Goal: Task Accomplishment & Management: Manage account settings

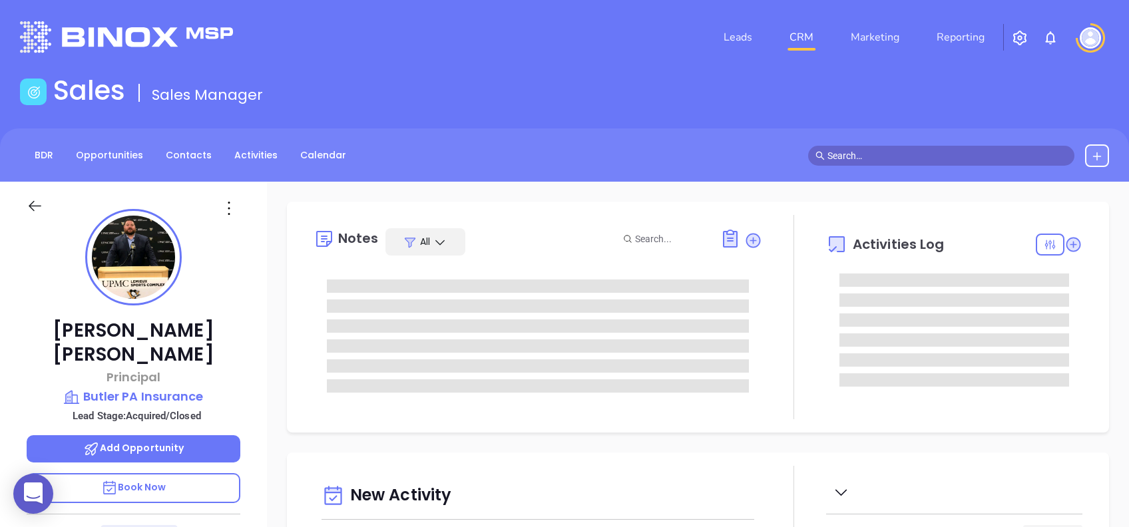
type input "[DATE]"
type input "Alejandra Lara"
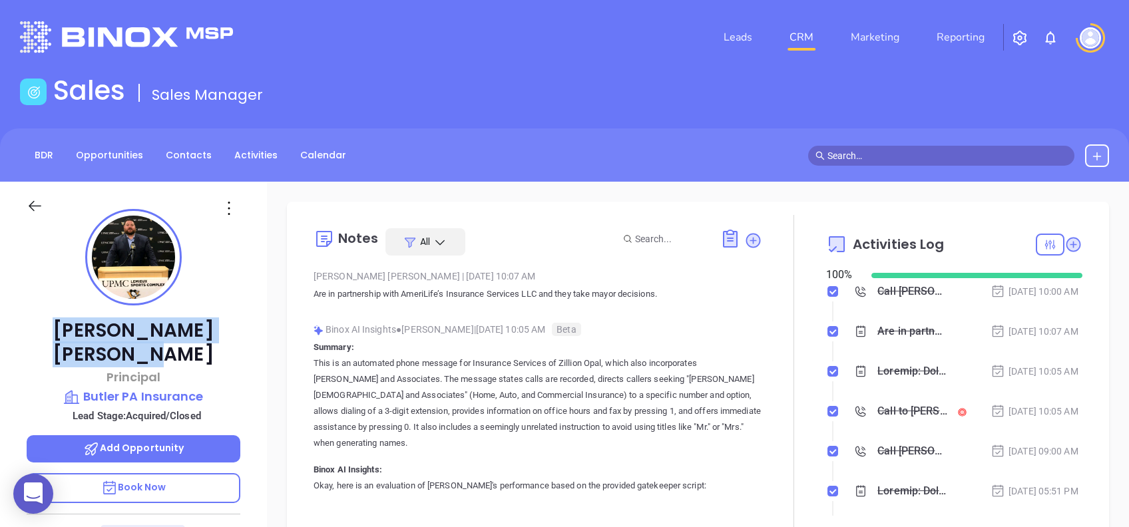
drag, startPoint x: 214, startPoint y: 326, endPoint x: 59, endPoint y: 330, distance: 155.2
click at [59, 330] on p "Richard Gigliotti" at bounding box center [134, 343] width 214 height 48
copy p "Richard Gigliotti"
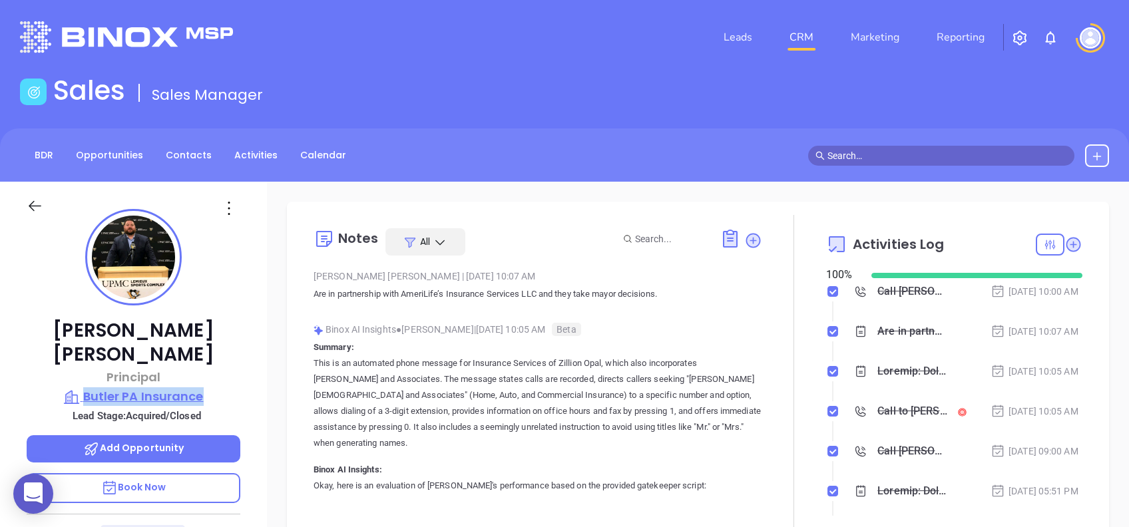
drag, startPoint x: 229, startPoint y: 372, endPoint x: 85, endPoint y: 364, distance: 144.1
click at [85, 364] on div "Richard Gigliotti Principal Butler PA Insurance Lead Stage: Acquired/Closed Add…" at bounding box center [133, 511] width 267 height 659
copy p "Butler PA Insurance"
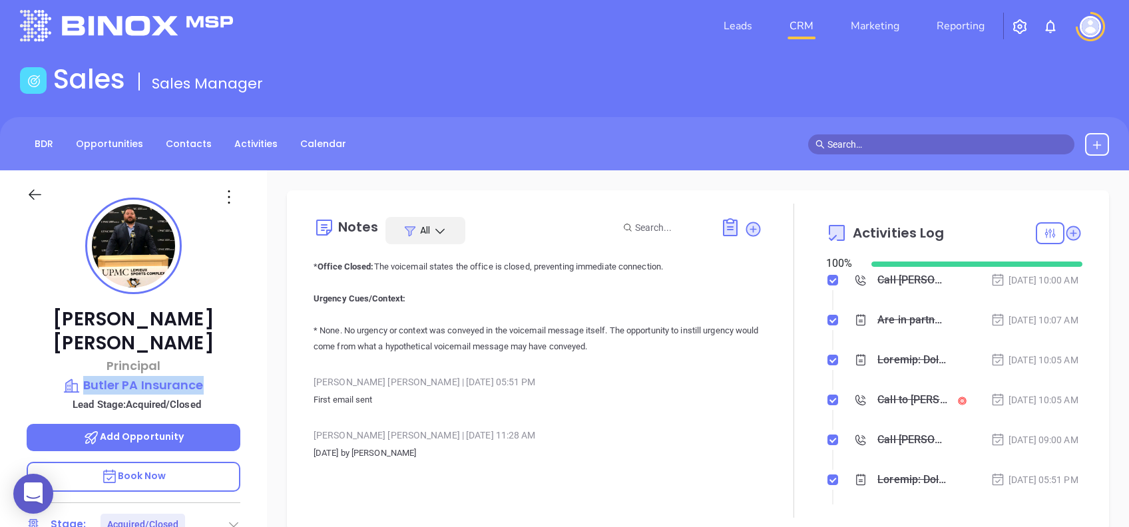
scroll to position [0, 0]
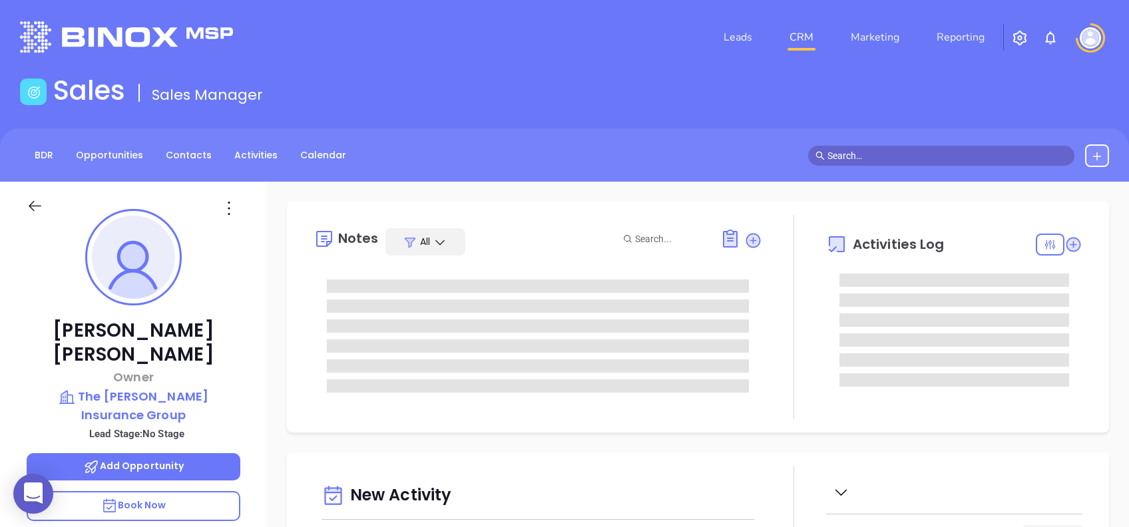
type input "[DATE]"
type input "[PERSON_NAME]"
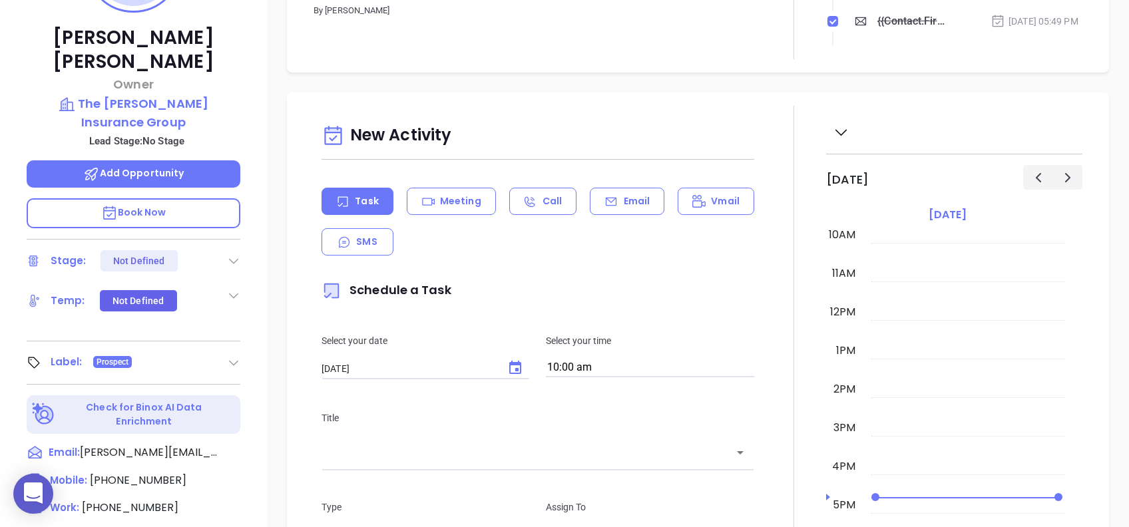
scroll to position [143, 0]
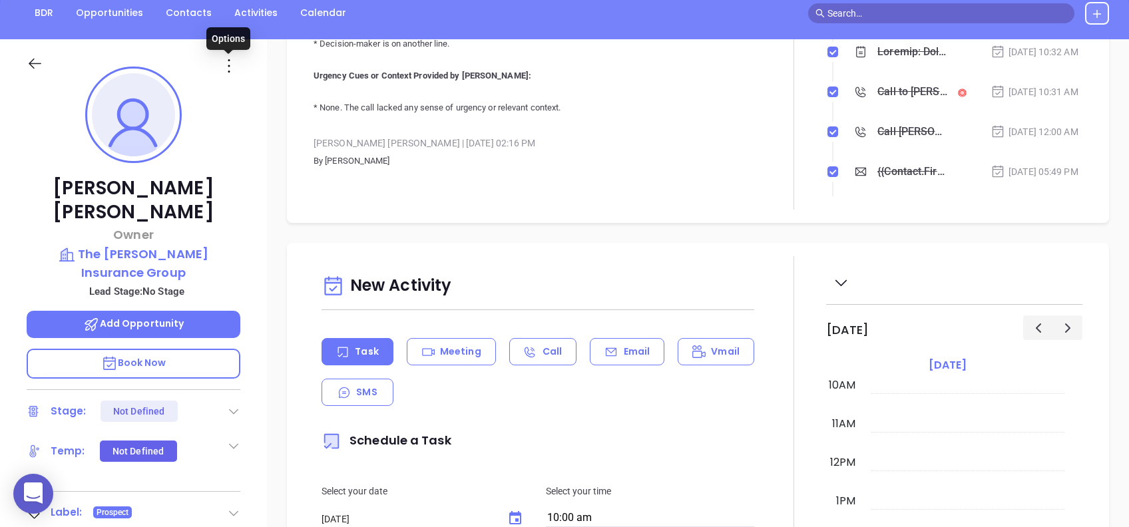
click at [229, 68] on icon at bounding box center [228, 65] width 21 height 21
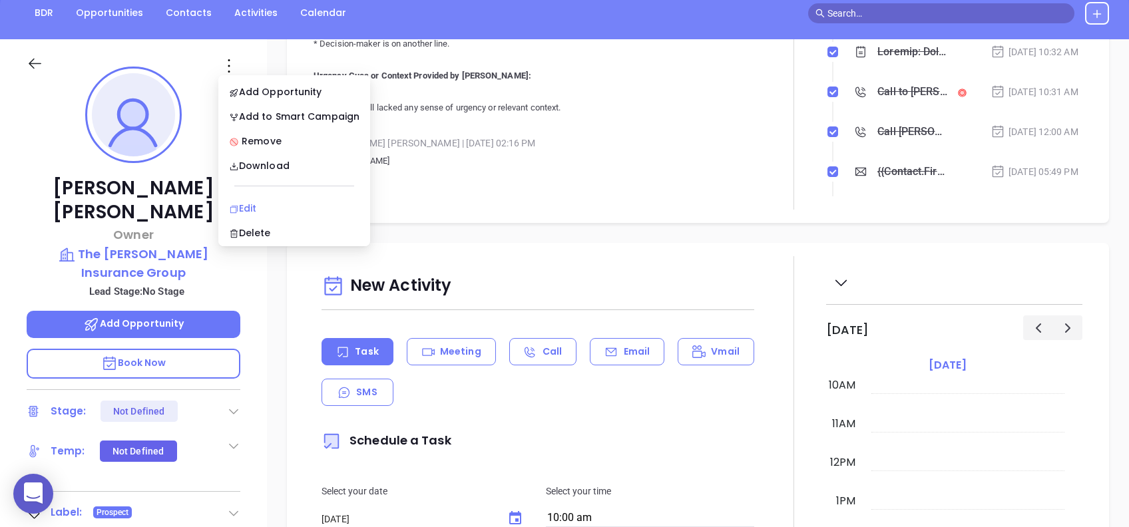
click at [278, 208] on div "Edit" at bounding box center [294, 208] width 131 height 15
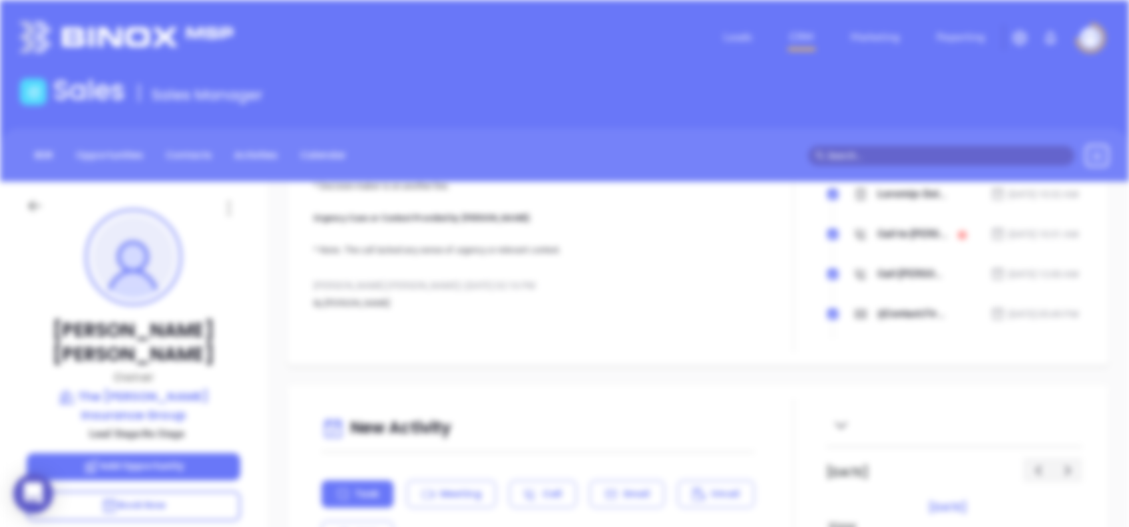
scroll to position [0, 0]
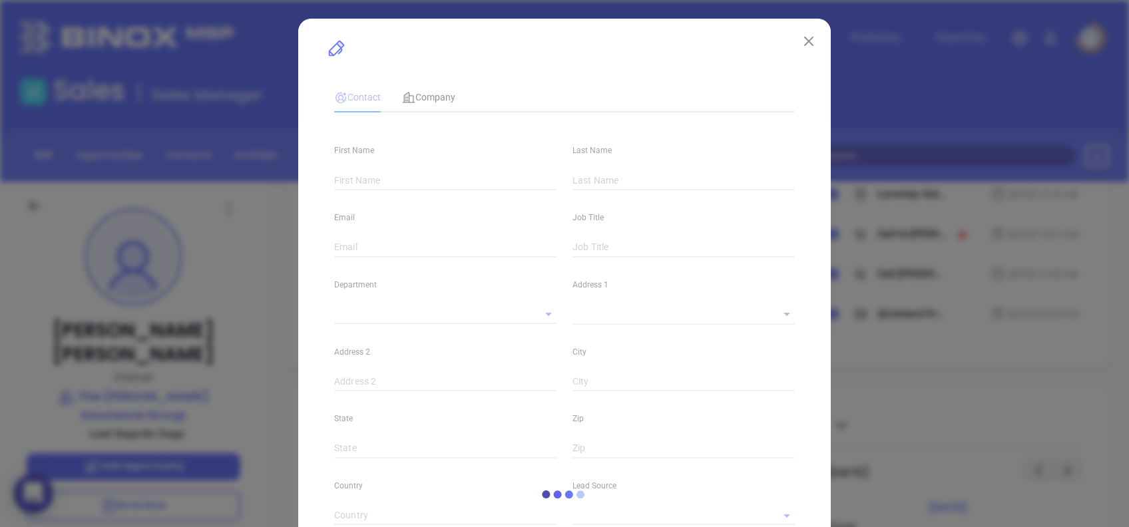
type input "Tamara"
type input "Carter"
type input "tamara@carterinsgroup.com"
type input "Owner"
type textarea "4727 Sunset Blvd"
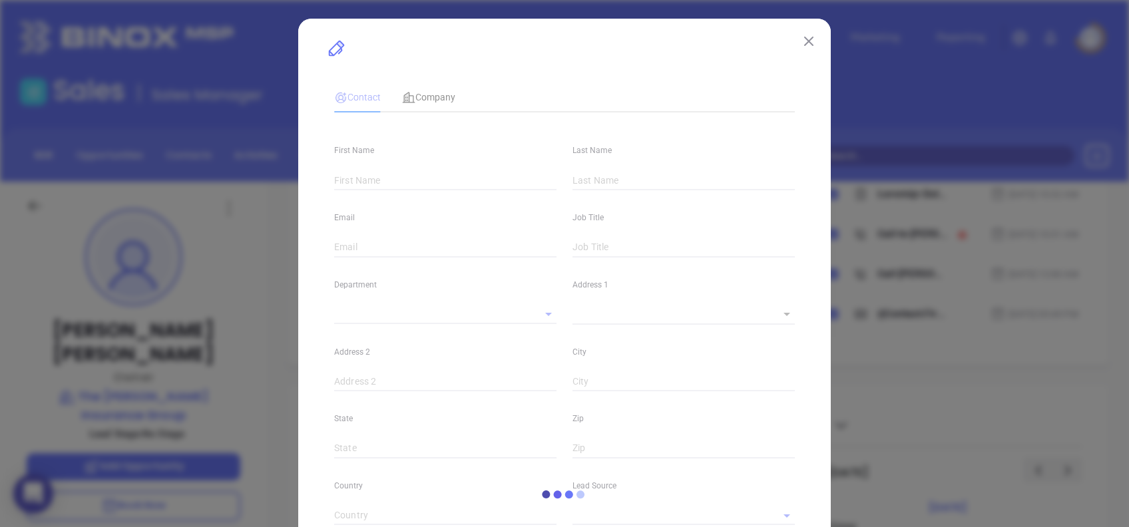
type input "1"
type input "Suite A"
type input "Lexington"
type input "SC"
type input "29072"
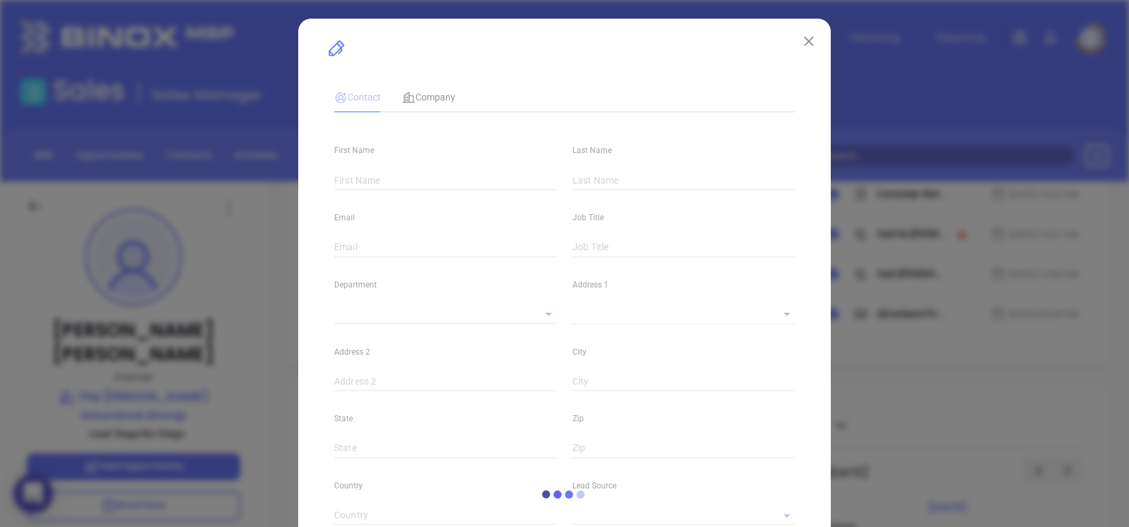
type input "US"
type input "www.linkedin.com/in/tamara-carter-257113204/"
type input "Marketing"
type input "Binox"
type input "Lucy Lechado"
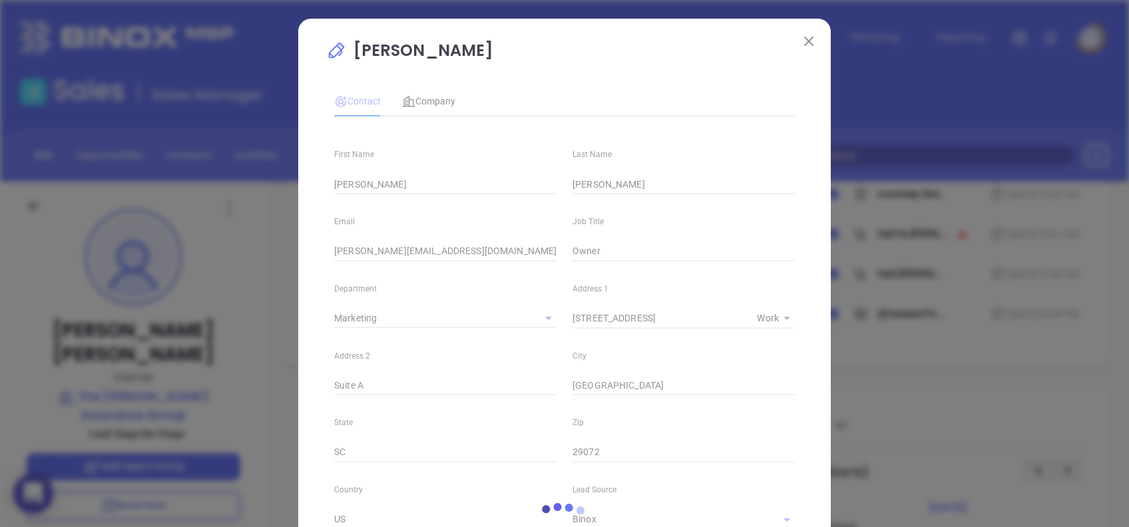
type input "(803) 520-5260"
type input "1"
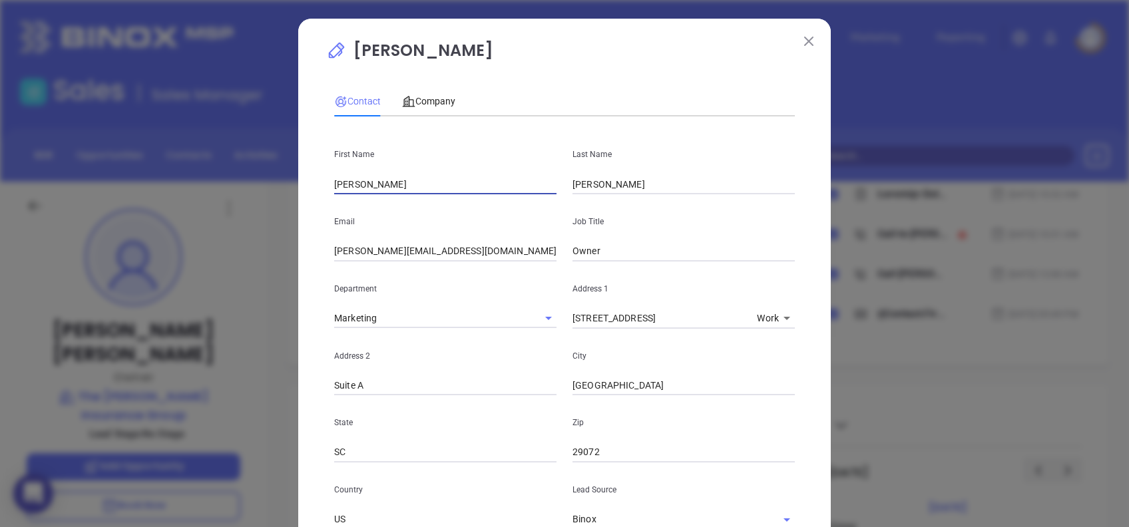
drag, startPoint x: 386, startPoint y: 184, endPoint x: 260, endPoint y: 181, distance: 125.2
click at [260, 180] on div "Tamara Carter Contact Company First Name Tamara Last Name Carter Email tamara@c…" at bounding box center [564, 263] width 1129 height 527
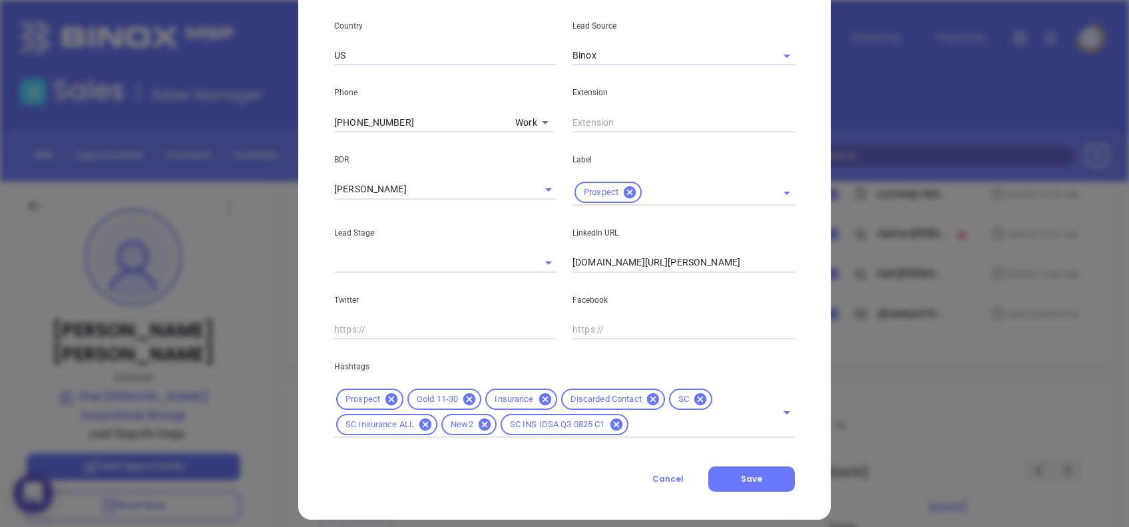
scroll to position [475, 0]
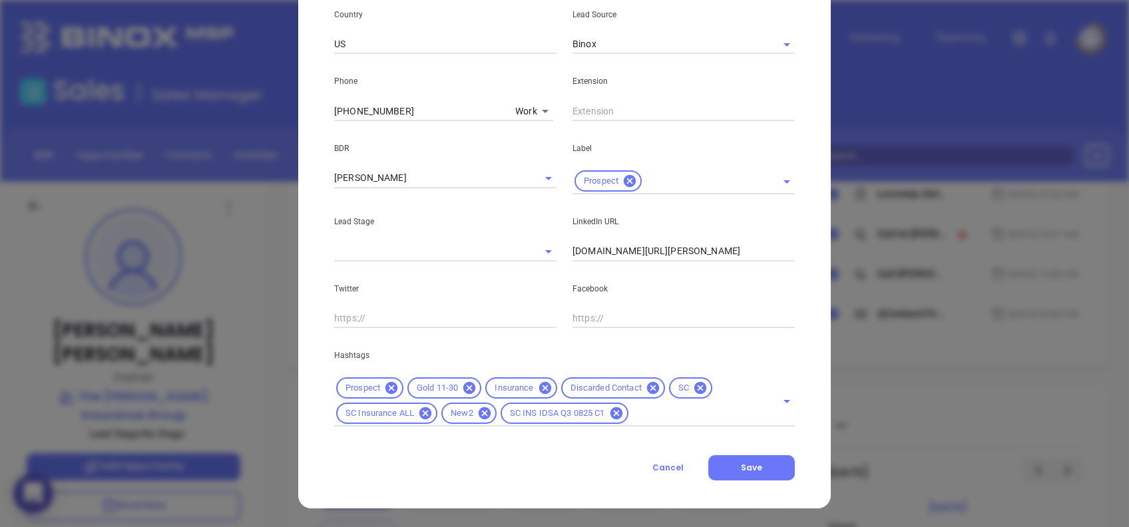
type input "Debra"
click at [653, 465] on span "Cancel" at bounding box center [668, 467] width 31 height 11
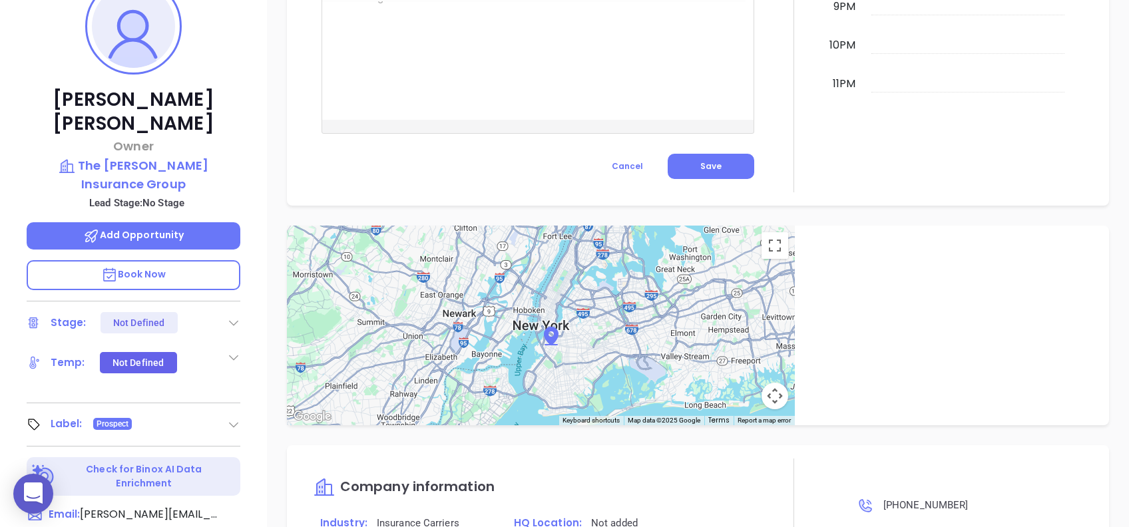
scroll to position [0, 0]
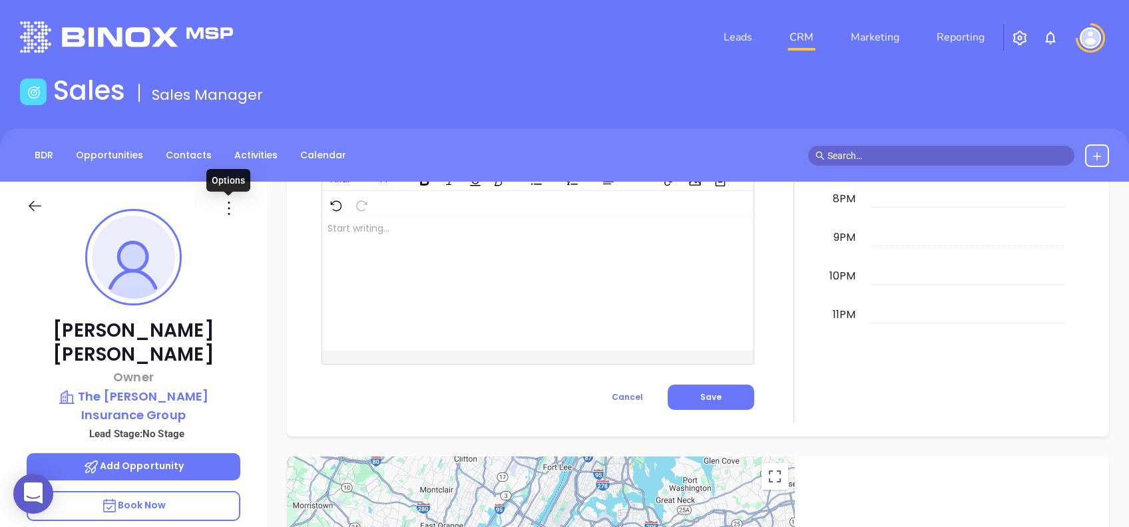
click at [229, 210] on icon at bounding box center [228, 208] width 21 height 21
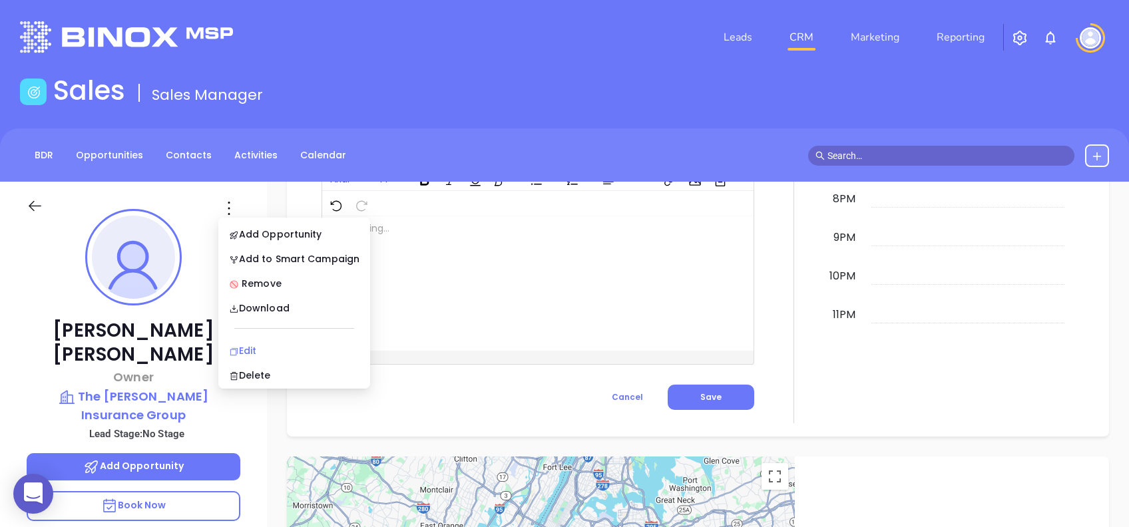
click at [283, 346] on div "Edit" at bounding box center [294, 351] width 131 height 15
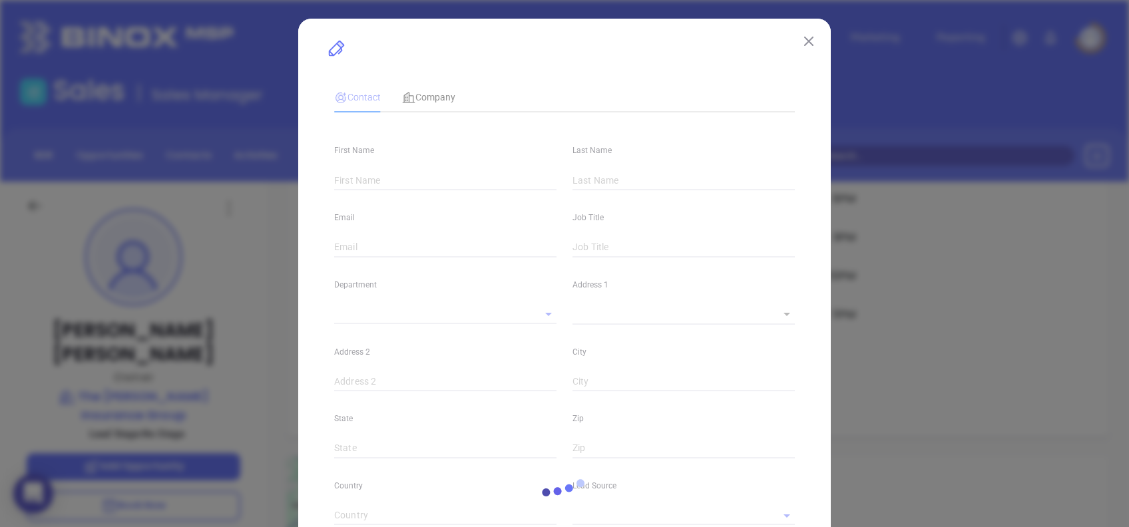
type input "Tamara"
type input "Carter"
type input "tamara@carterinsgroup.com"
type input "Owner"
type textarea "4727 Sunset Blvd"
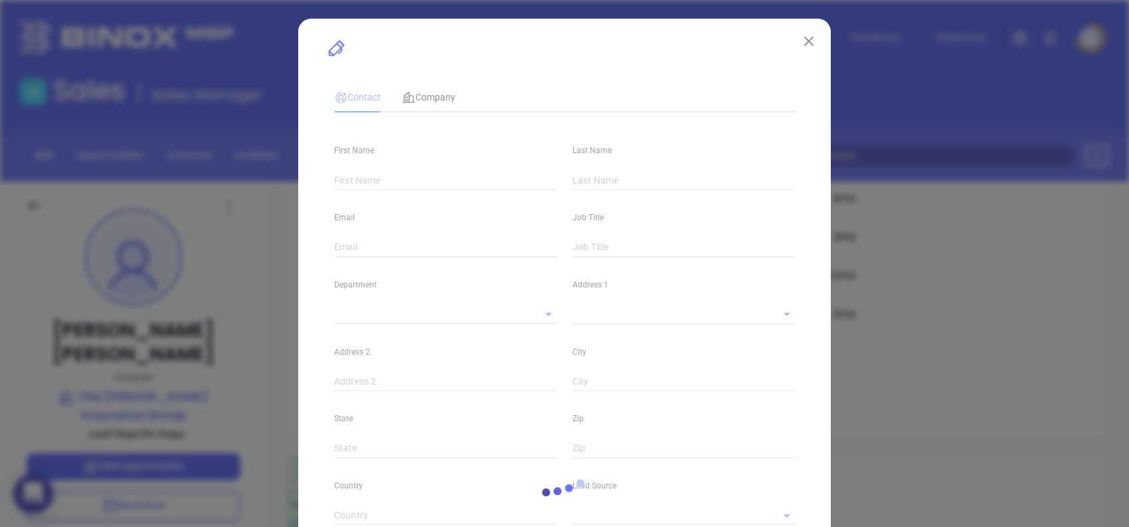
type input "1"
type input "Suite A"
type input "Lexington"
type input "SC"
type input "29072"
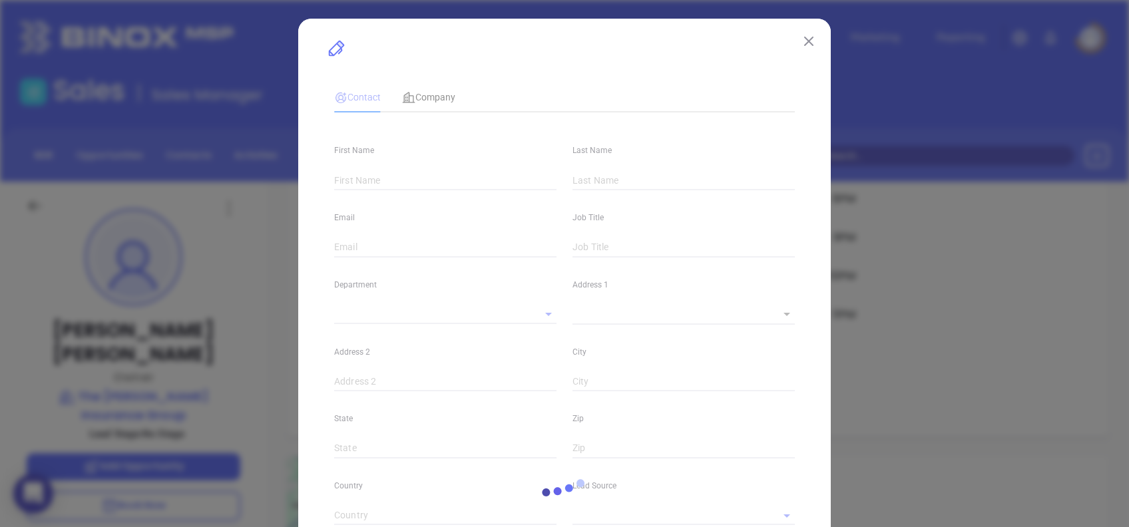
type input "US"
type input "www.linkedin.com/in/tamara-carter-257113204/"
type input "Marketing"
type input "Binox"
type input "[PERSON_NAME]"
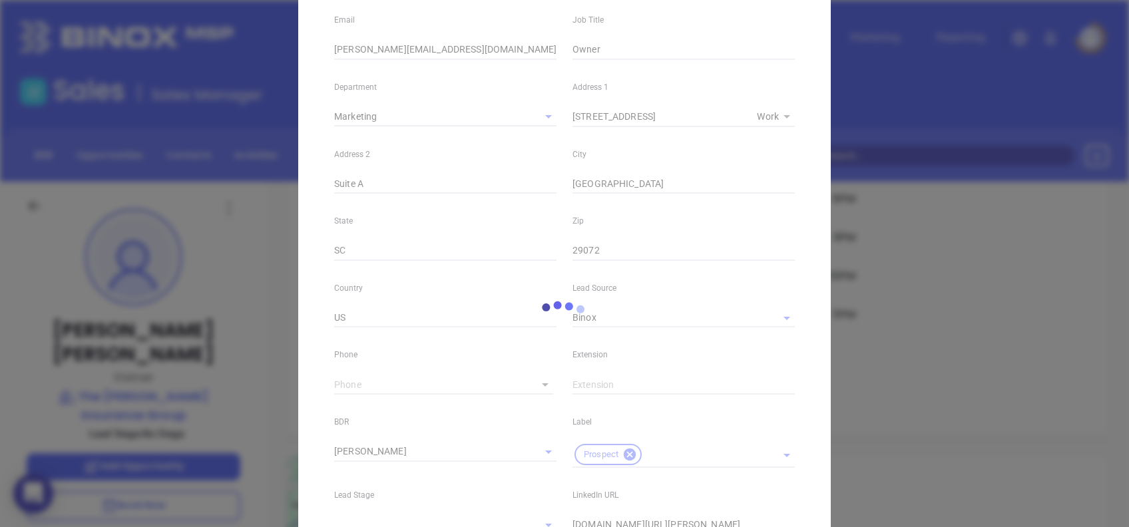
type input "(803) 520-5260"
type input "1"
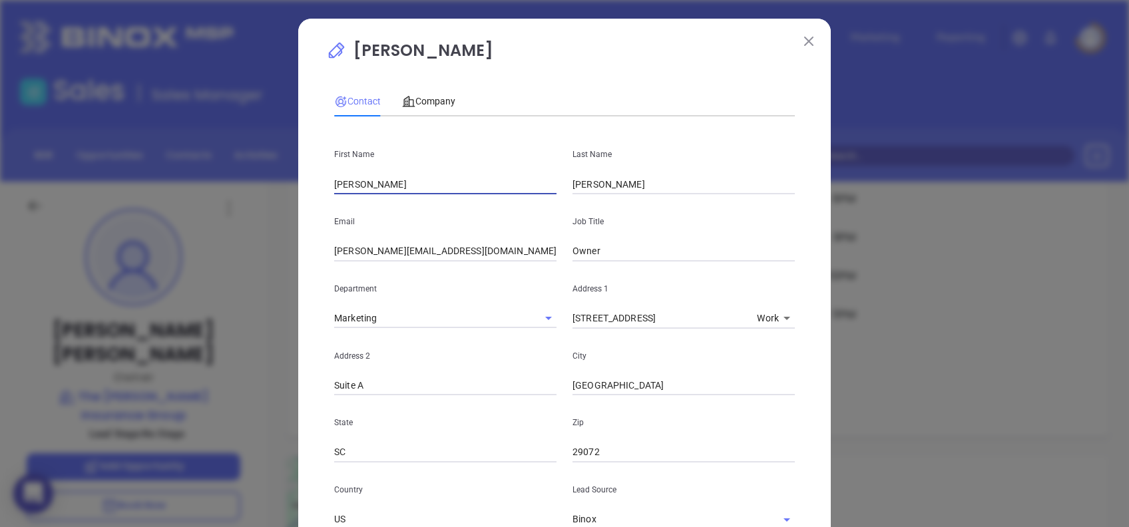
drag, startPoint x: 394, startPoint y: 188, endPoint x: 249, endPoint y: 175, distance: 145.7
click at [249, 174] on div "Tamara Carter Contact Company First Name Tamara Last Name Carter Email tamara@c…" at bounding box center [564, 263] width 1129 height 527
type input "Debra"
click at [431, 94] on div "Company" at bounding box center [428, 101] width 53 height 15
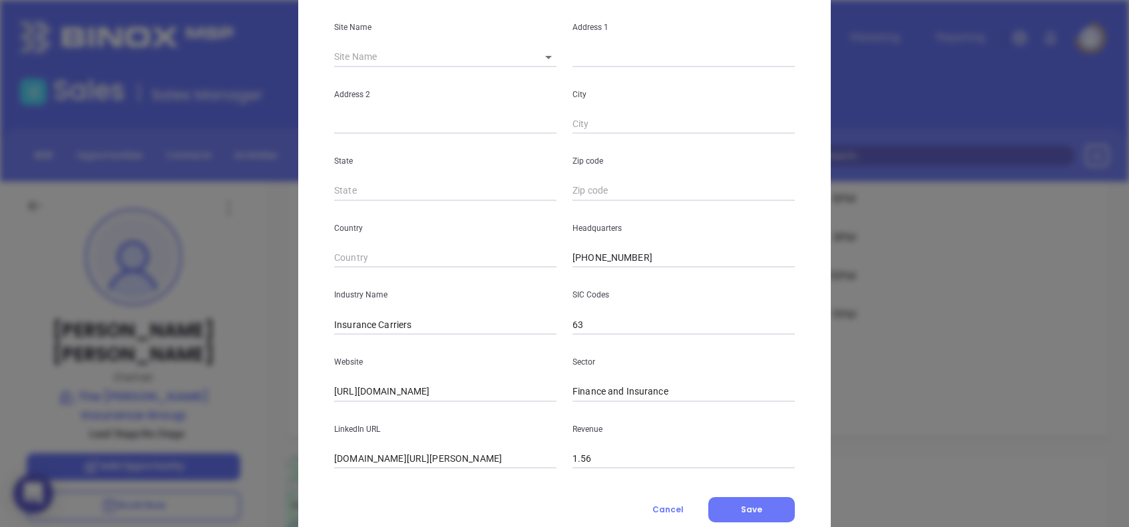
scroll to position [236, 0]
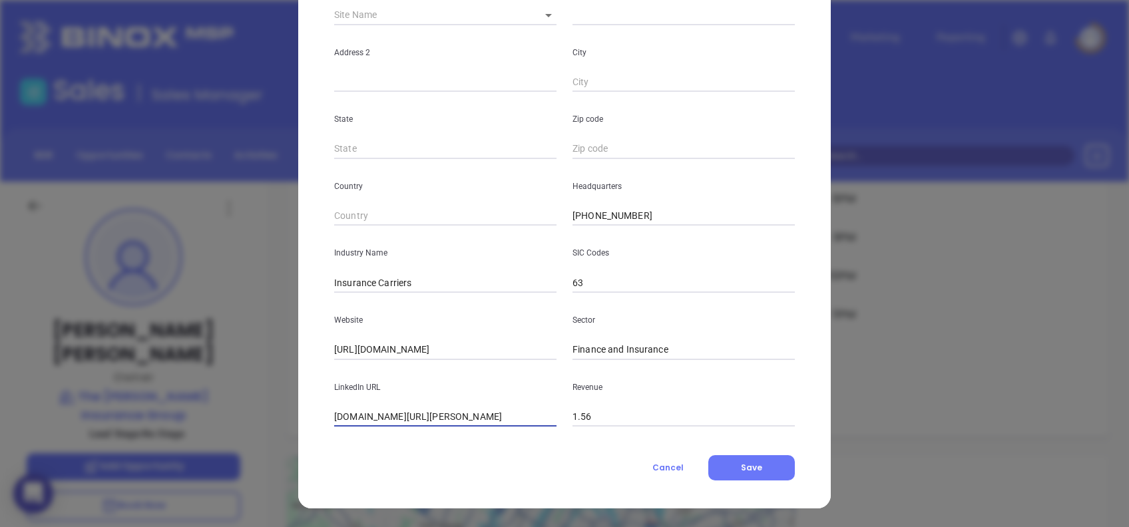
click at [543, 416] on input "www.linkedin.com/company/the-carter-insurance-group/" at bounding box center [445, 418] width 222 height 20
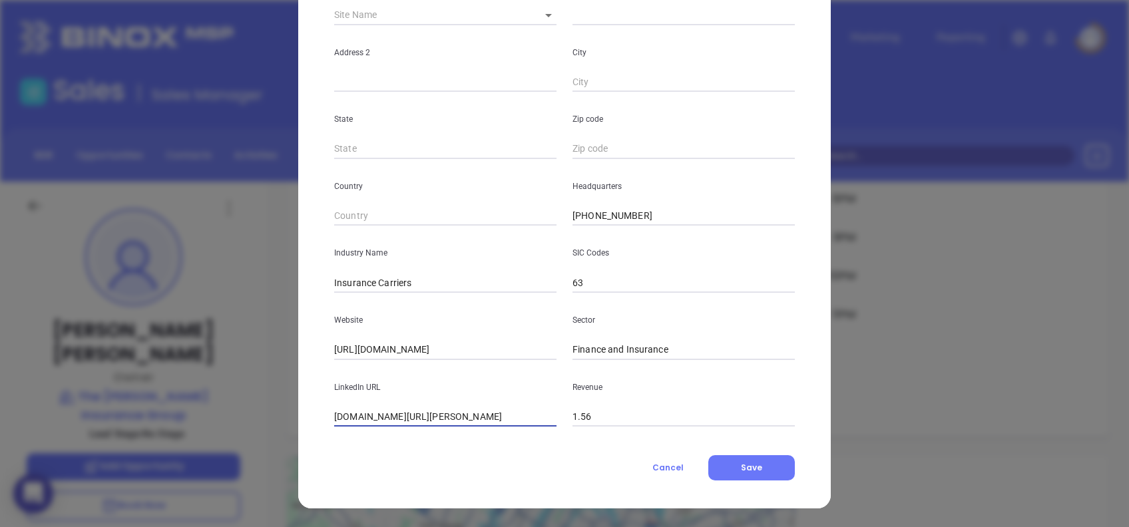
click at [479, 424] on input "www.linkedin.com/company/the-carter-insurance-group/" at bounding box center [445, 418] width 222 height 20
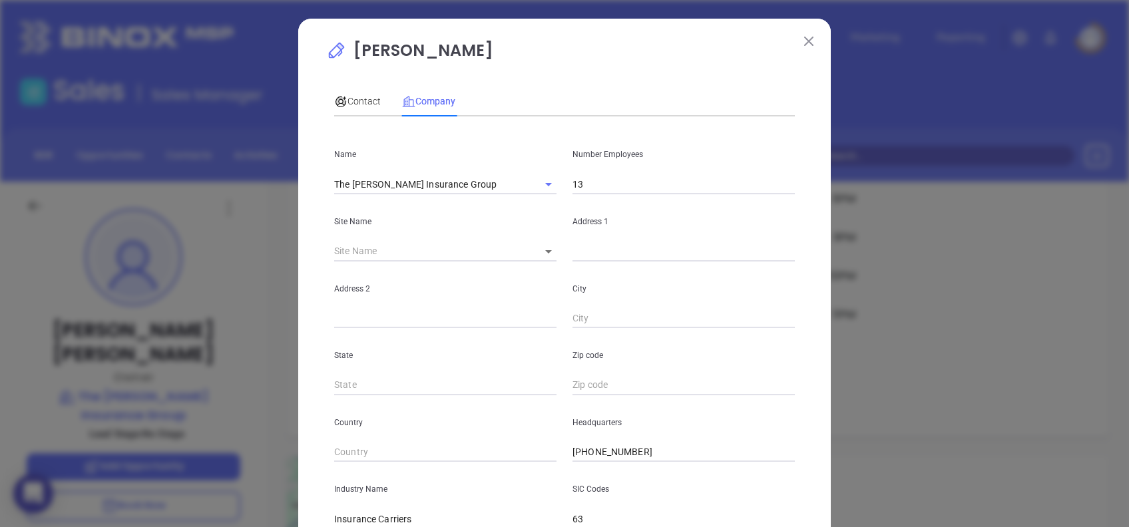
scroll to position [0, 0]
drag, startPoint x: 357, startPoint y: 97, endPoint x: 360, endPoint y: 103, distance: 6.9
click at [357, 97] on span "Contact" at bounding box center [357, 101] width 47 height 11
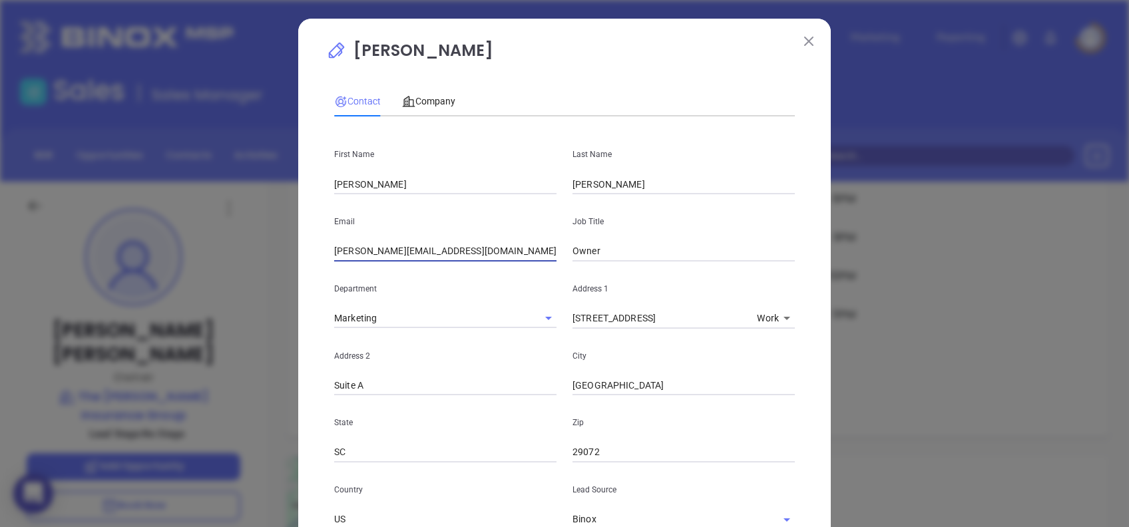
drag, startPoint x: 447, startPoint y: 260, endPoint x: 270, endPoint y: 256, distance: 177.2
click at [270, 256] on div "Tamara Carter Contact Company First Name Debra Last Name Carter Email tamara@ca…" at bounding box center [564, 263] width 1129 height 527
paste input "Debra@CarterInsG"
click at [334, 244] on input "Debra@CarterInsGroup.com" at bounding box center [445, 252] width 222 height 20
click at [367, 249] on input "debra@CarterInsGroup.com" at bounding box center [445, 252] width 222 height 20
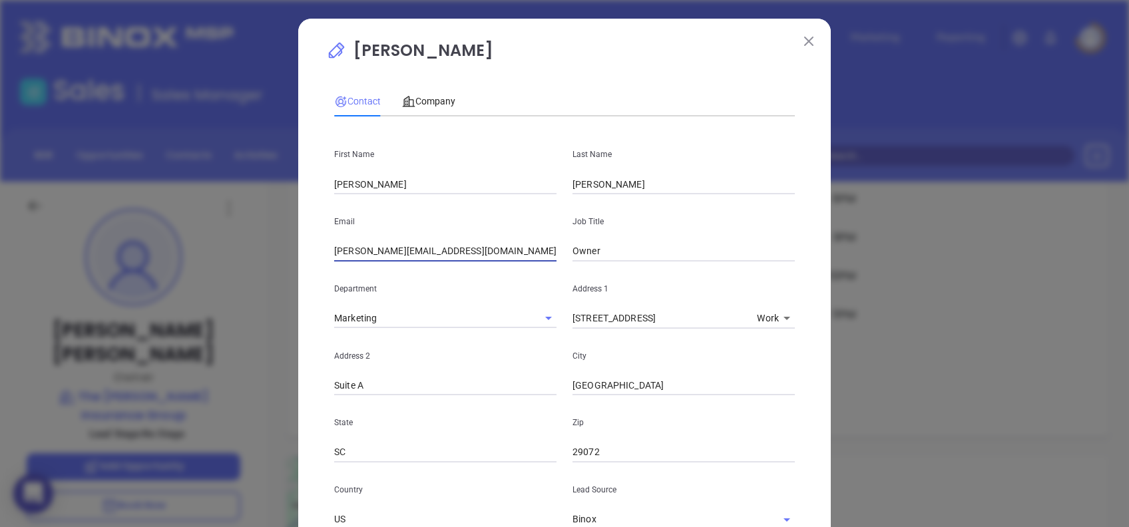
type input "debra@cartercnsgroup.com"
type input "Principal"
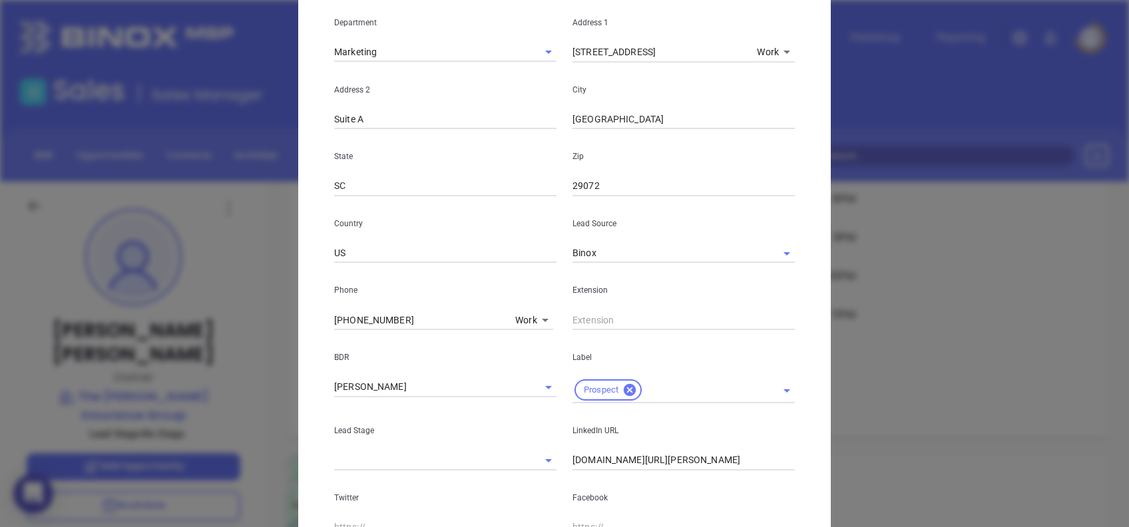
scroll to position [475, 0]
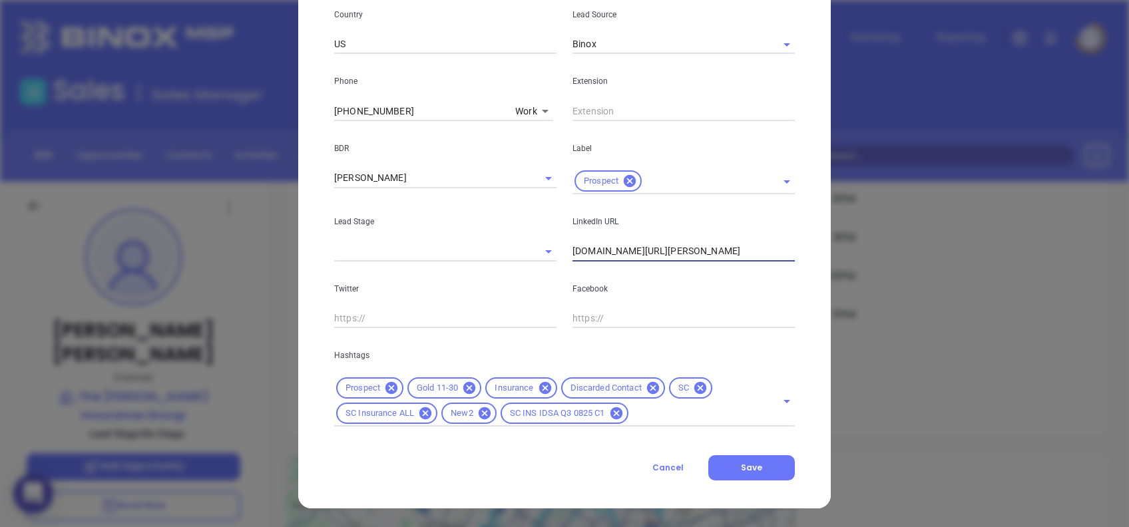
click at [708, 244] on input "www.linkedin.com/in/tamara-carter-257113204/" at bounding box center [684, 252] width 222 height 20
click at [719, 252] on input "www.linkedin.com/in/tamara-carter-257113204/" at bounding box center [684, 252] width 222 height 20
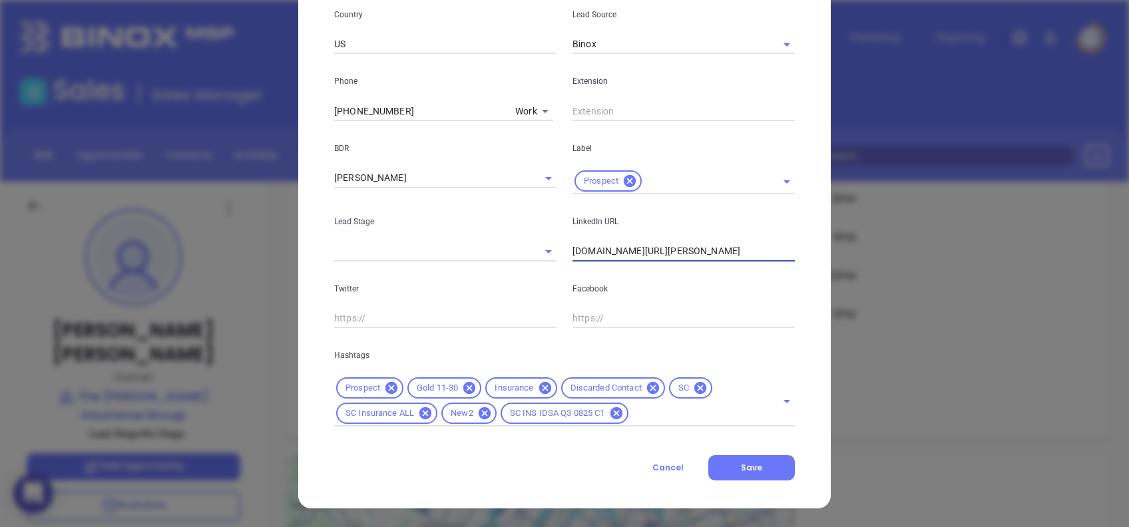
click at [719, 252] on input "www.linkedin.com/in/tamara-carter-257113204/" at bounding box center [684, 252] width 222 height 20
paste input "debra-carter-050b3616a"
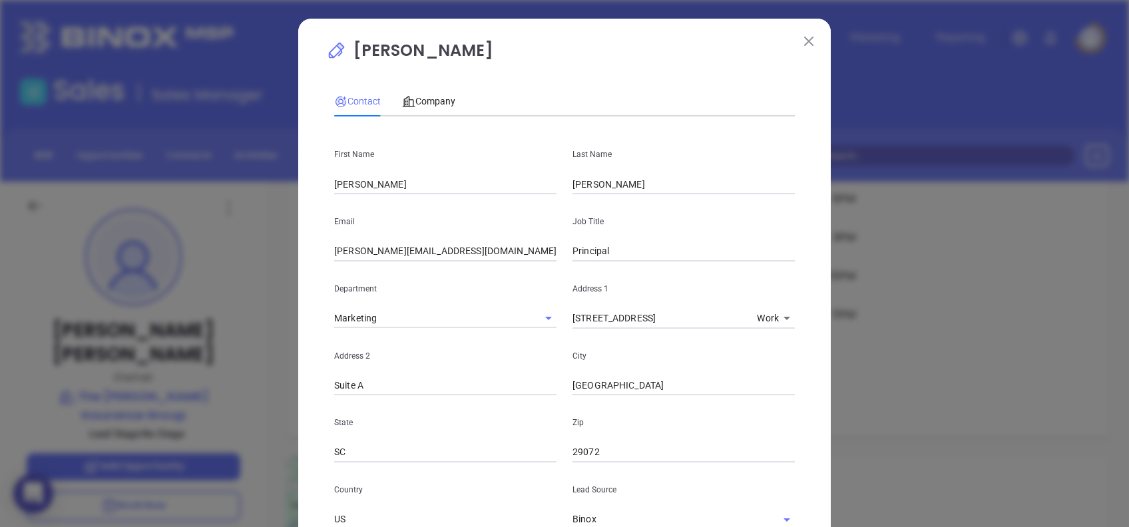
scroll to position [0, 0]
type input "www.linkedin.com/in/debra-carter-050b3616a/"
click at [423, 100] on span "Company" at bounding box center [428, 101] width 53 height 11
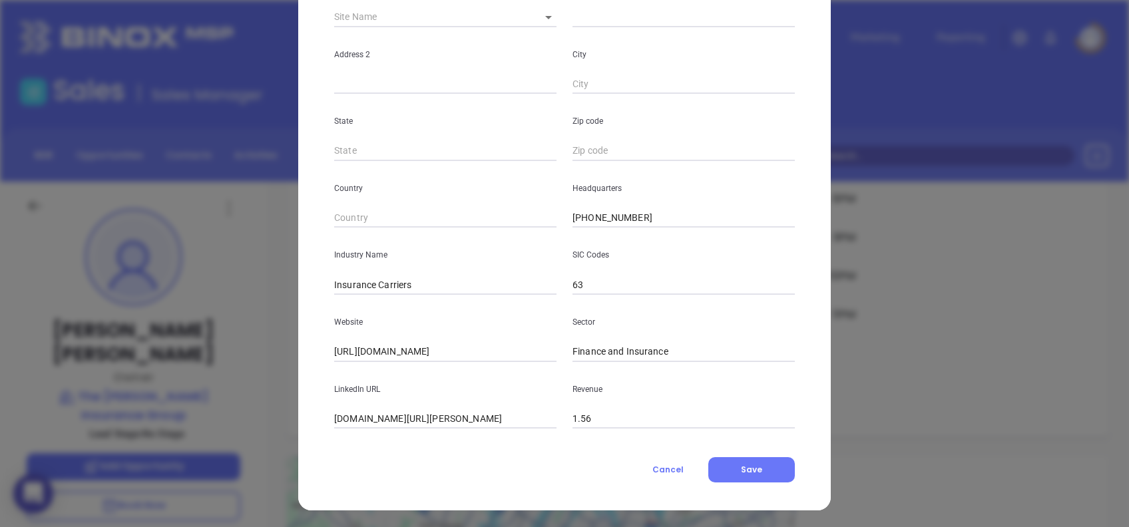
scroll to position [236, 0]
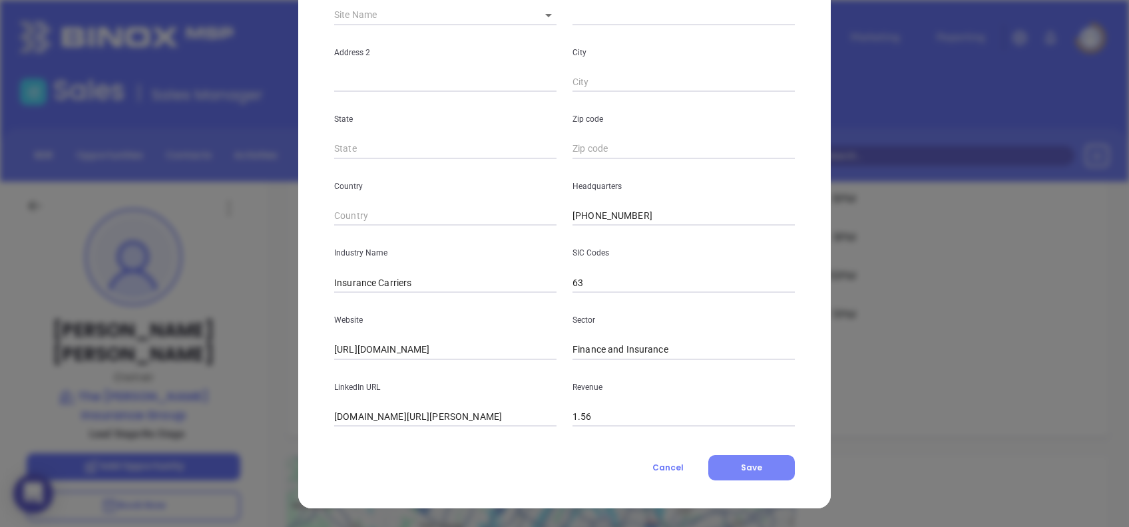
click at [753, 464] on span "Save" at bounding box center [751, 467] width 21 height 11
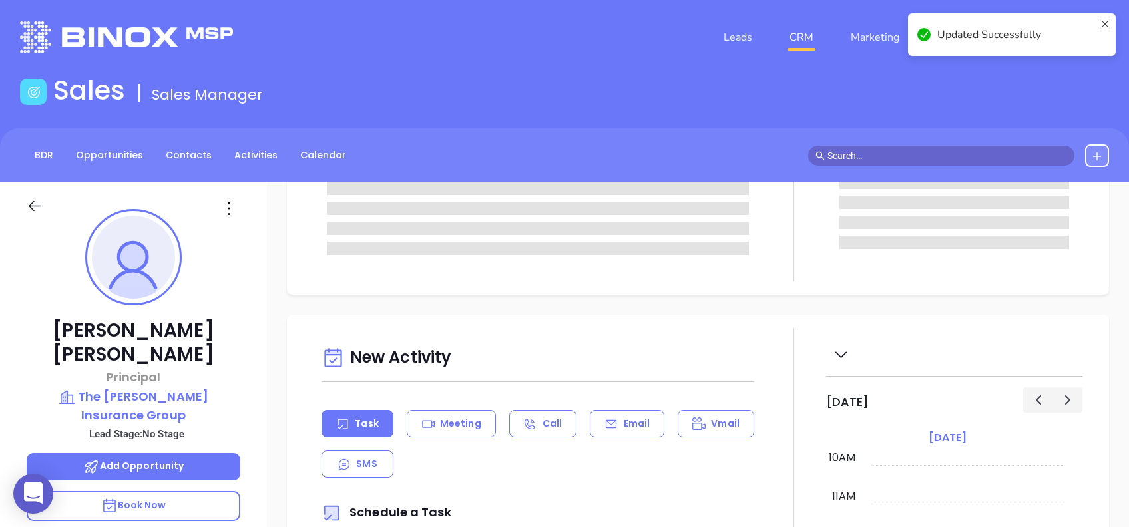
scroll to position [0, 0]
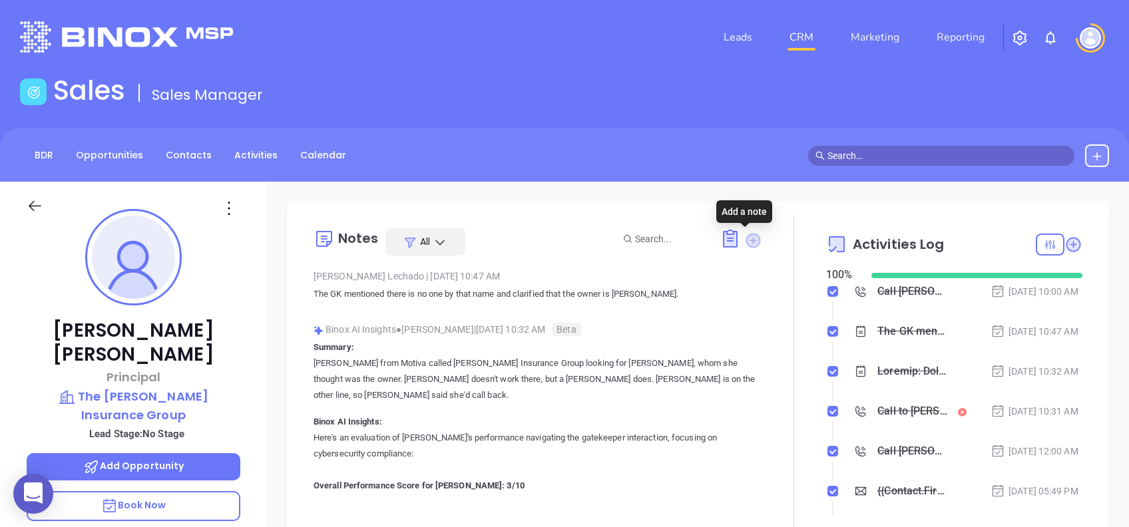
click at [746, 241] on icon at bounding box center [753, 240] width 15 height 15
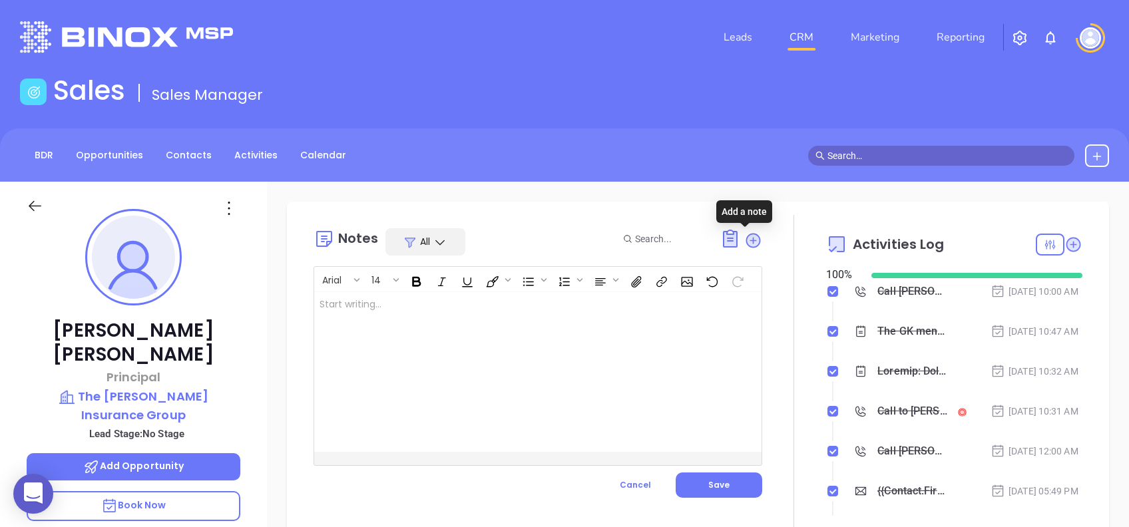
click at [417, 366] on div at bounding box center [522, 372] width 416 height 160
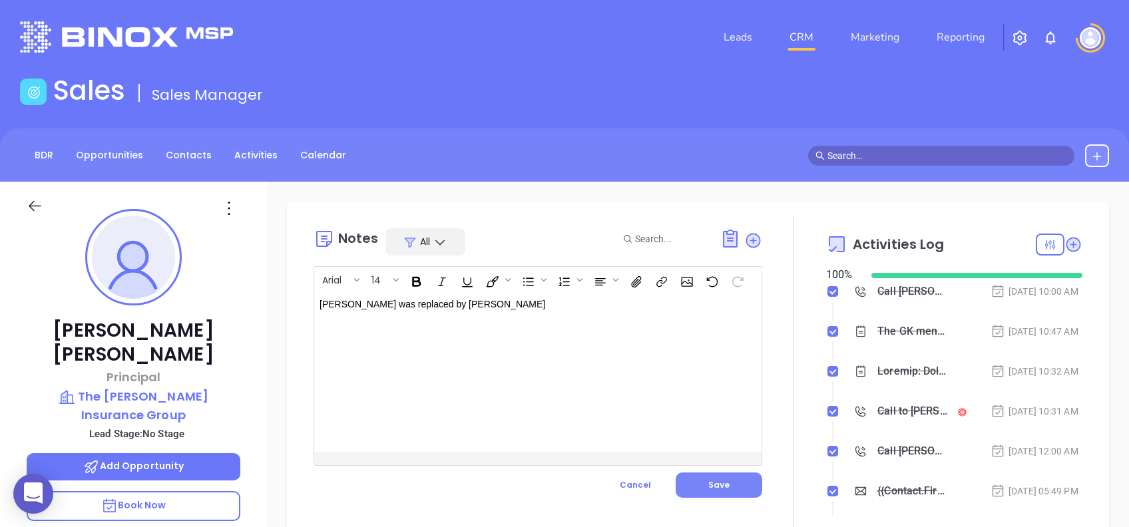
click at [749, 495] on button "Save" at bounding box center [719, 485] width 87 height 25
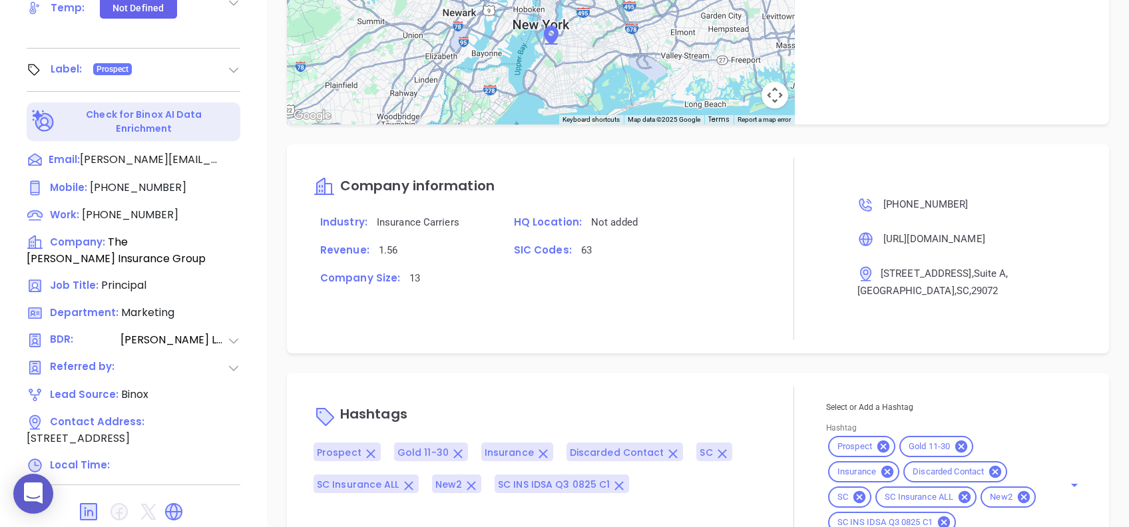
scroll to position [892, 0]
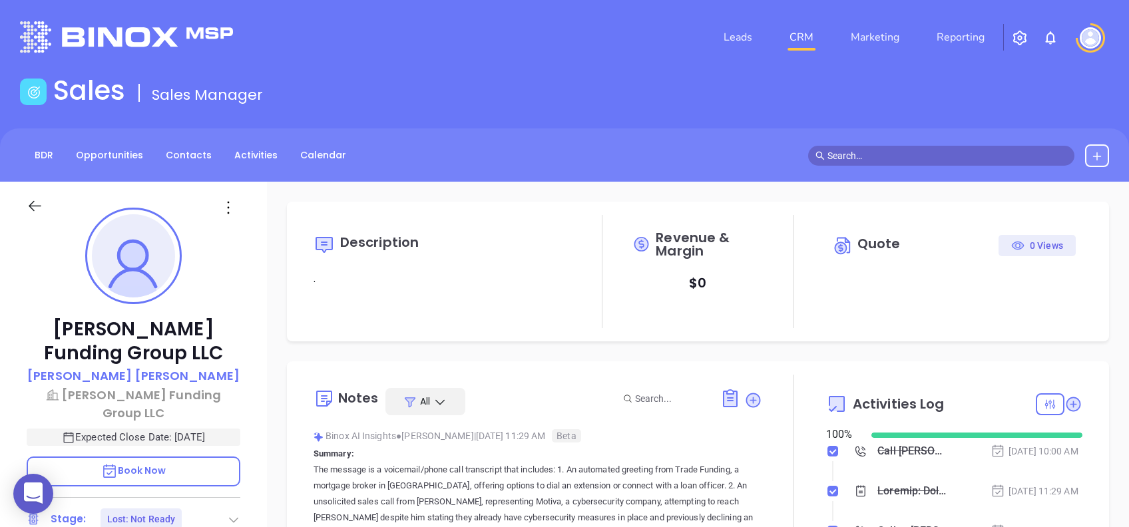
type input "[DATE]"
click at [172, 372] on p "Thomas Russo" at bounding box center [133, 376] width 212 height 18
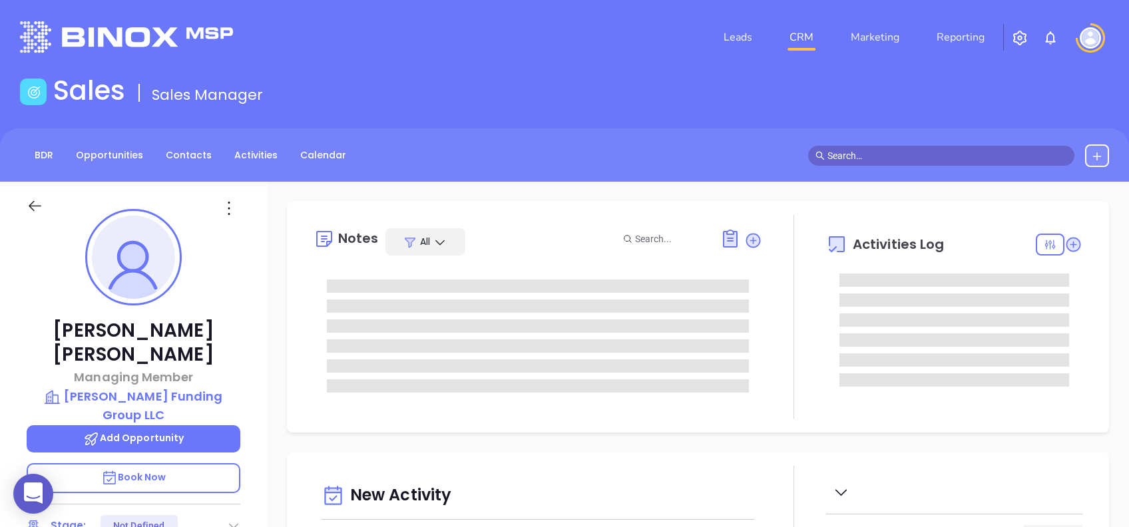
type input "08/19/2025"
type input "[PERSON_NAME]"
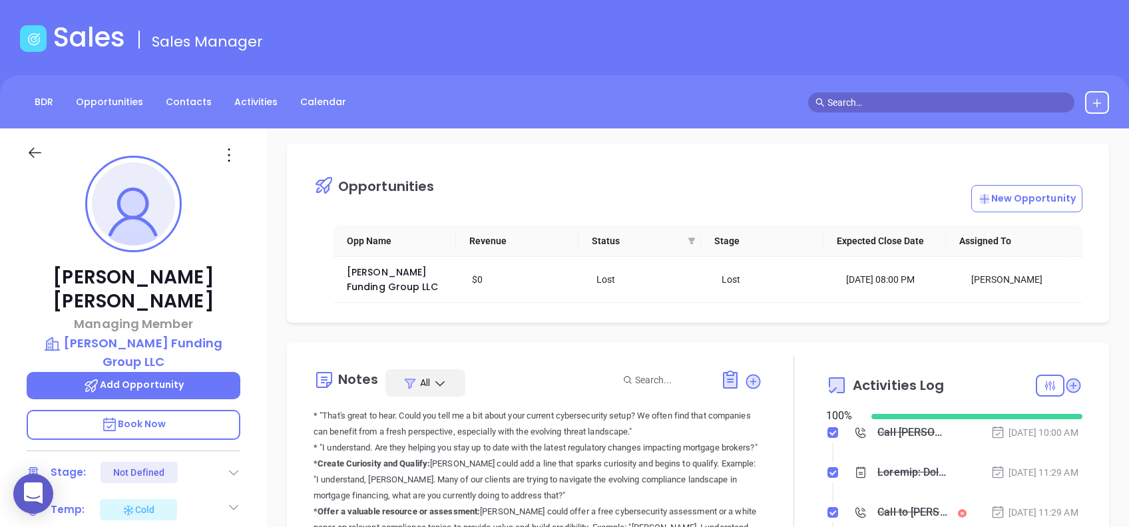
scroll to position [1, 0]
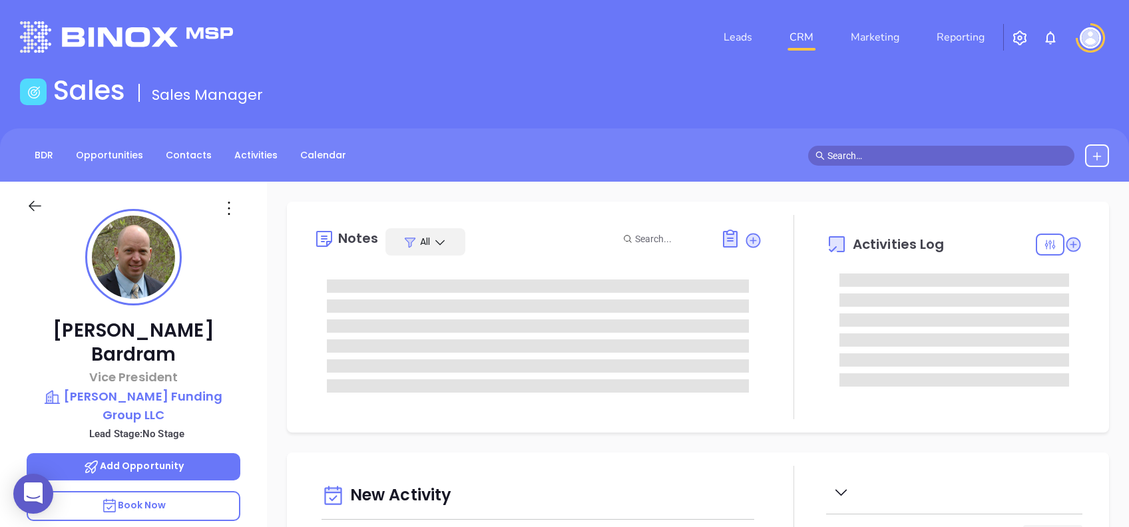
type input "[DATE]"
type input "[PERSON_NAME]"
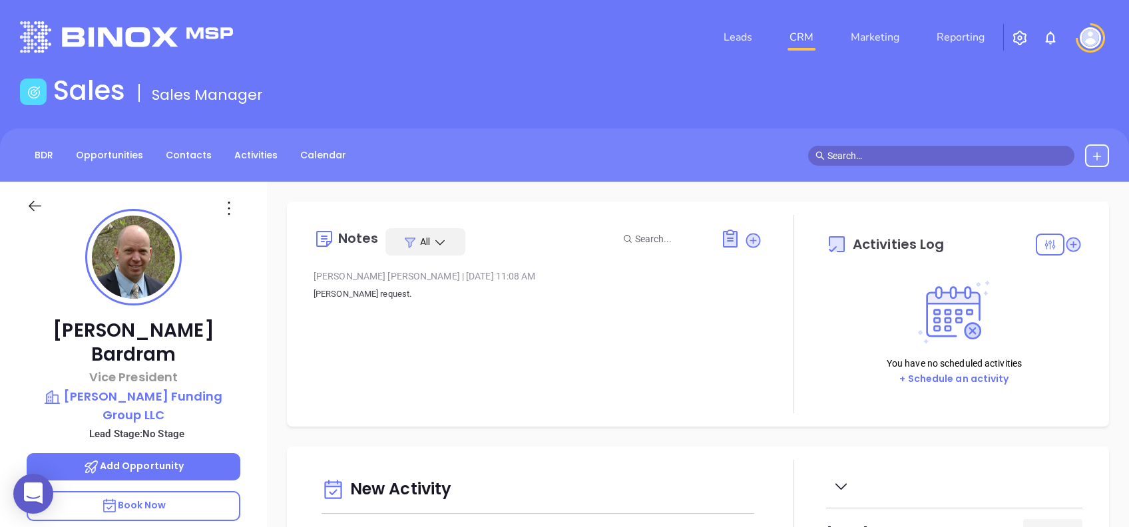
scroll to position [388, 0]
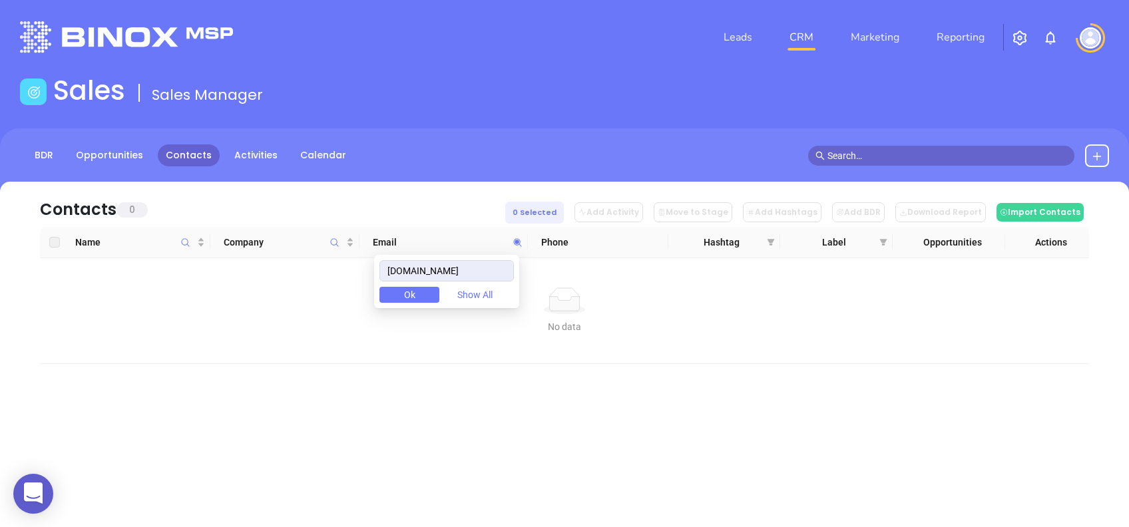
drag, startPoint x: 463, startPoint y: 267, endPoint x: 318, endPoint y: 258, distance: 144.8
click at [318, 258] on body "0 Leads CRM Marketing Reporting Financial Leads Leads Sales Sales Manager BDR O…" at bounding box center [564, 263] width 1129 height 527
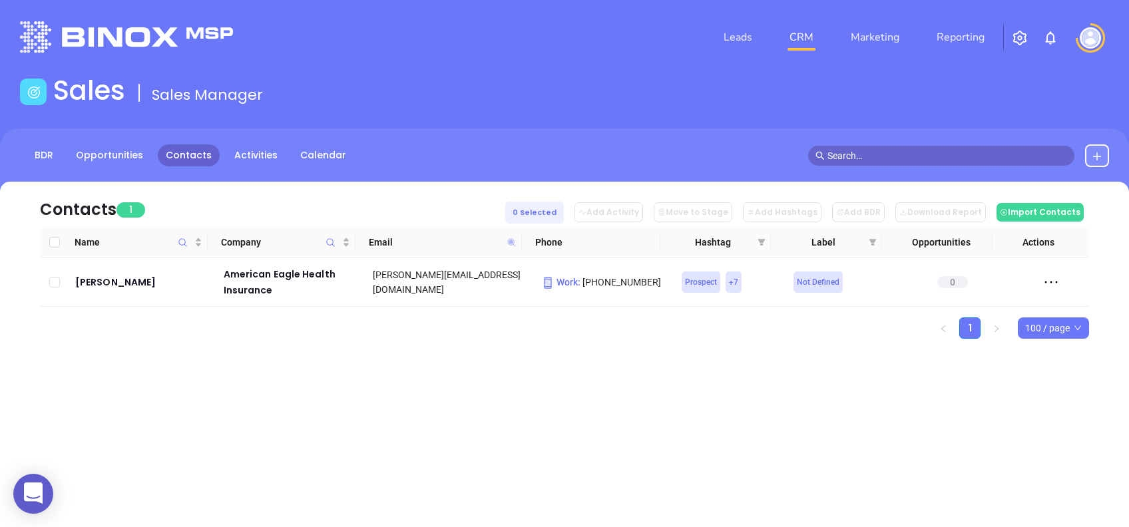
click at [511, 240] on icon at bounding box center [511, 242] width 8 height 8
paste input "[PERSON_NAME]"
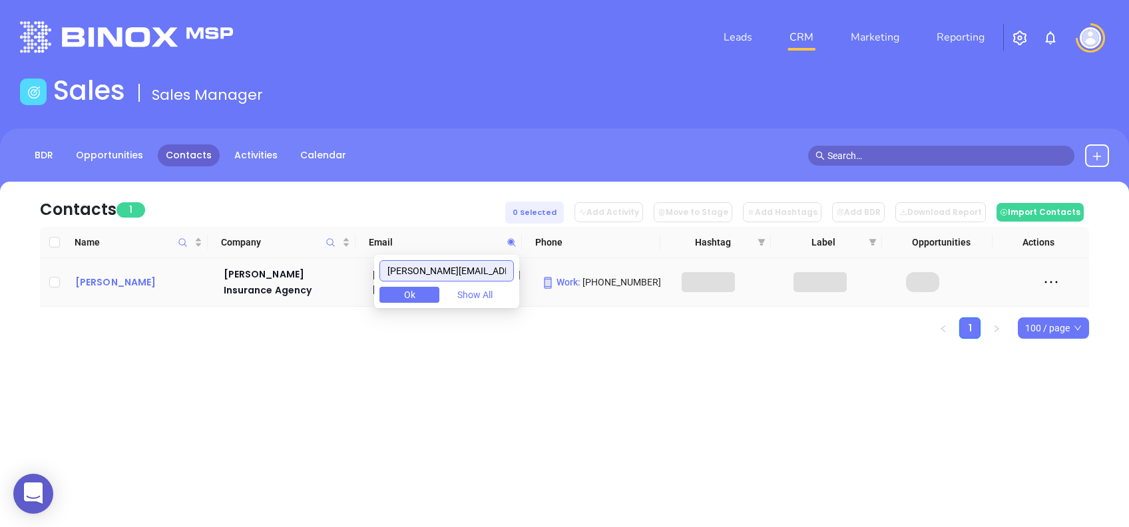
type input "[PERSON_NAME][EMAIL_ADDRESS][DOMAIN_NAME]"
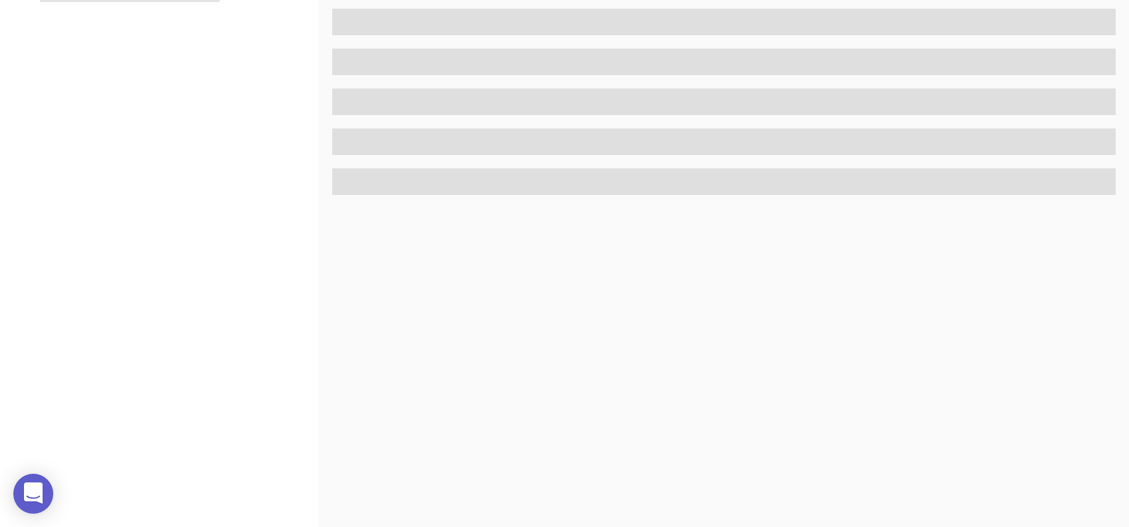
scroll to position [586, 0]
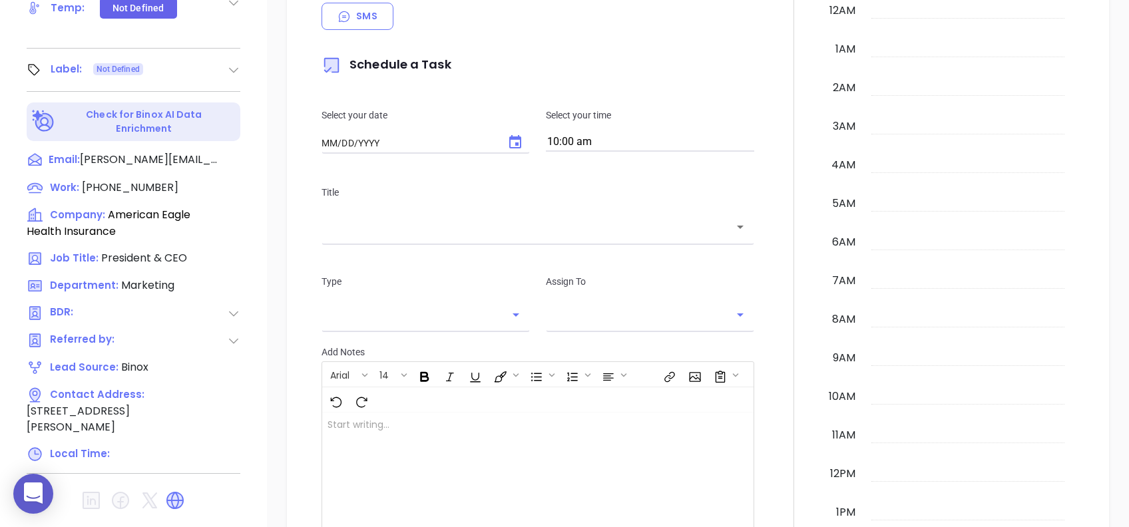
type input "[DATE]"
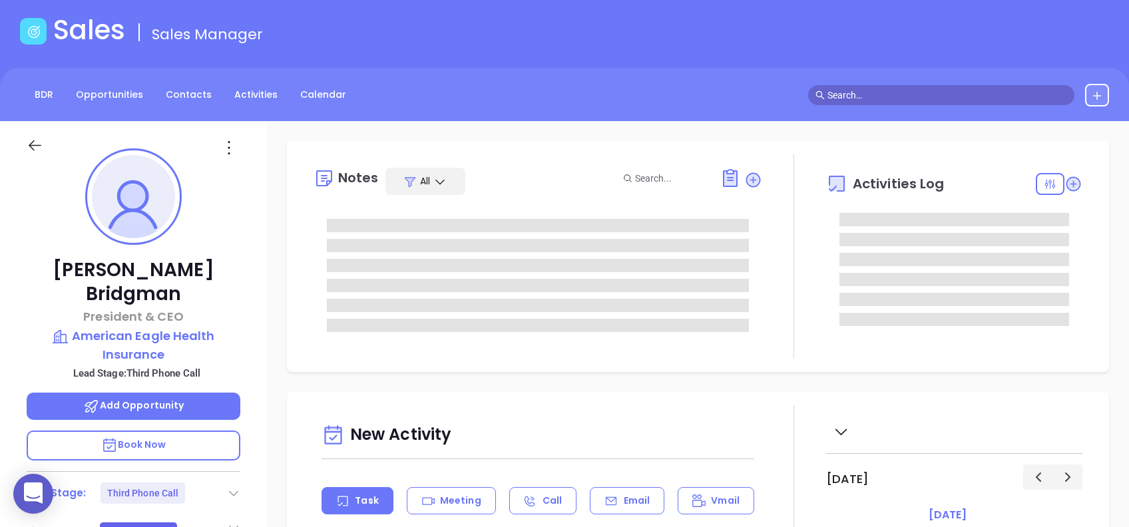
scroll to position [53, 0]
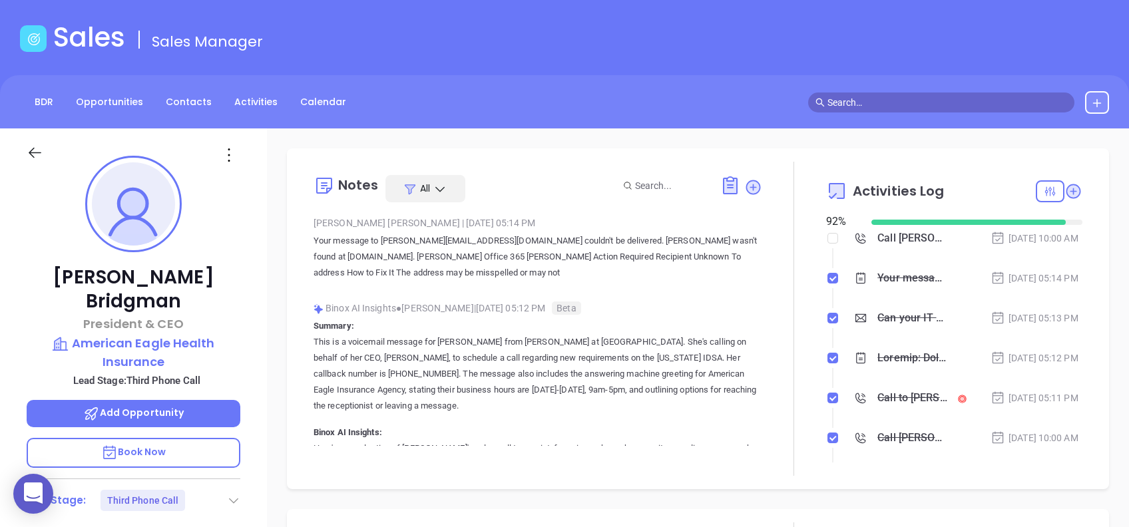
type input "[PERSON_NAME]"
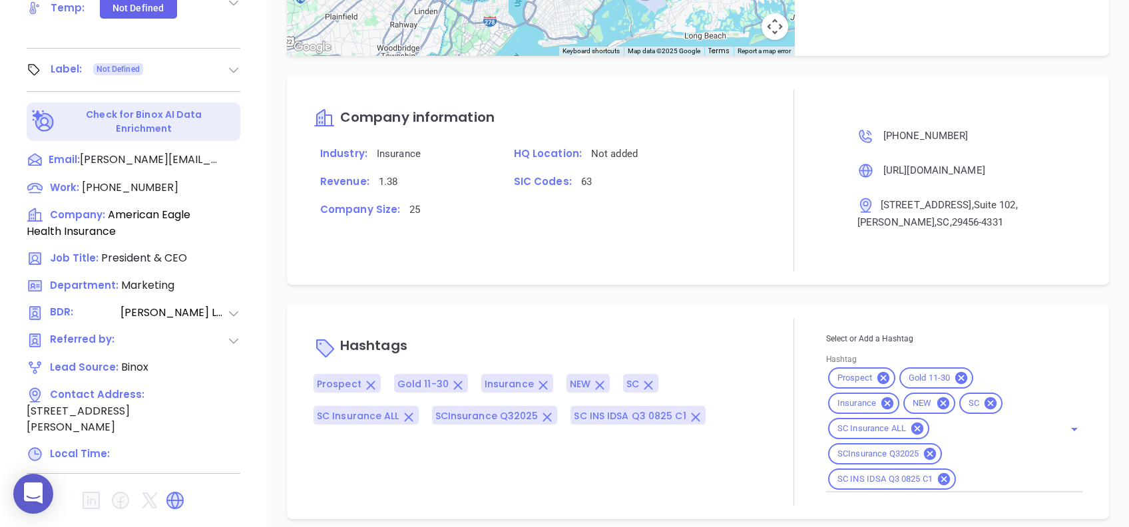
scroll to position [918, 0]
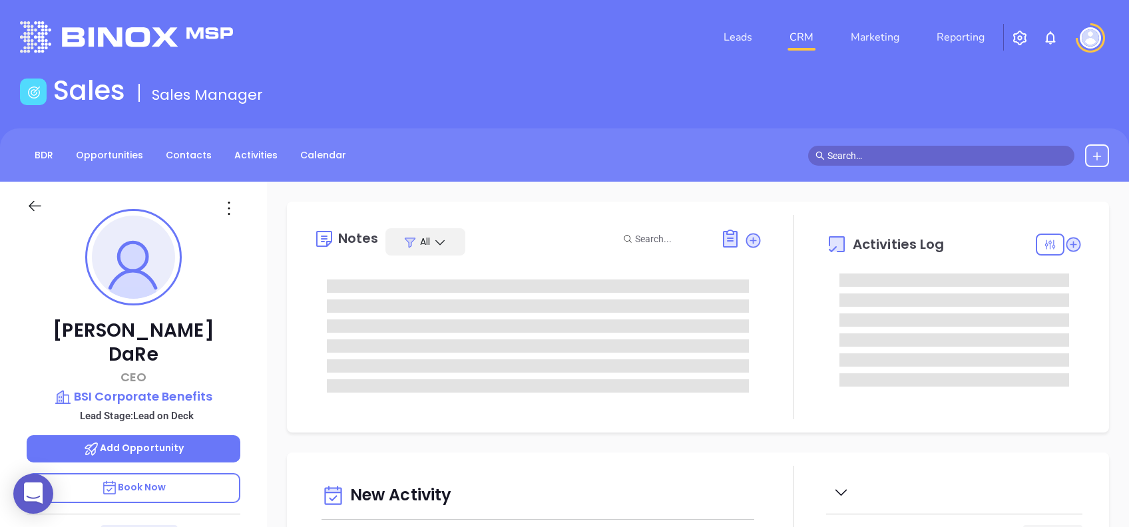
scroll to position [388, 0]
type input "[PERSON_NAME]"
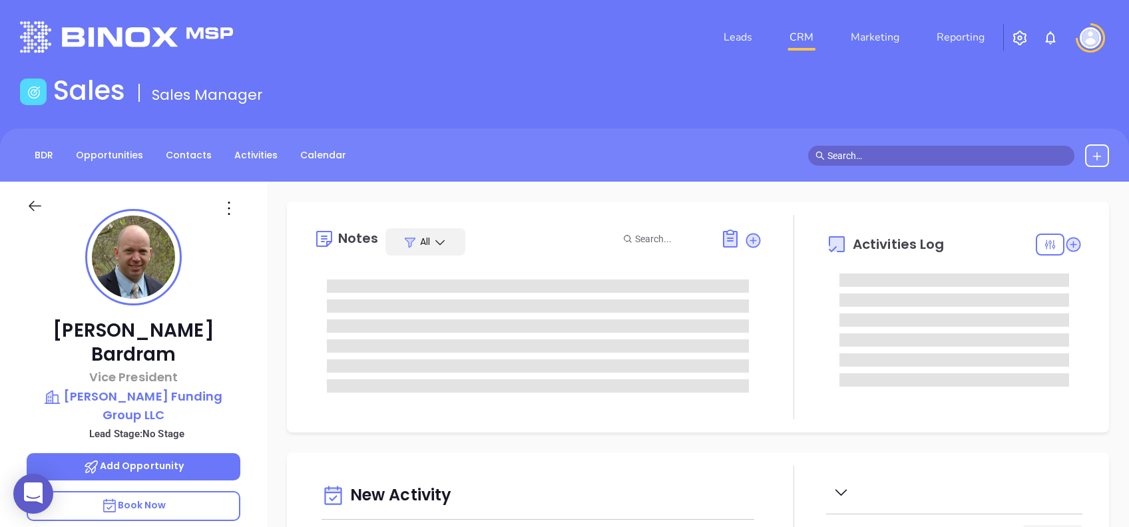
type input "[DATE]"
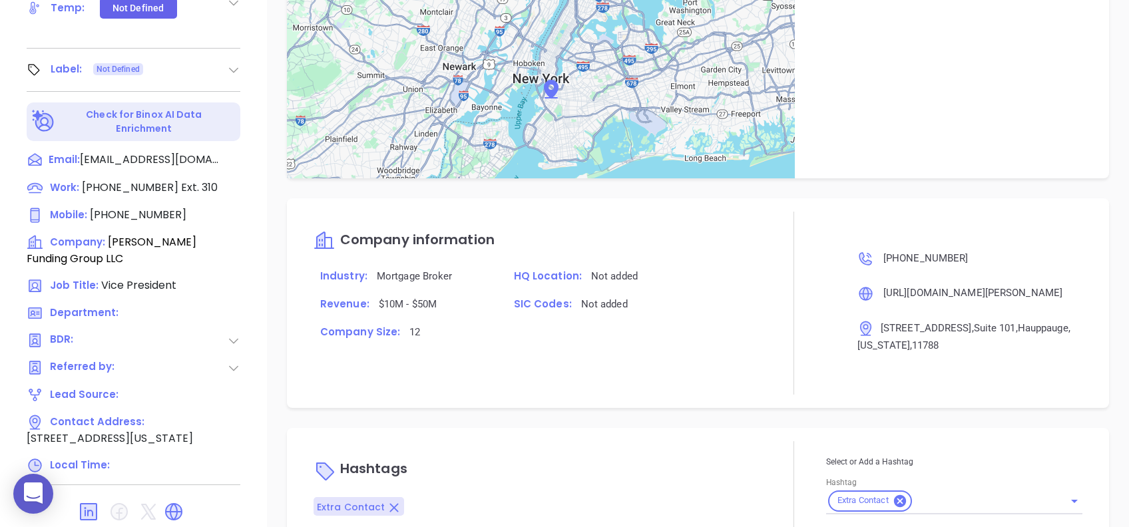
scroll to position [718, 0]
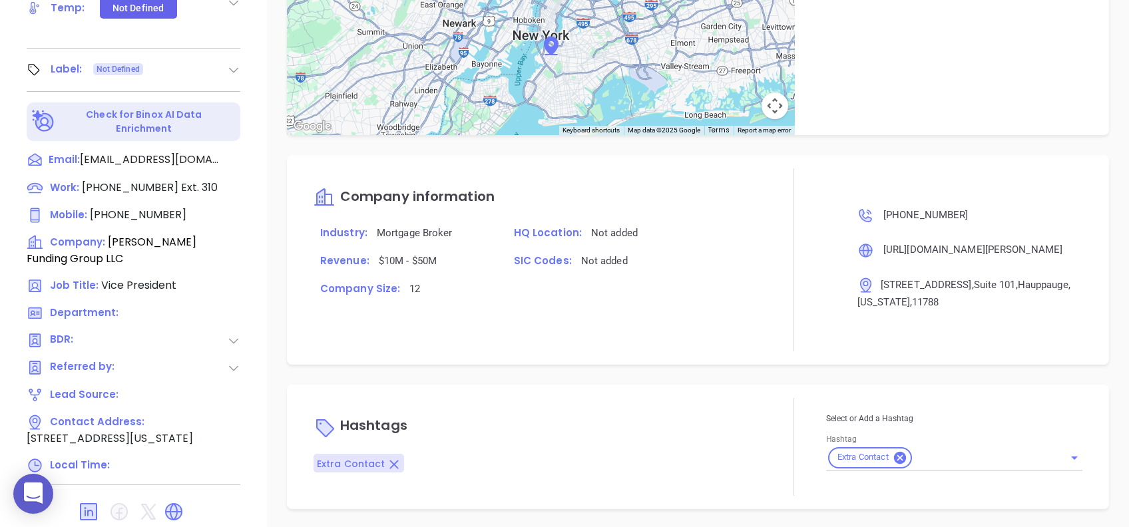
type input "[PERSON_NAME]"
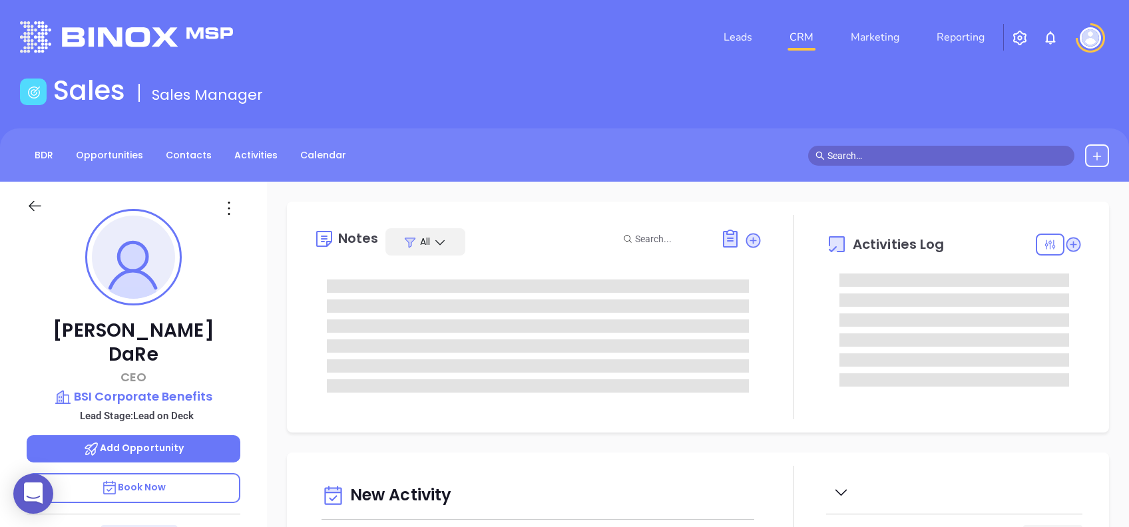
type input "[DATE]"
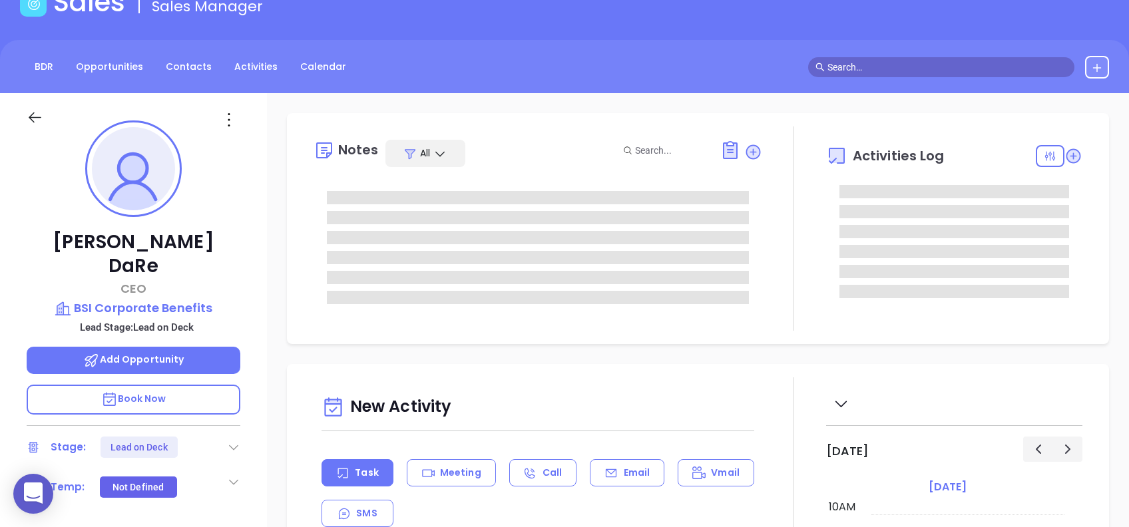
type input "[PERSON_NAME]"
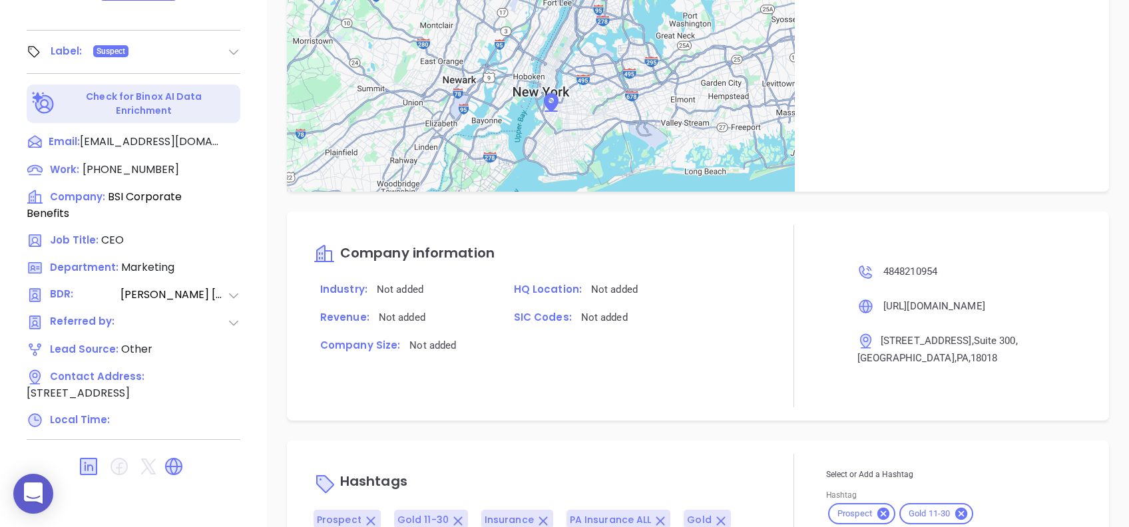
scroll to position [918, 0]
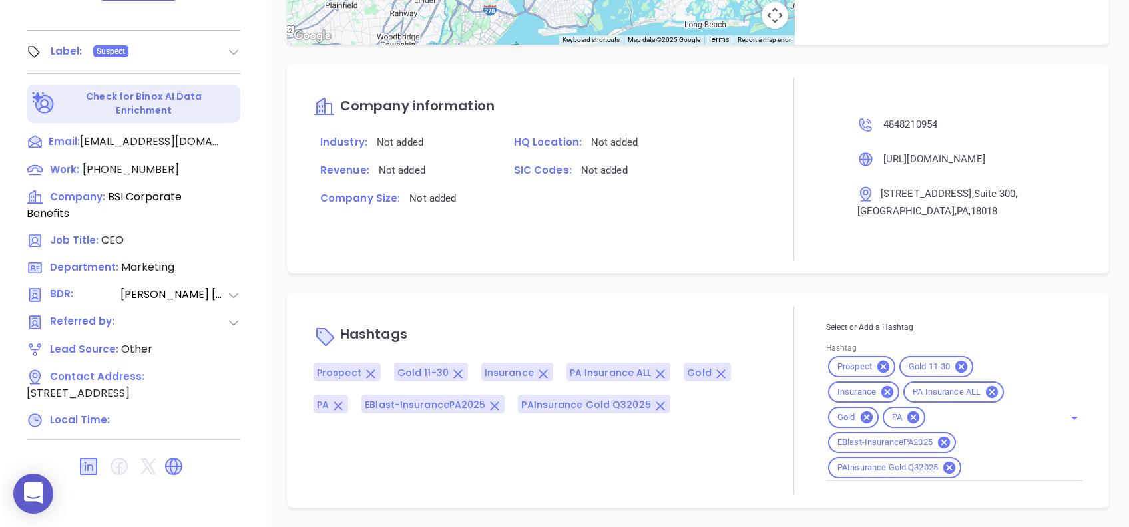
drag, startPoint x: 172, startPoint y: 451, endPoint x: 269, endPoint y: 497, distance: 107.8
click at [269, 497] on div "Notes All [PERSON_NAME] | [DATE] 11:46 AM first email sent Oct 26, 2023 05:44 P…" at bounding box center [698, 62] width 862 height 932
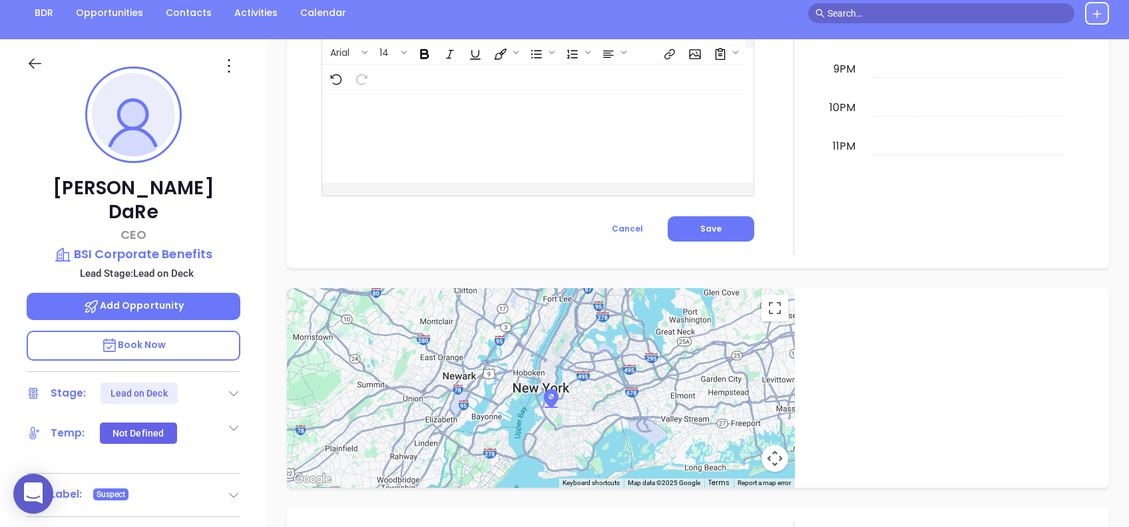
scroll to position [53, 0]
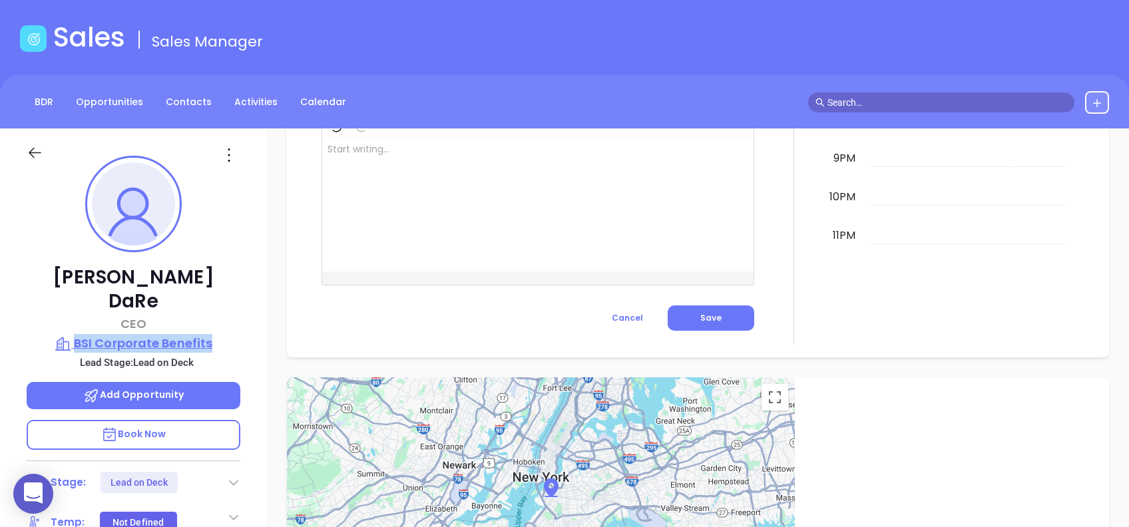
drag, startPoint x: 246, startPoint y: 313, endPoint x: 76, endPoint y: 325, distance: 170.2
click at [76, 325] on div "[PERSON_NAME] CEO BSI Corporate Benefits Lead Stage: Lead on Deck Add Opportuni…" at bounding box center [133, 458] width 267 height 659
copy p "BSI Corporate Benefits"
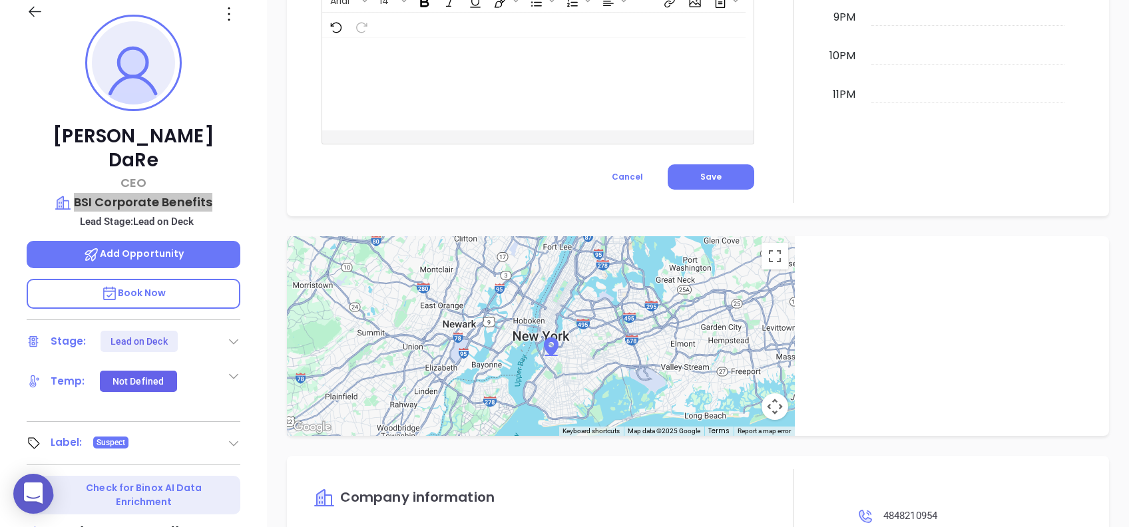
scroll to position [0, 0]
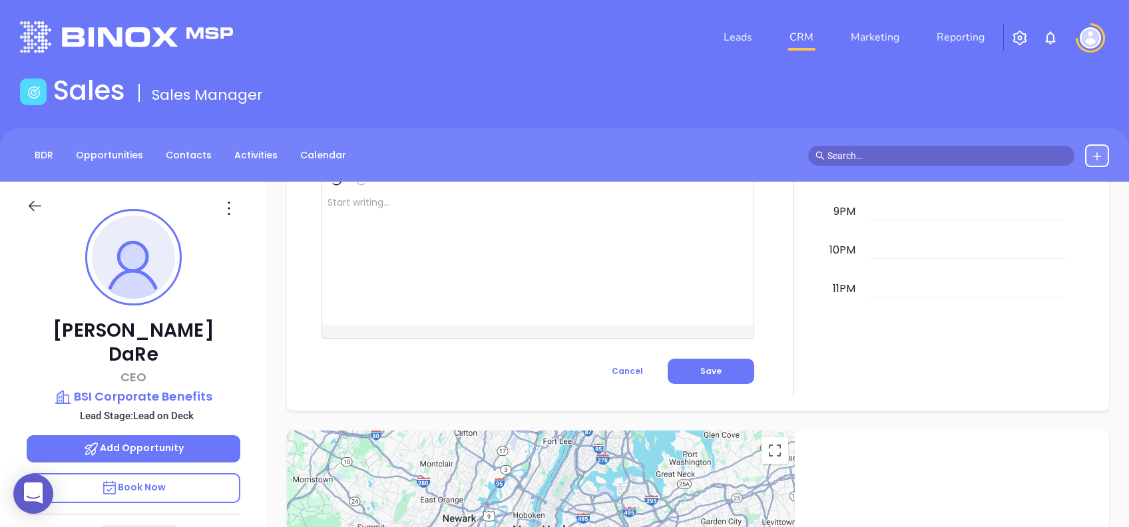
click at [232, 206] on icon at bounding box center [228, 208] width 21 height 21
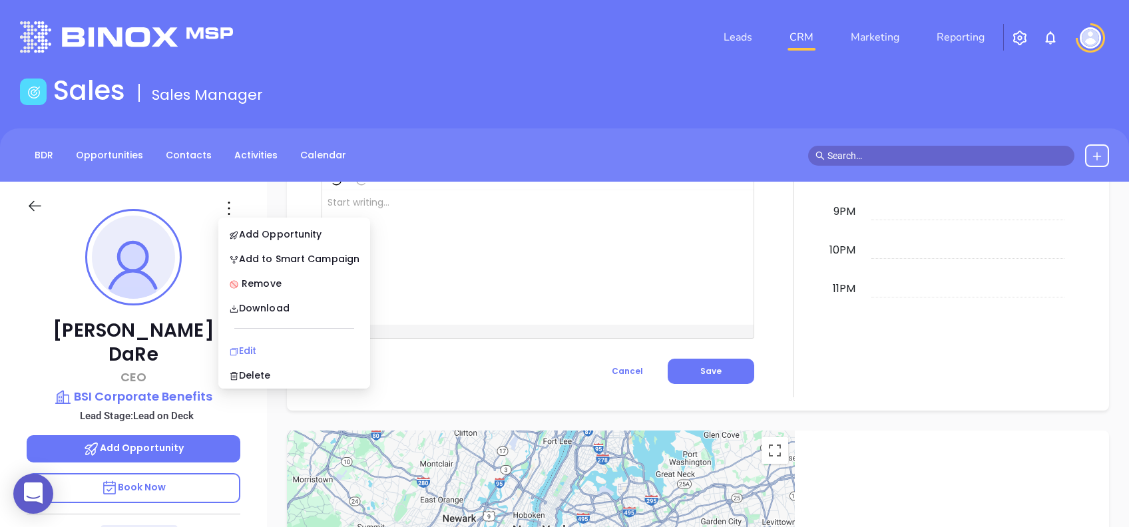
click at [276, 348] on div "Edit" at bounding box center [294, 351] width 131 height 15
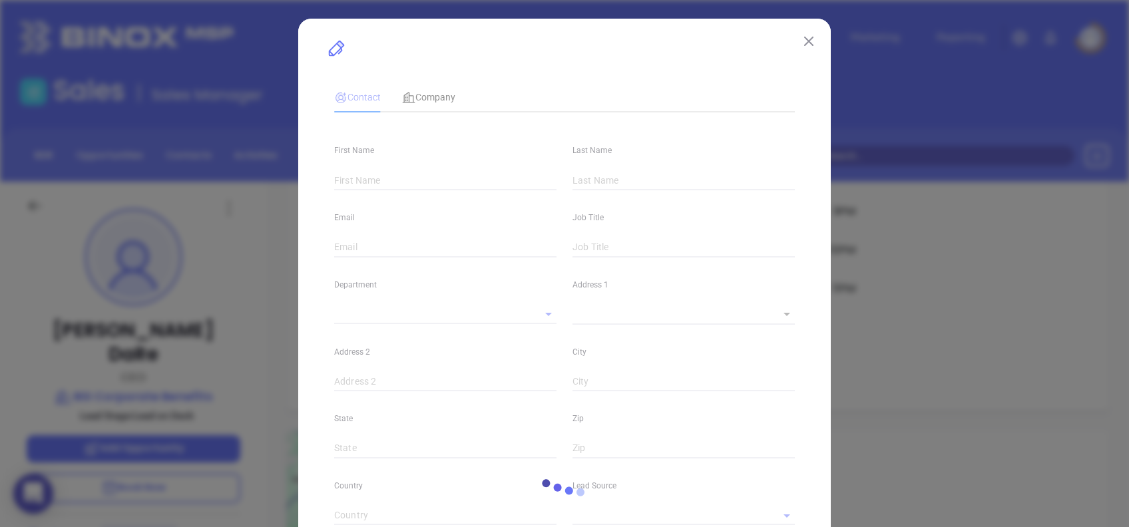
type input "Tony"
type input "DaRe"
type input "adare@bsicorporate.com"
type input "CEO"
type input "1"
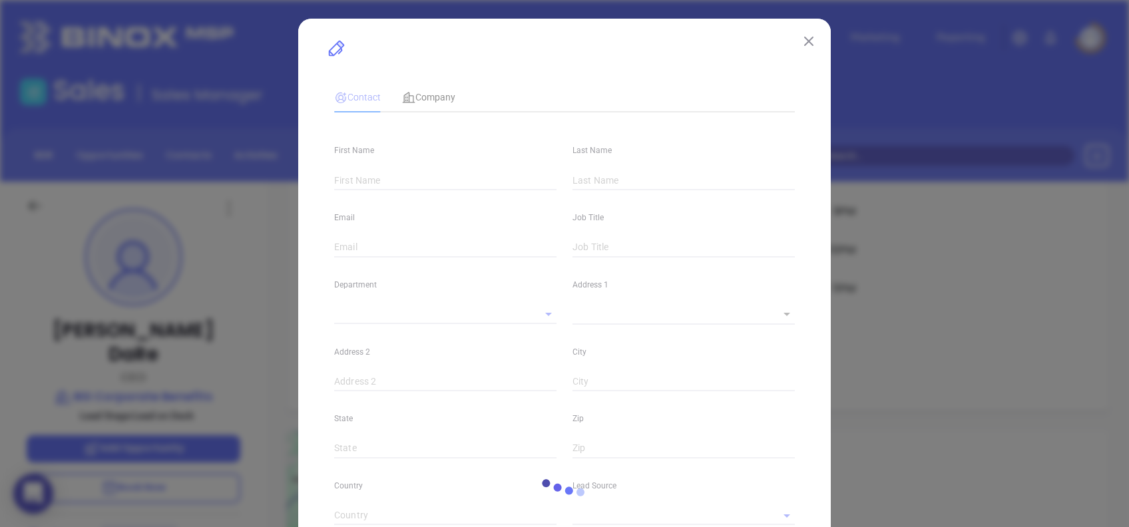
type input "www.linkedin.com/in/tony-dare-17785a3"
type input "Marketing"
type input "Other"
type input "Vicky Mendoza"
type input "Lead on Deck"
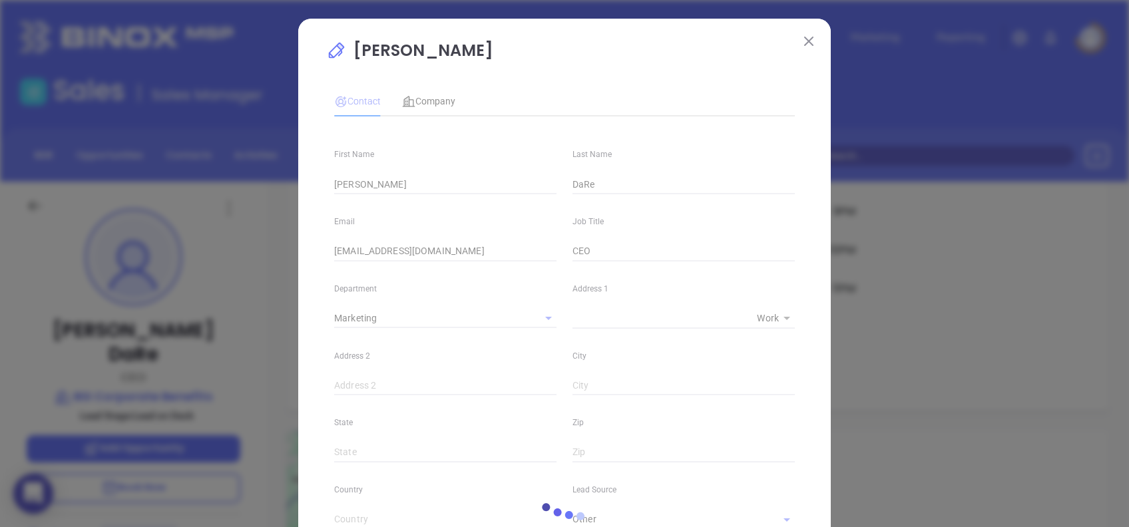
type input "(484) 821-0954"
type input "1"
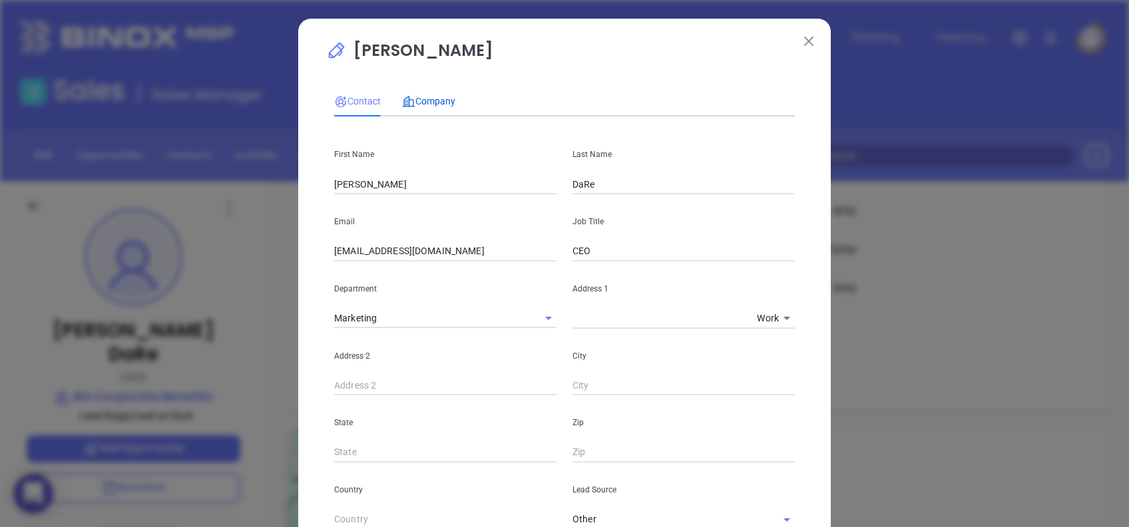
click at [422, 105] on span "Company" at bounding box center [428, 101] width 53 height 11
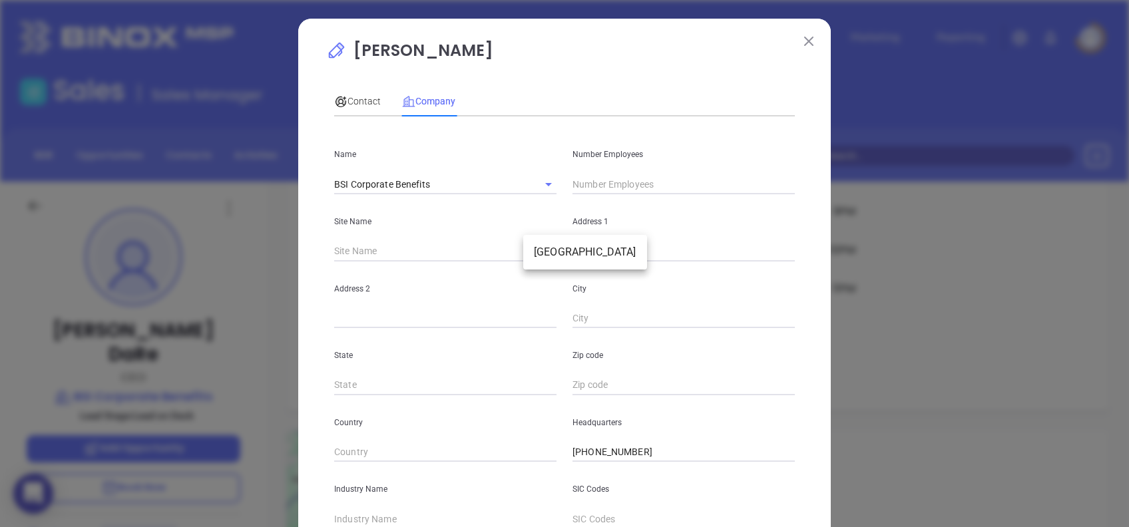
click at [538, 247] on body "0 Leads CRM Marketing Reporting Financial Leads Leads Sales Sales Manager BDR O…" at bounding box center [564, 263] width 1129 height 527
click at [557, 252] on li "Bethlehem" at bounding box center [585, 252] width 124 height 24
type input "Bethlehem"
type input "81512"
type input "79 West Market Street"
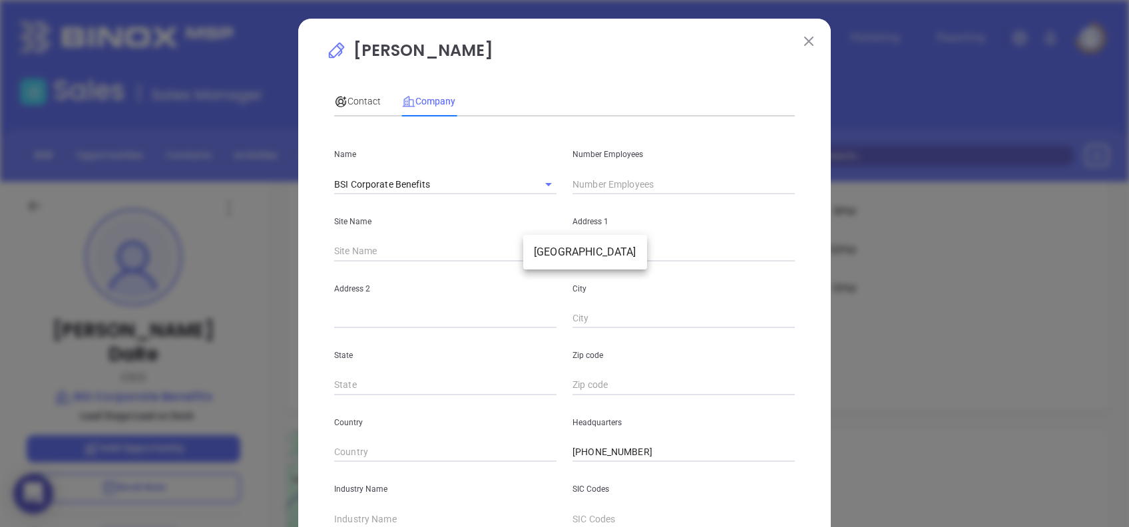
type input "Suite 300"
type input "Bethlehem"
type input "PA"
type input "18018"
click at [346, 99] on span "Contact" at bounding box center [357, 101] width 47 height 11
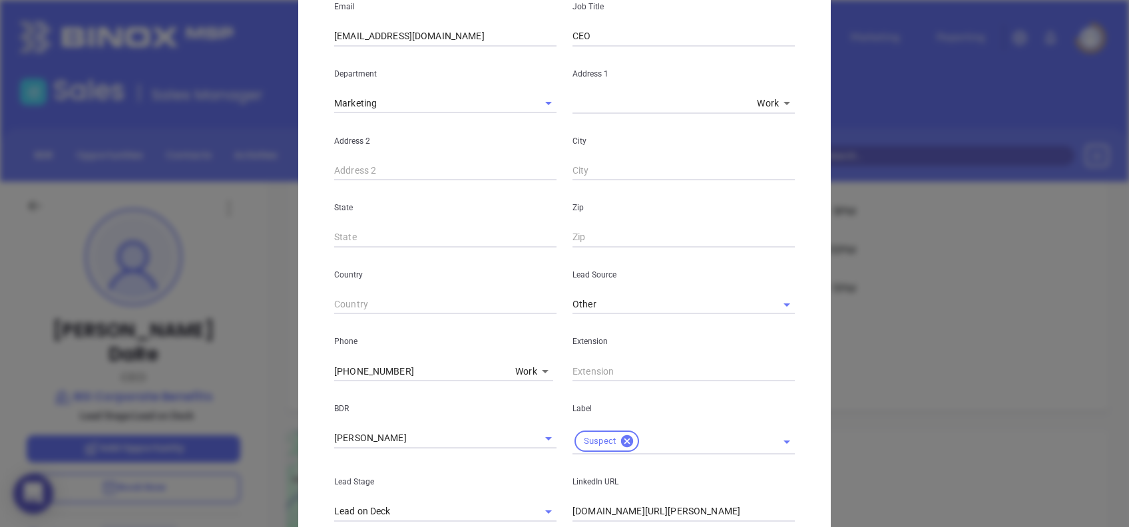
scroll to position [266, 0]
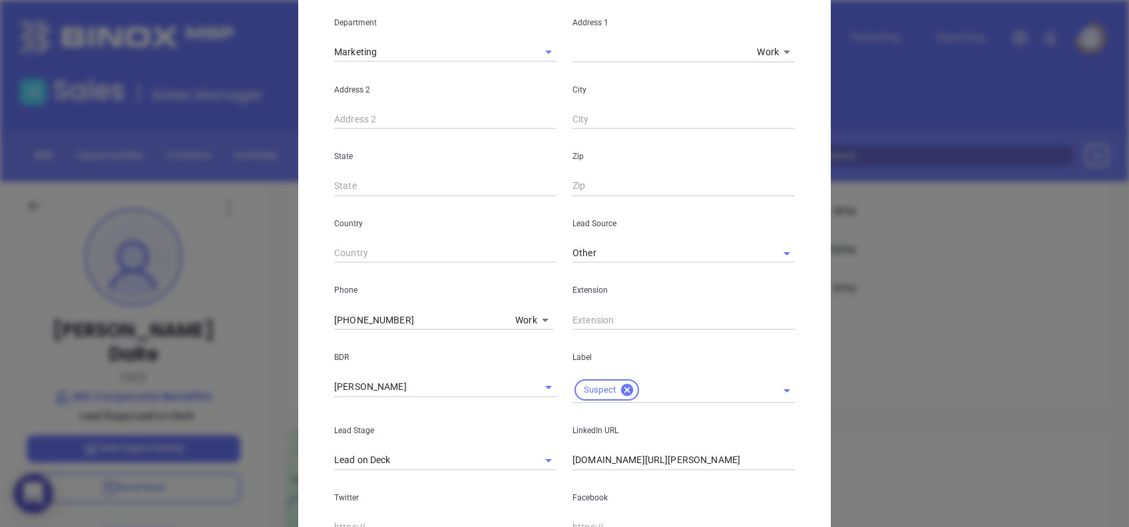
click at [529, 314] on body "0 Leads CRM Marketing Reporting Financial Leads Leads Sales Sales Manager BDR O…" at bounding box center [564, 263] width 1129 height 527
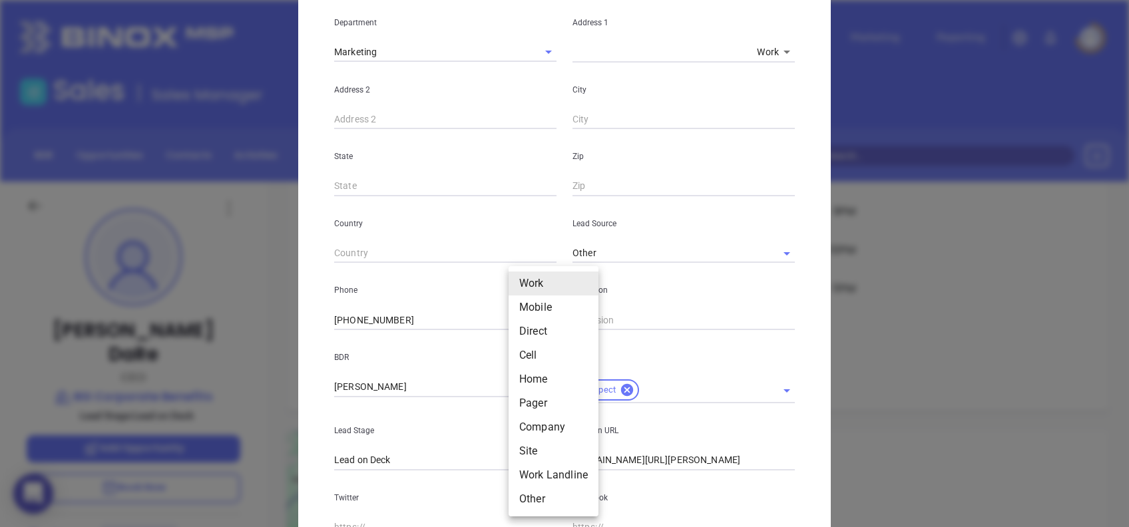
click at [549, 494] on li "Other" at bounding box center [554, 499] width 90 height 24
type input "13"
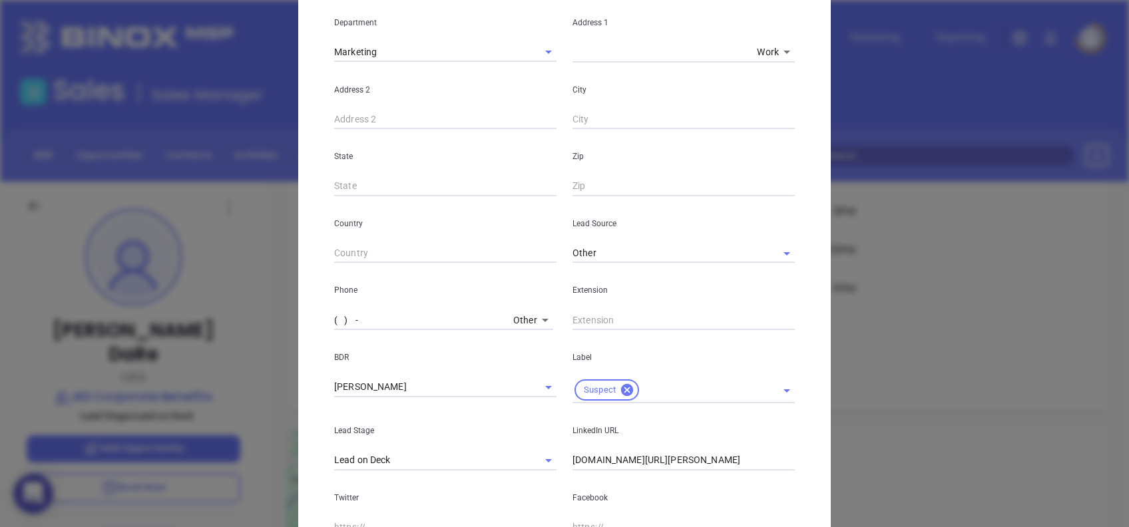
click at [384, 320] on input "( ) -" at bounding box center [421, 320] width 174 height 20
paste input "484) 821-1300"
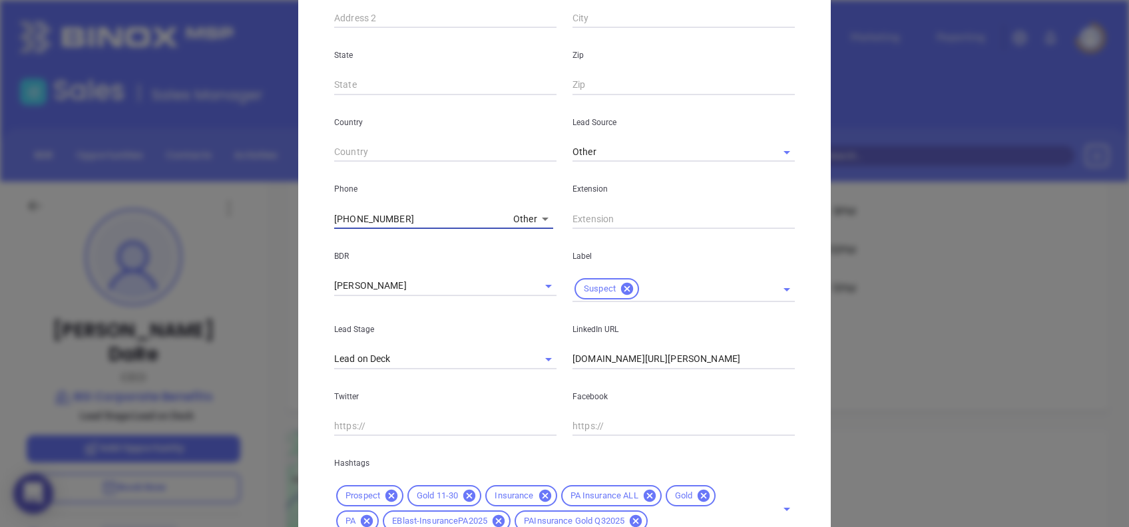
scroll to position [475, 0]
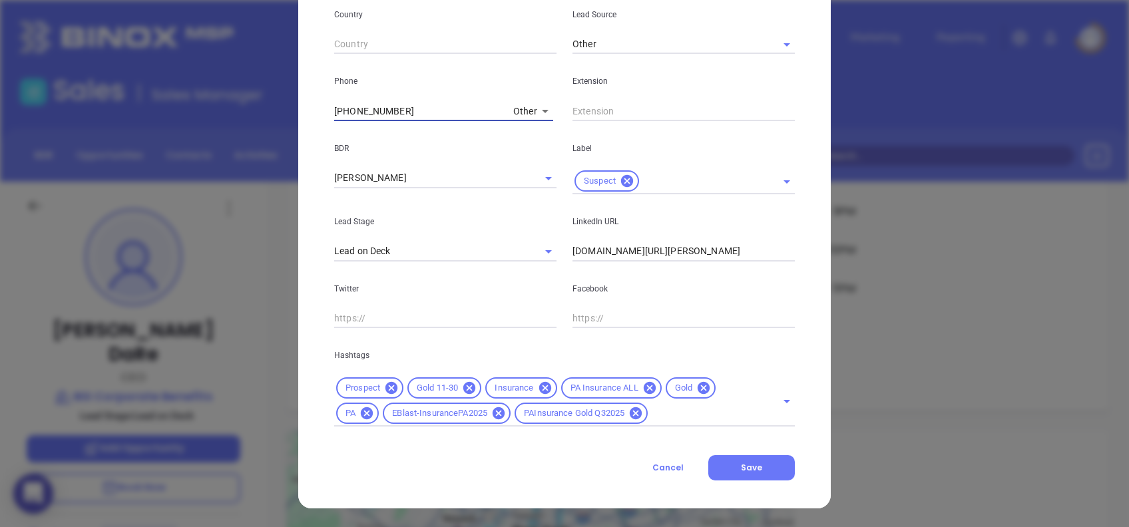
type input "(484) 821-1300"
click at [700, 392] on icon at bounding box center [704, 388] width 12 height 12
click at [736, 458] on button "Save" at bounding box center [752, 467] width 87 height 25
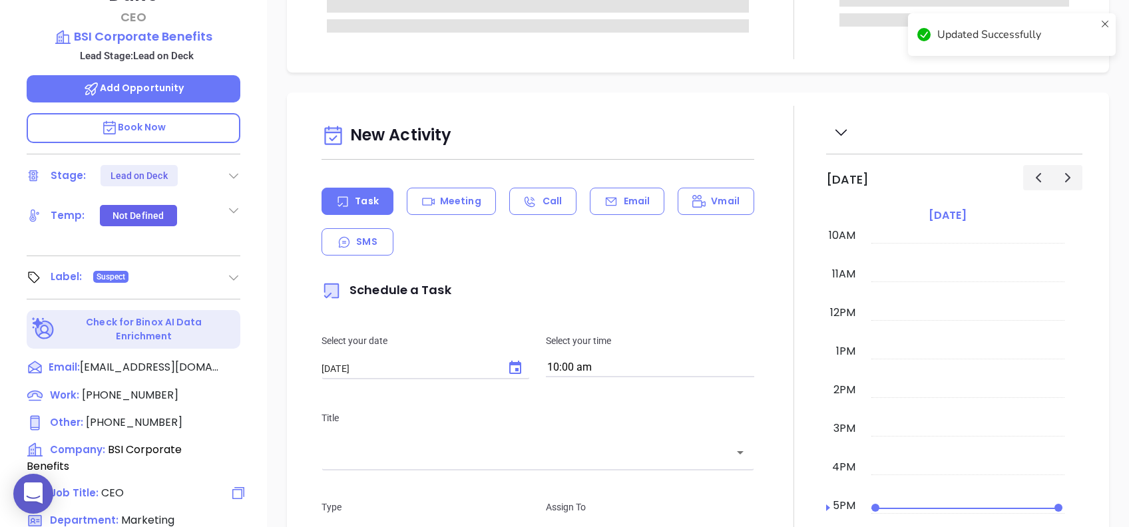
scroll to position [53, 0]
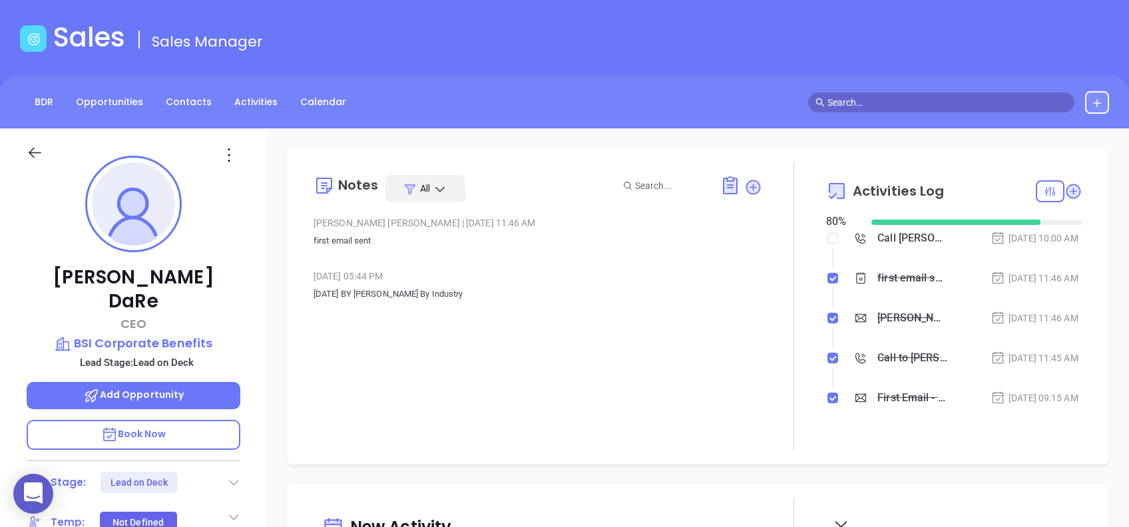
click at [226, 156] on icon at bounding box center [228, 154] width 21 height 21
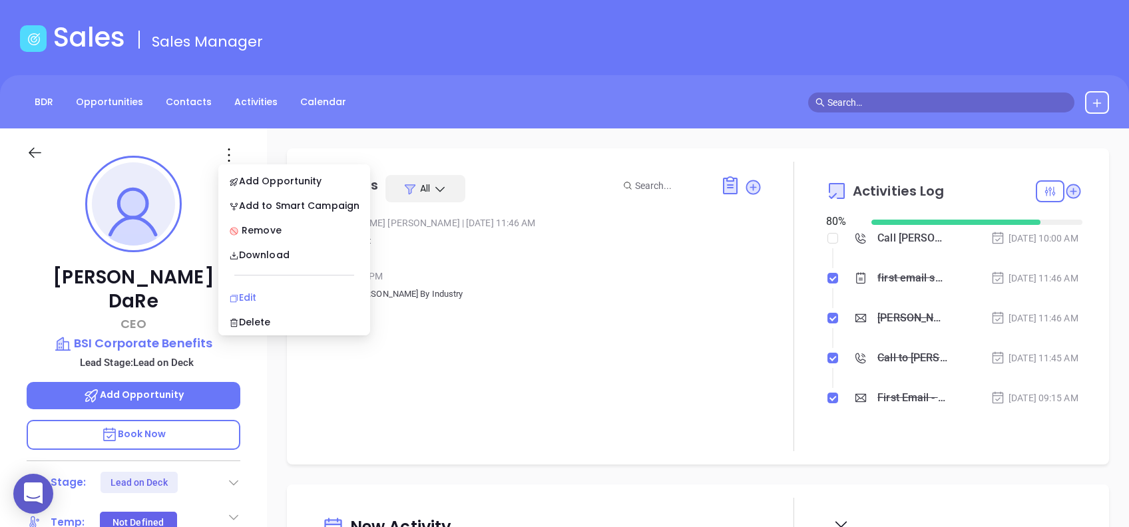
click at [252, 292] on div "Edit" at bounding box center [294, 297] width 131 height 15
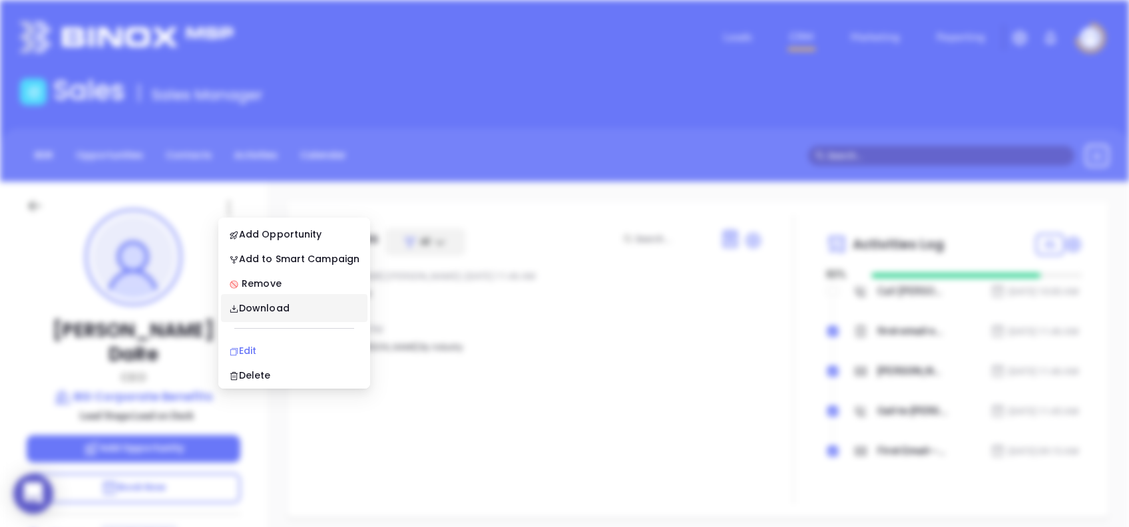
scroll to position [0, 0]
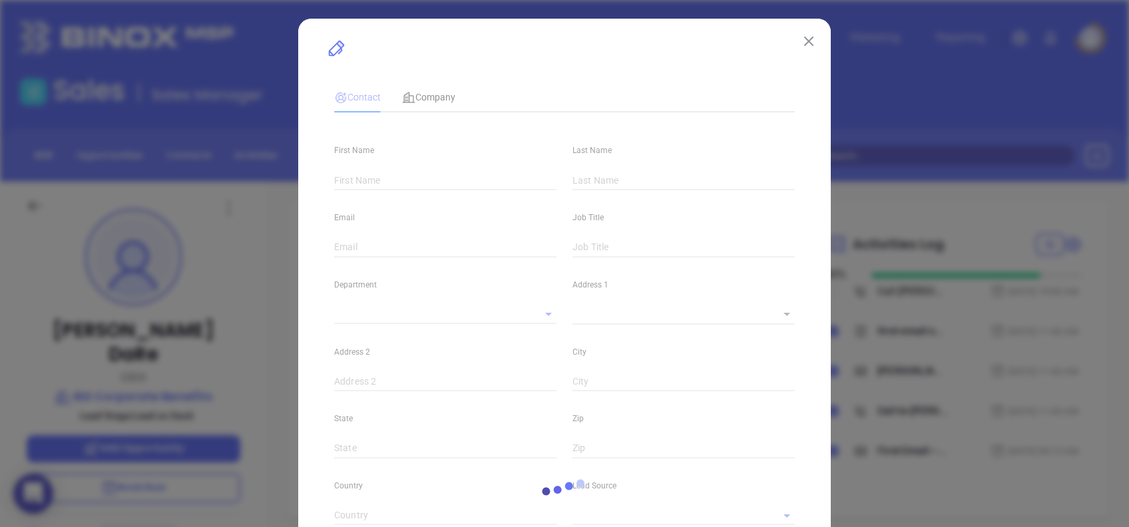
type input "Tony"
type input "DaRe"
type input "adare@bsicorporate.com"
type input "CEO"
type input "1"
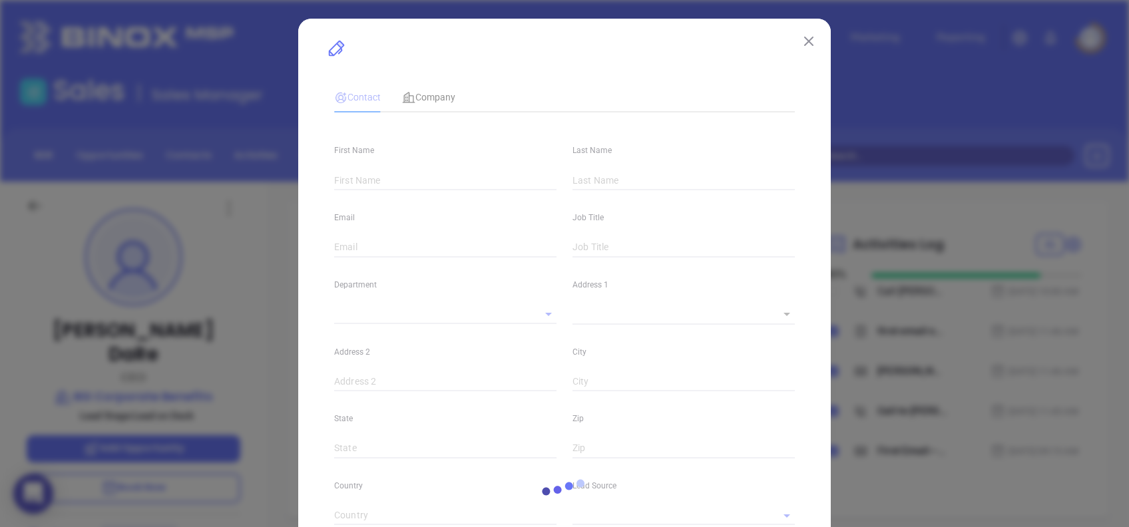
type input "www.linkedin.com/in/tony-dare-17785a3"
type input "Marketing"
type input "Other"
type input "[PERSON_NAME]"
type input "Lead on Deck"
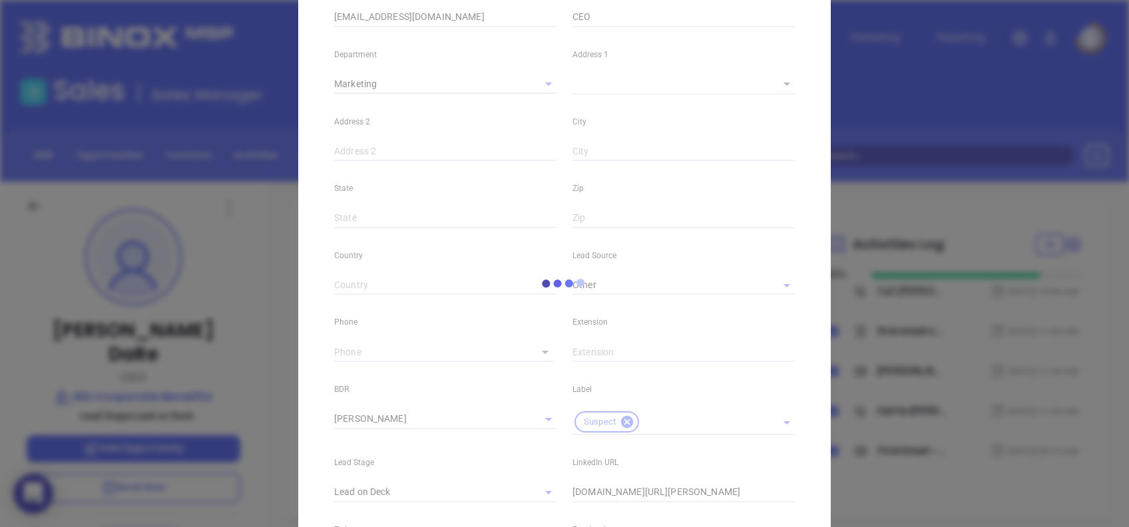
scroll to position [475, 0]
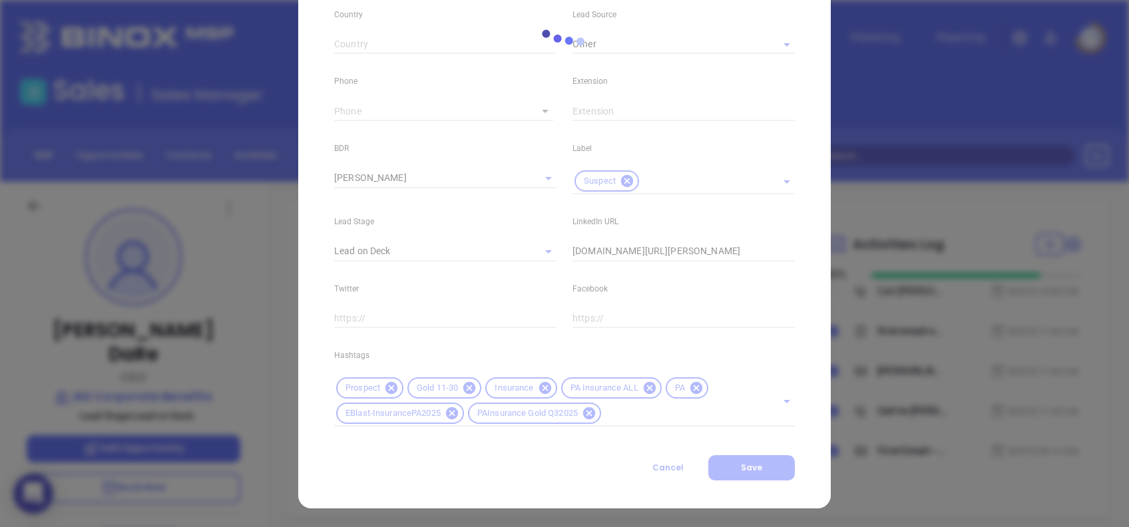
type input "(484) 821-0954"
type input "1"
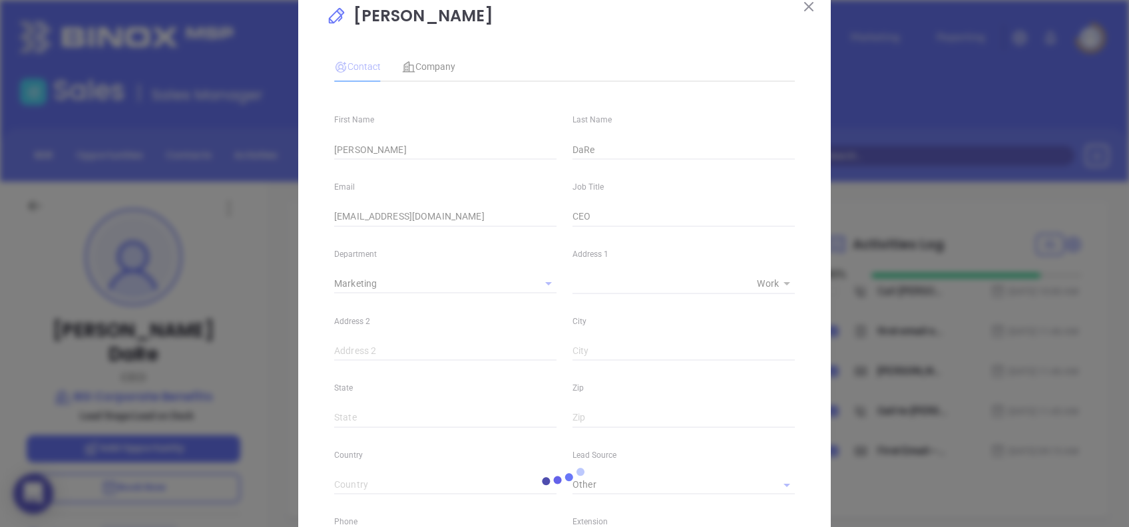
scroll to position [32, 0]
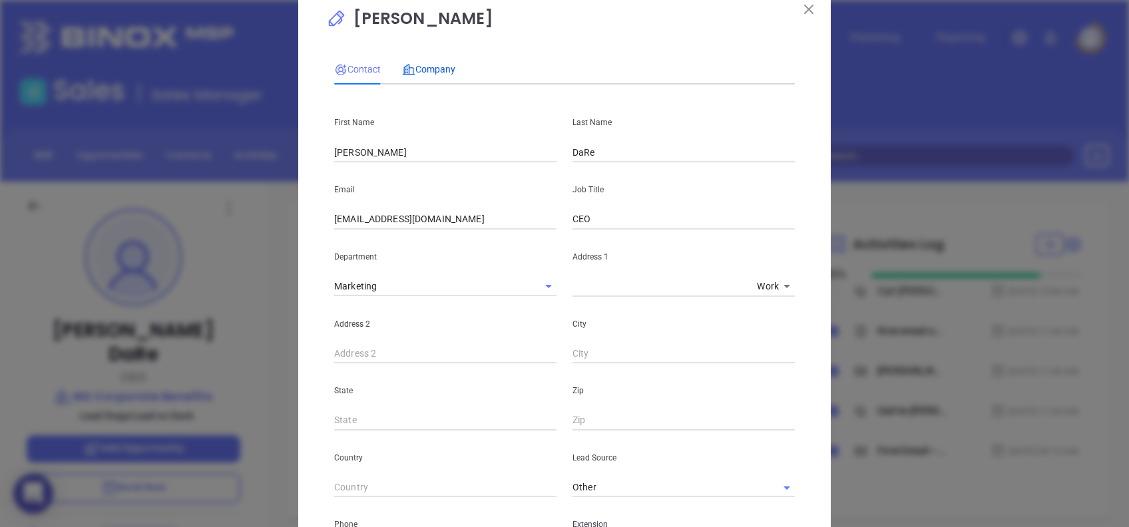
click at [426, 73] on span "Company" at bounding box center [428, 69] width 53 height 11
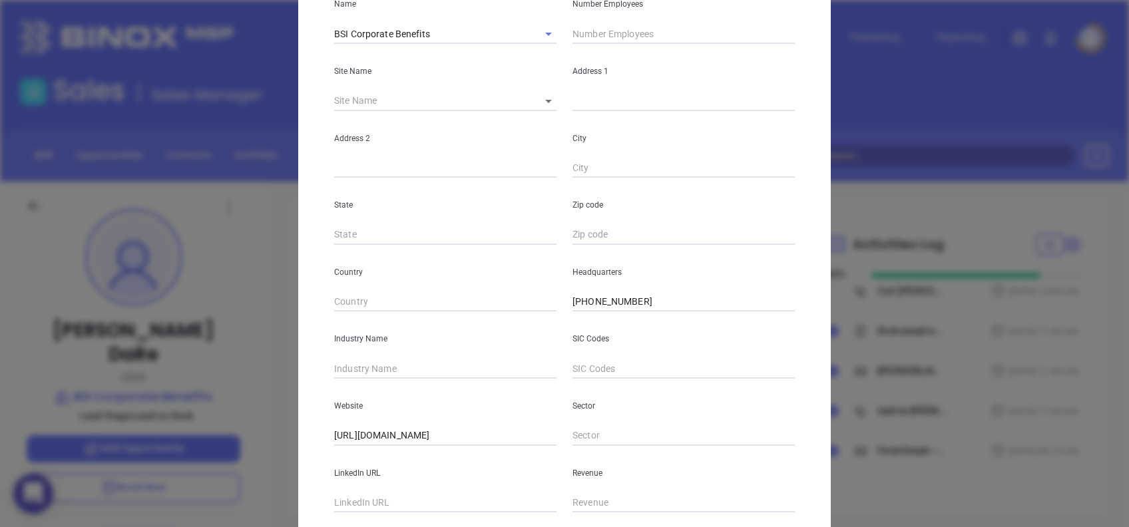
scroll to position [236, 0]
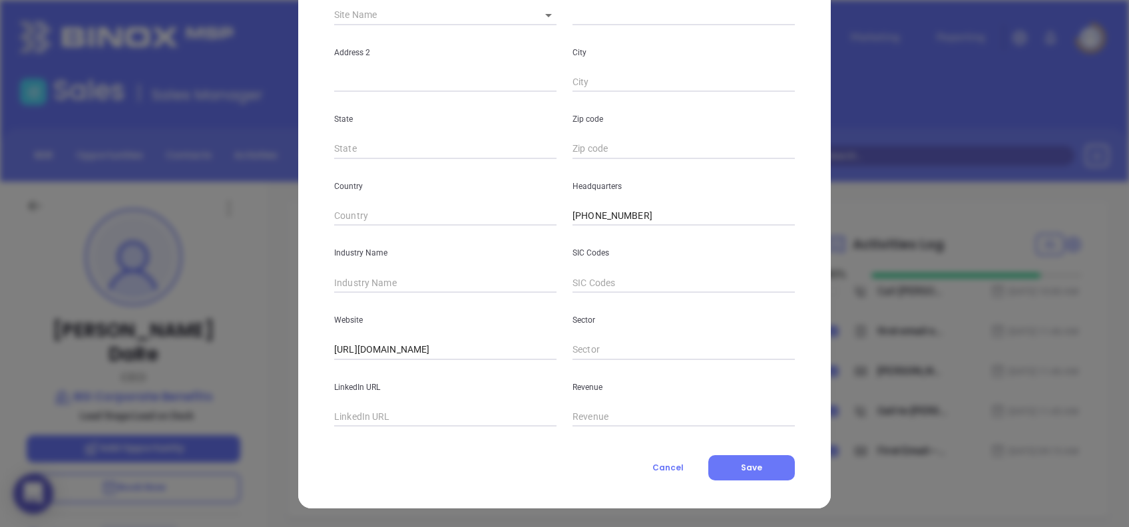
click at [390, 407] on div "LinkedIn URL" at bounding box center [445, 393] width 238 height 67
click at [390, 408] on input "text" at bounding box center [445, 418] width 222 height 20
paste input "www.linkedin.com/company/bsi-corporate-benefits/"
type input "www.linkedin.com/company/bsi-corporate-benefits/"
click at [389, 288] on input "text" at bounding box center [445, 283] width 222 height 20
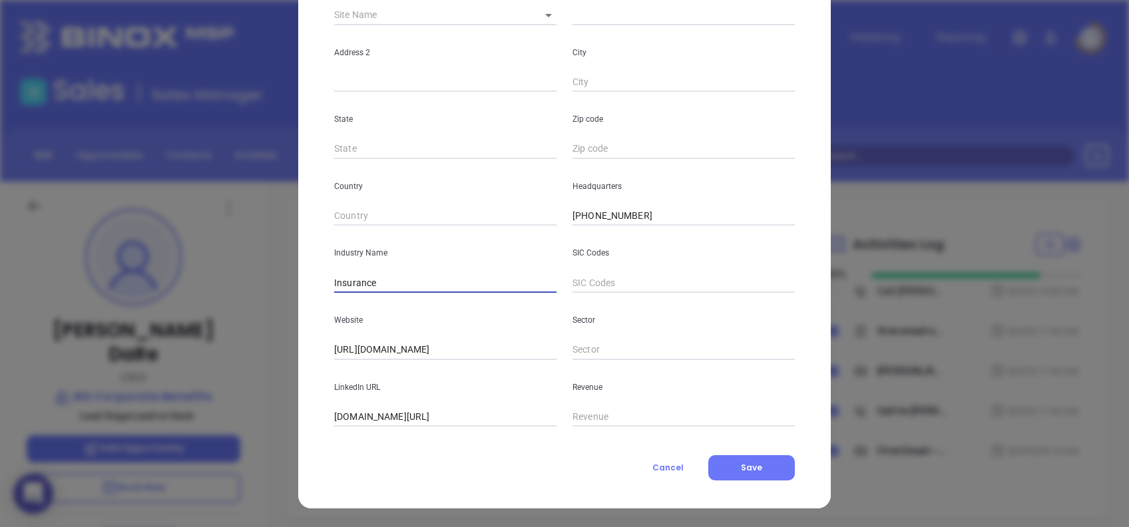
type input "Insurance"
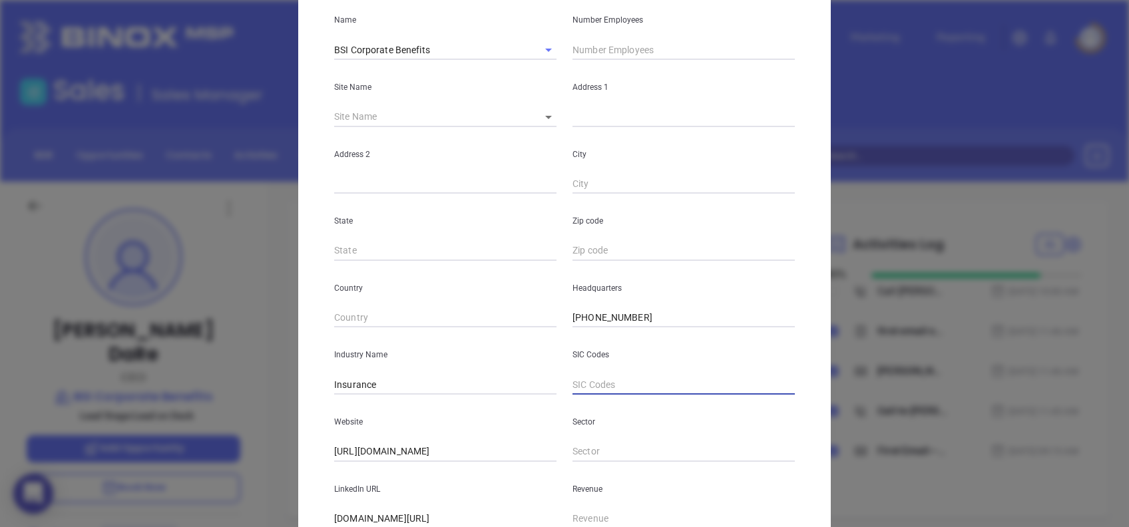
scroll to position [0, 0]
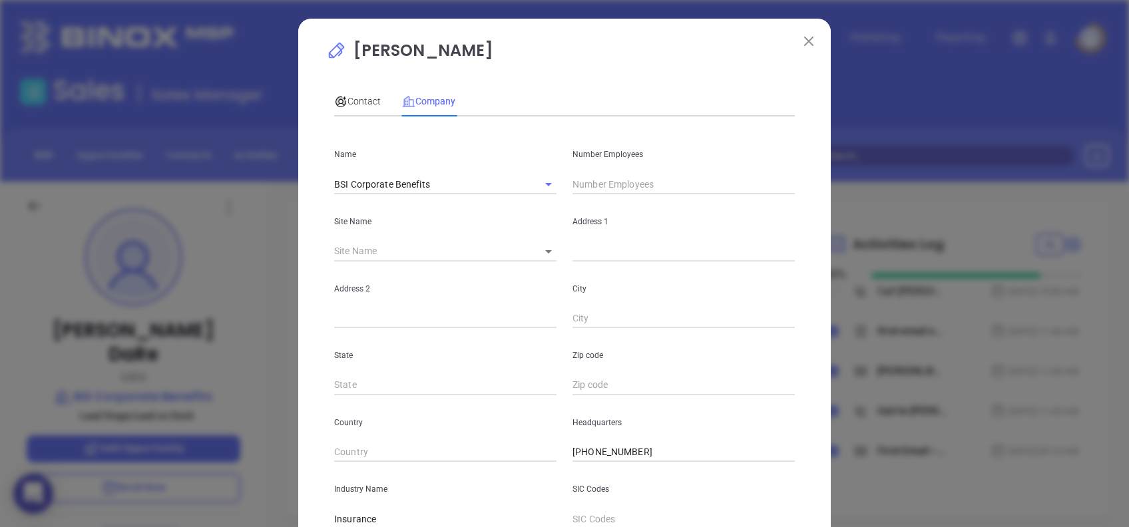
click at [622, 196] on div "Address 1" at bounding box center [684, 227] width 238 height 67
click at [608, 180] on input "text" at bounding box center [684, 184] width 222 height 20
click at [591, 178] on input "text" at bounding box center [684, 184] width 222 height 20
type input "64"
click at [347, 96] on span "Contact" at bounding box center [357, 101] width 47 height 11
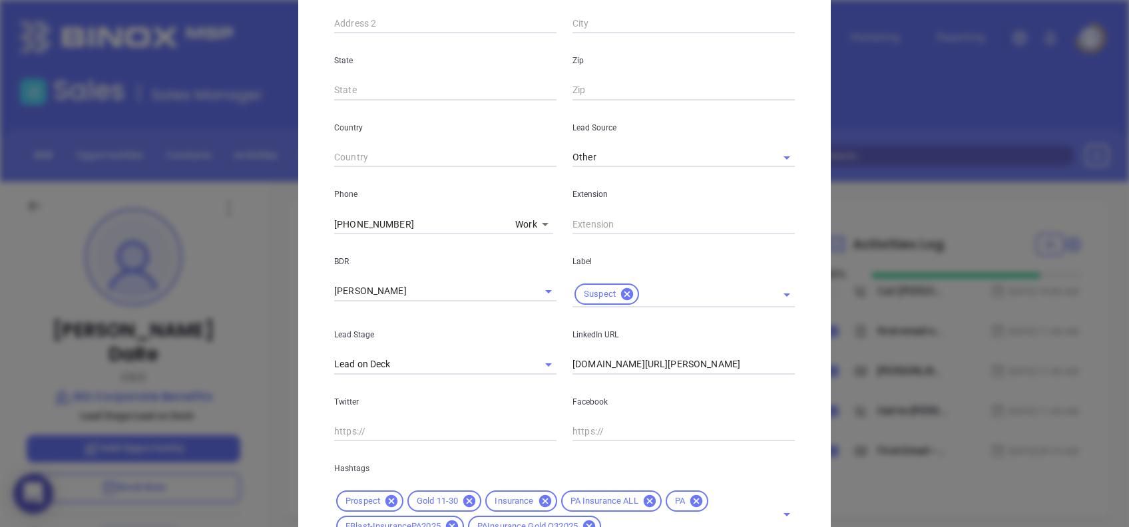
scroll to position [475, 0]
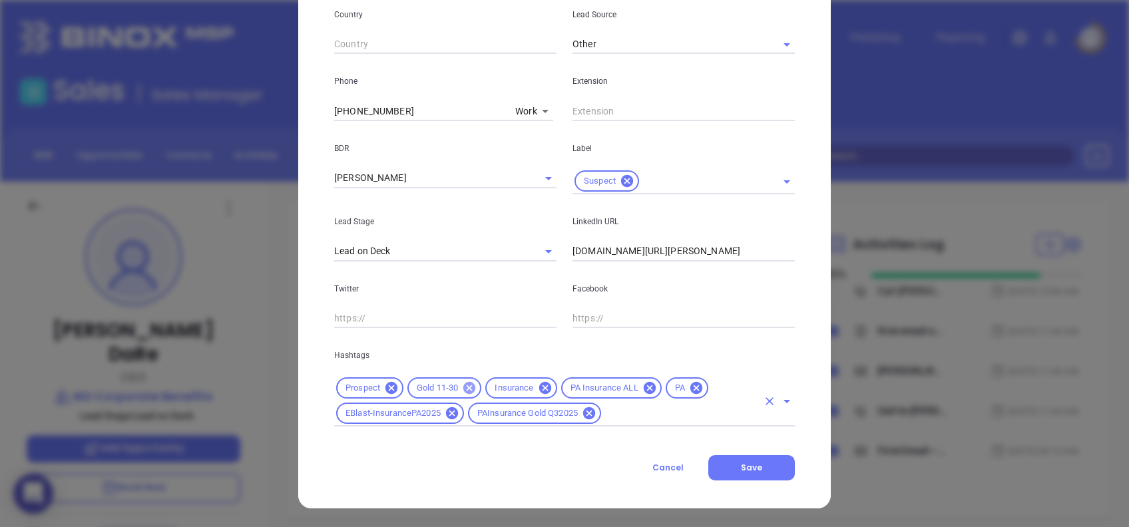
click at [462, 381] on icon at bounding box center [469, 388] width 15 height 15
click at [651, 412] on input "text" at bounding box center [680, 414] width 154 height 17
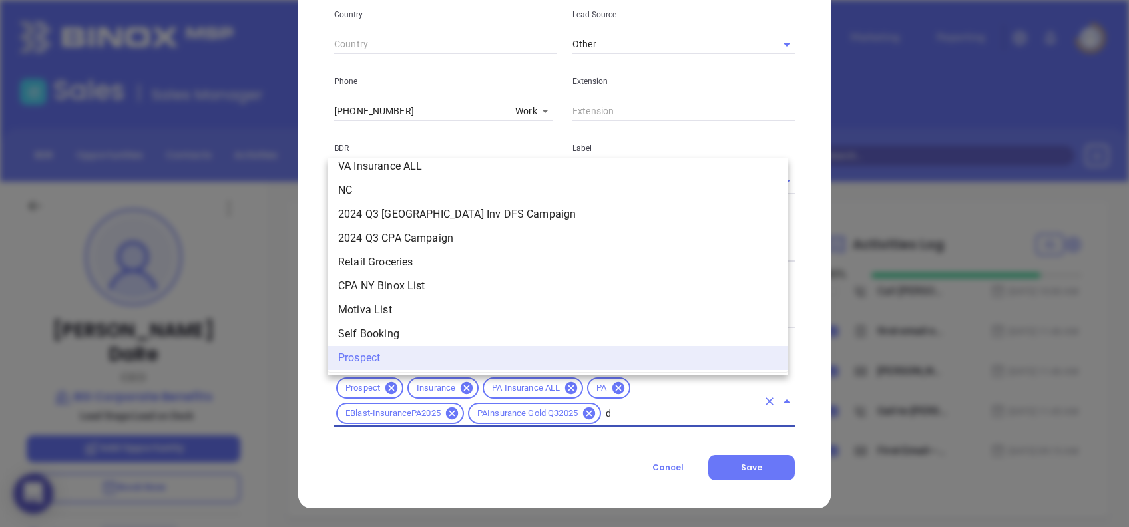
scroll to position [0, 0]
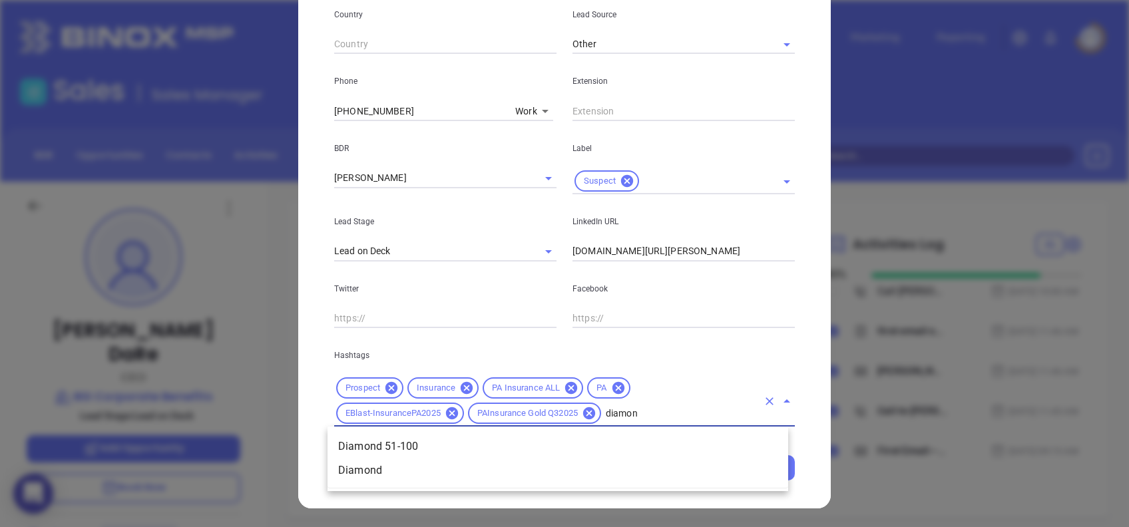
type input "diamond"
click at [661, 441] on li "Diamond 51-100" at bounding box center [558, 447] width 461 height 24
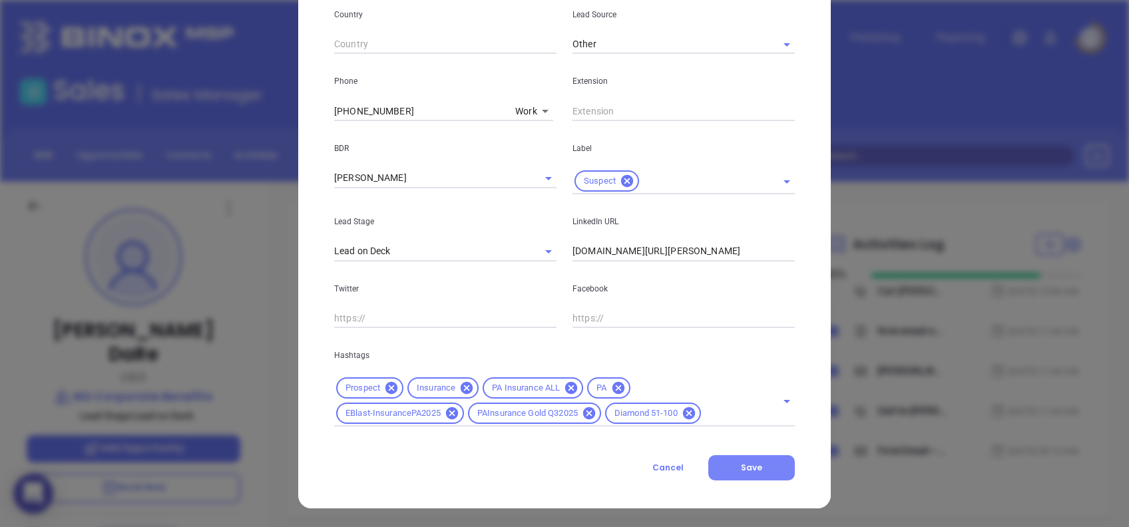
click at [746, 465] on span "Save" at bounding box center [751, 467] width 21 height 11
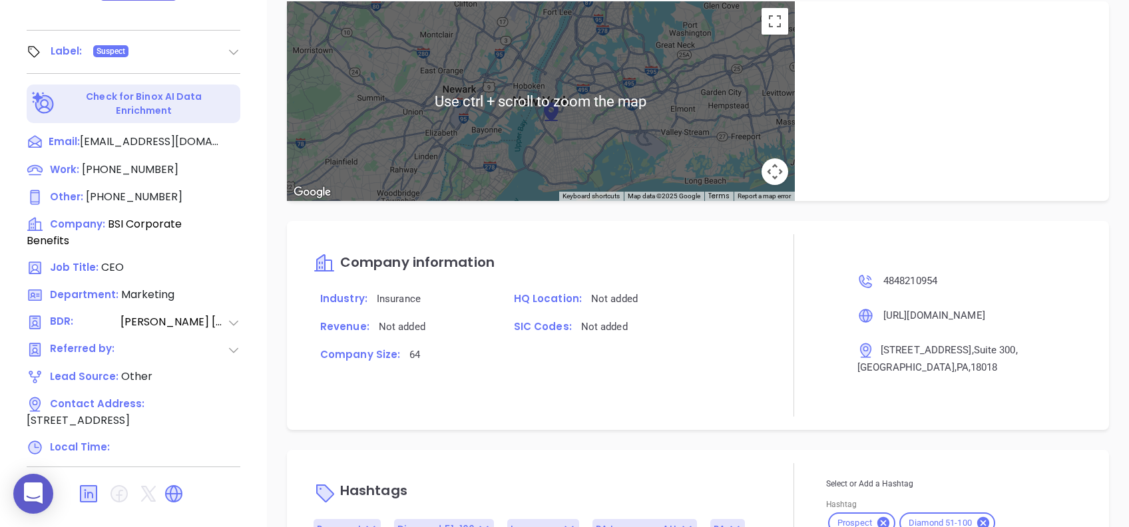
scroll to position [892, 0]
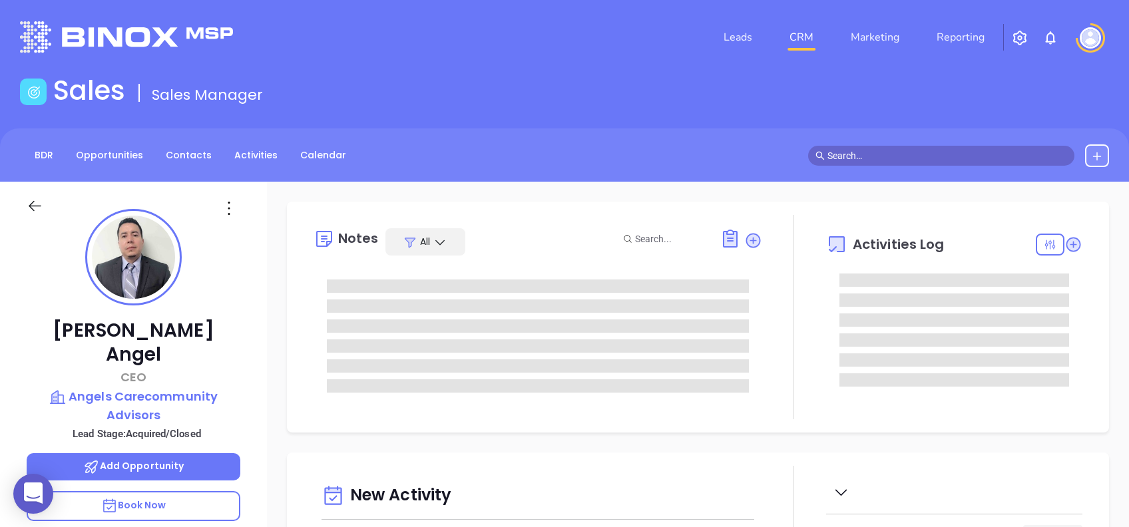
type input "[DATE]"
type input "[PERSON_NAME]"
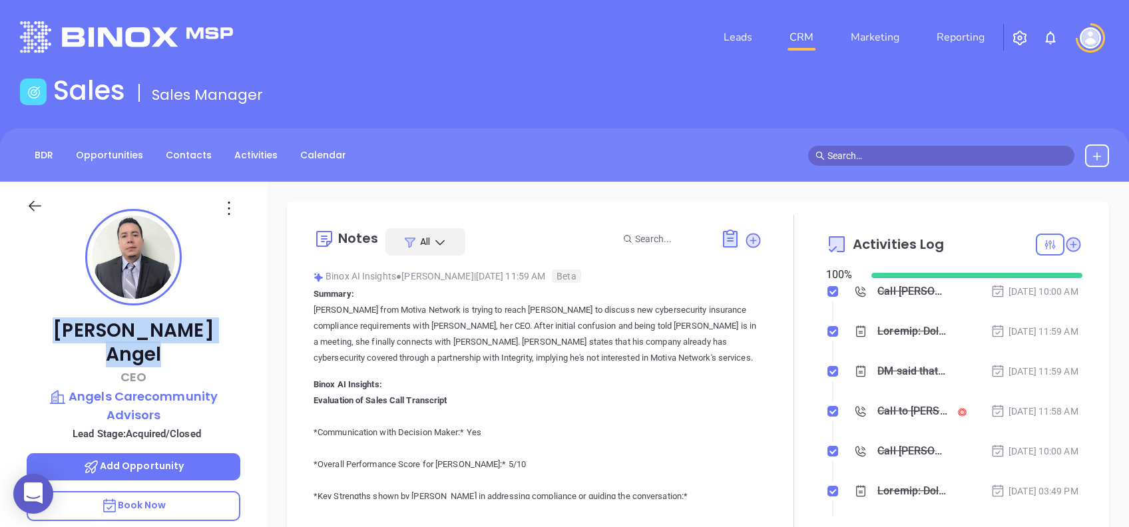
drag, startPoint x: 206, startPoint y: 329, endPoint x: 75, endPoint y: 338, distance: 132.2
click at [75, 338] on p "Helmut Angel" at bounding box center [134, 343] width 214 height 48
copy p "Helmut Angel"
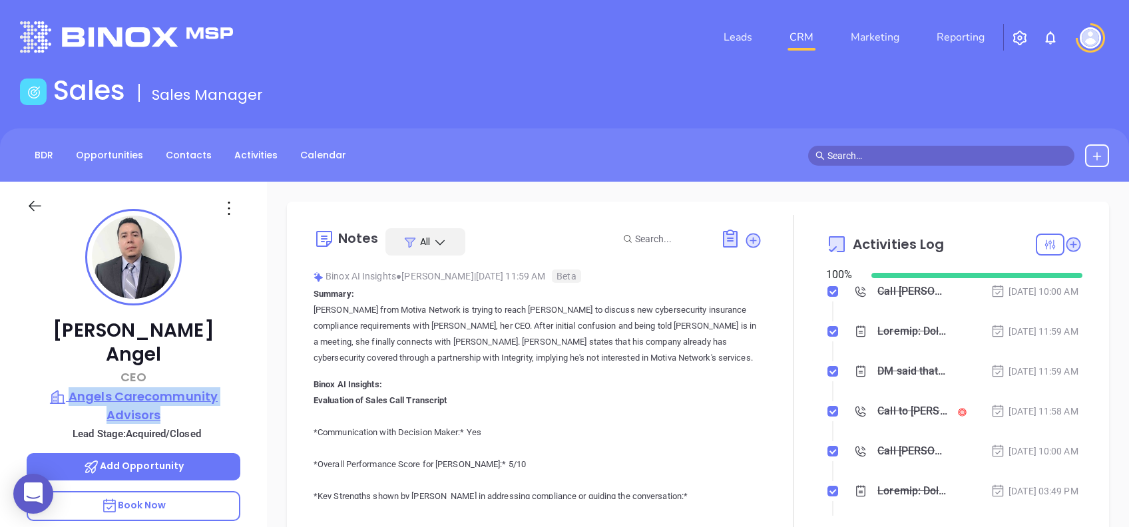
drag, startPoint x: 252, startPoint y: 391, endPoint x: 74, endPoint y: 368, distance: 179.3
click at [74, 368] on div "Helmut Angel CEO Angels Carecommunity Advisors Lead Stage: Acquired/Closed Add …" at bounding box center [133, 511] width 267 height 659
copy p "Angels Carecommunity Advisors"
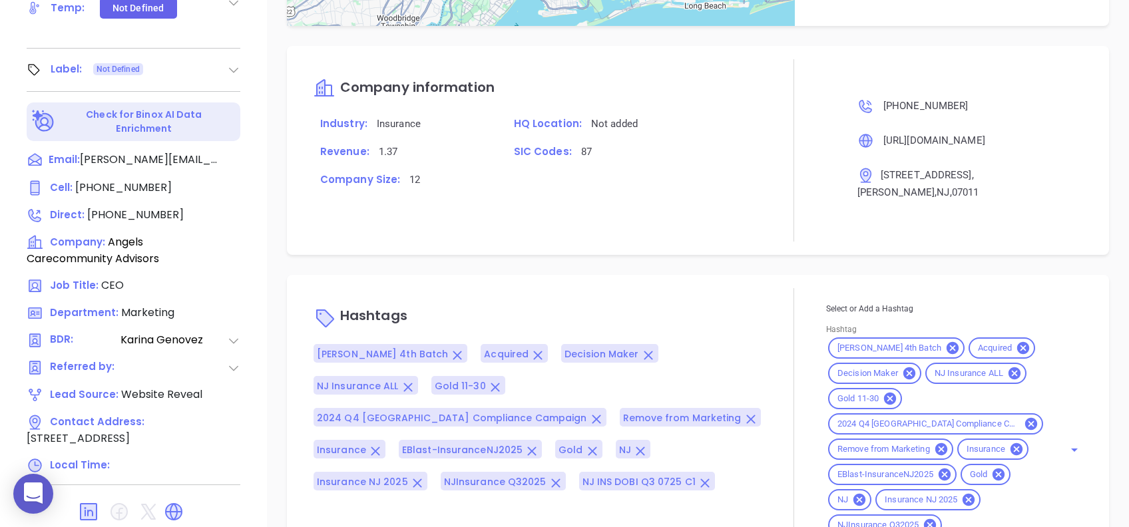
scroll to position [1019, 0]
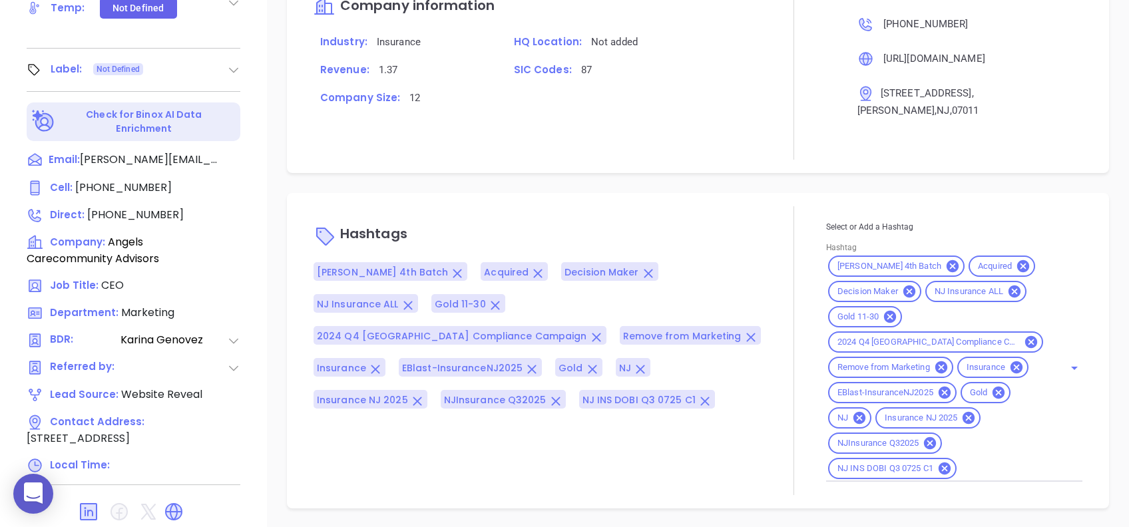
click at [994, 394] on icon at bounding box center [999, 393] width 12 height 12
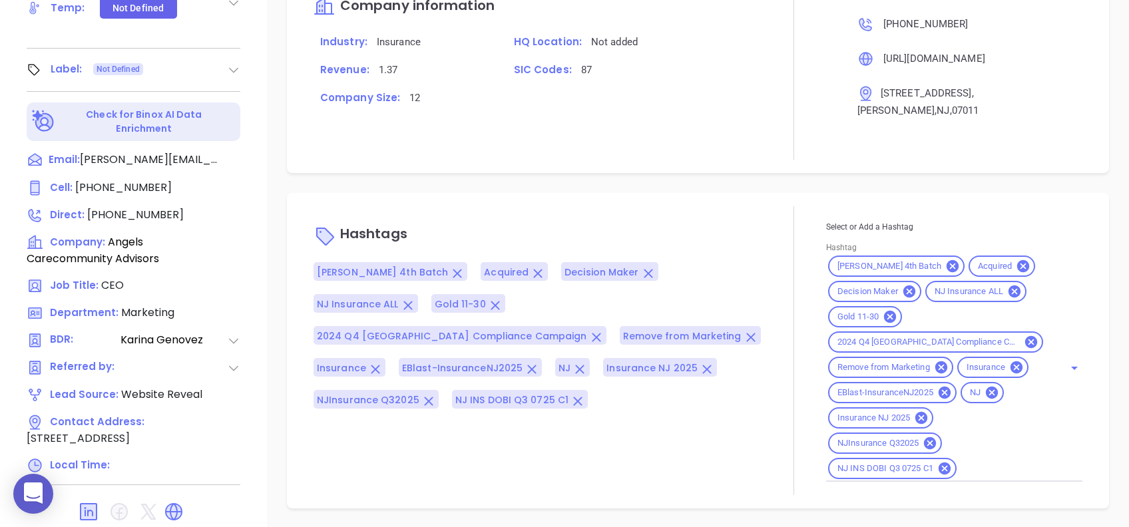
click at [521, 170] on div "Company information Industry: Insurance HQ Location: Not added Revenue: 1.37 SI…" at bounding box center [698, 68] width 822 height 209
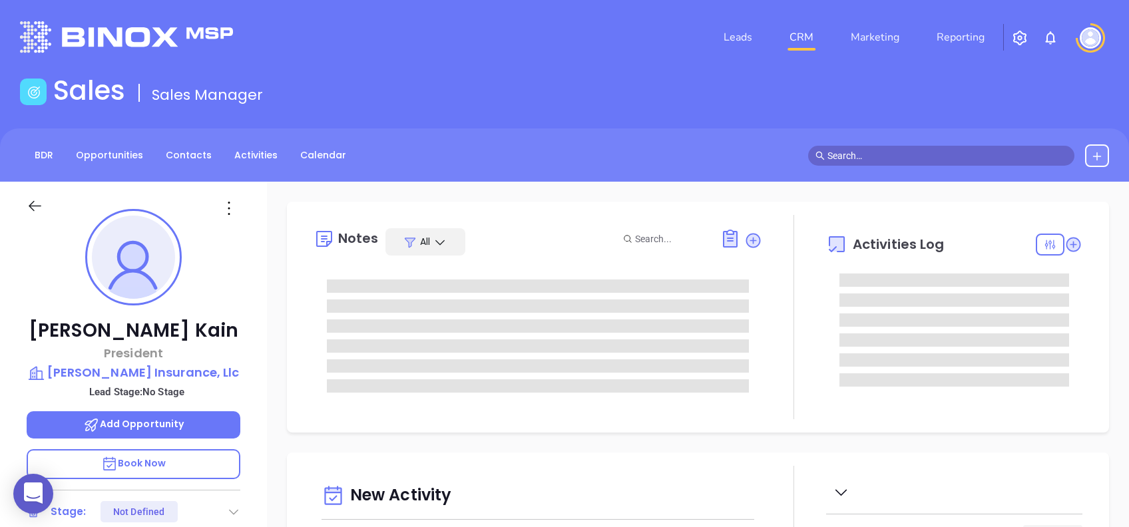
type input "[DATE]"
type input "[PERSON_NAME]"
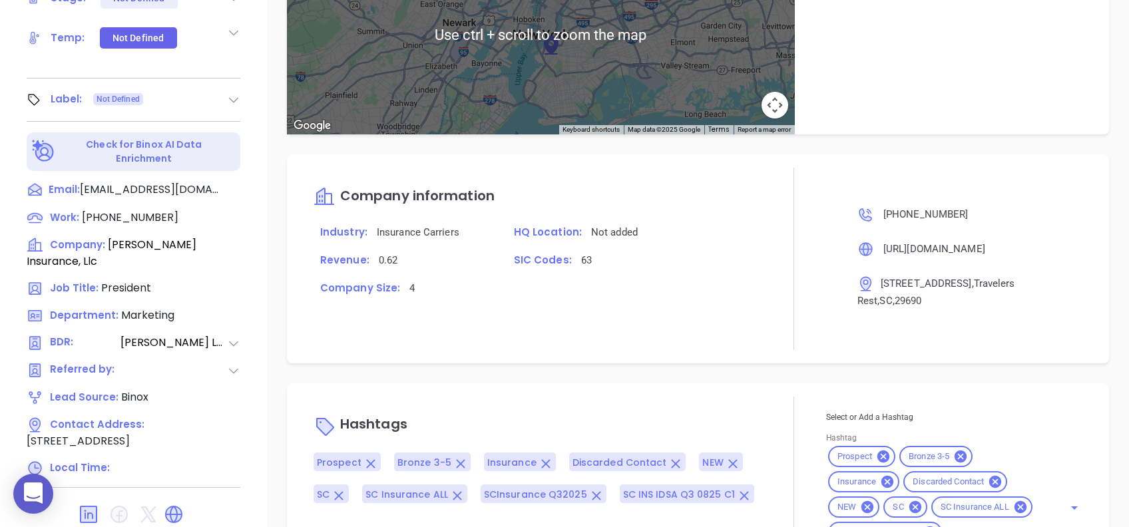
scroll to position [586, 0]
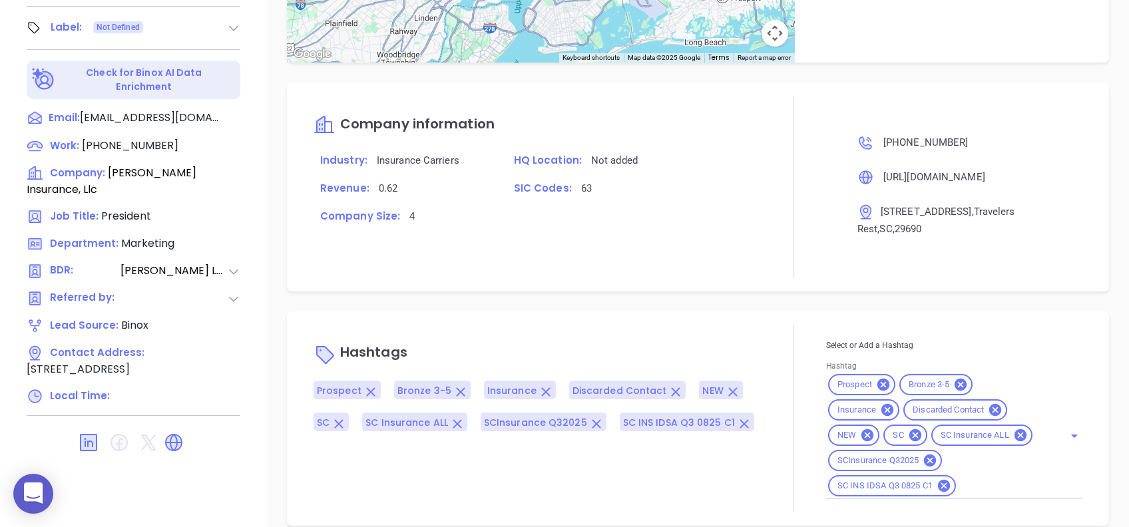
click at [975, 478] on input "Hashtag" at bounding box center [1001, 486] width 87 height 17
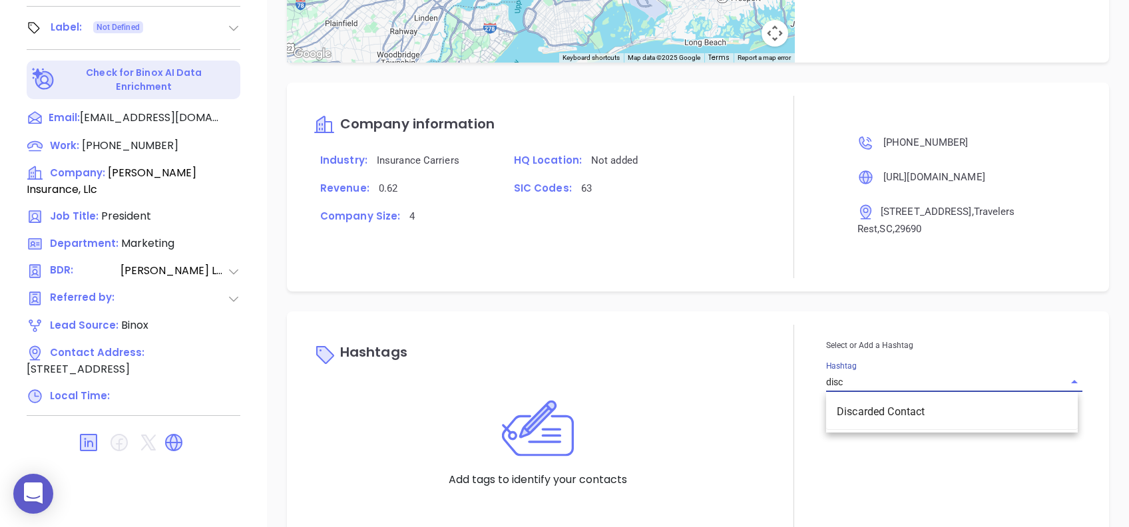
type input "disca"
click at [932, 400] on li "Discarded Contact" at bounding box center [952, 412] width 252 height 24
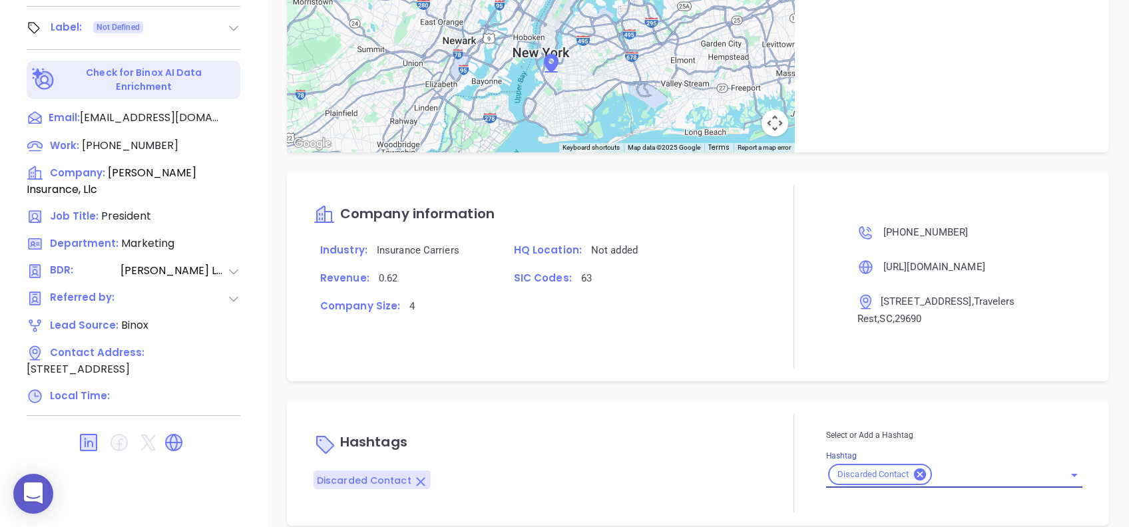
click at [788, 342] on div at bounding box center [794, 277] width 64 height 182
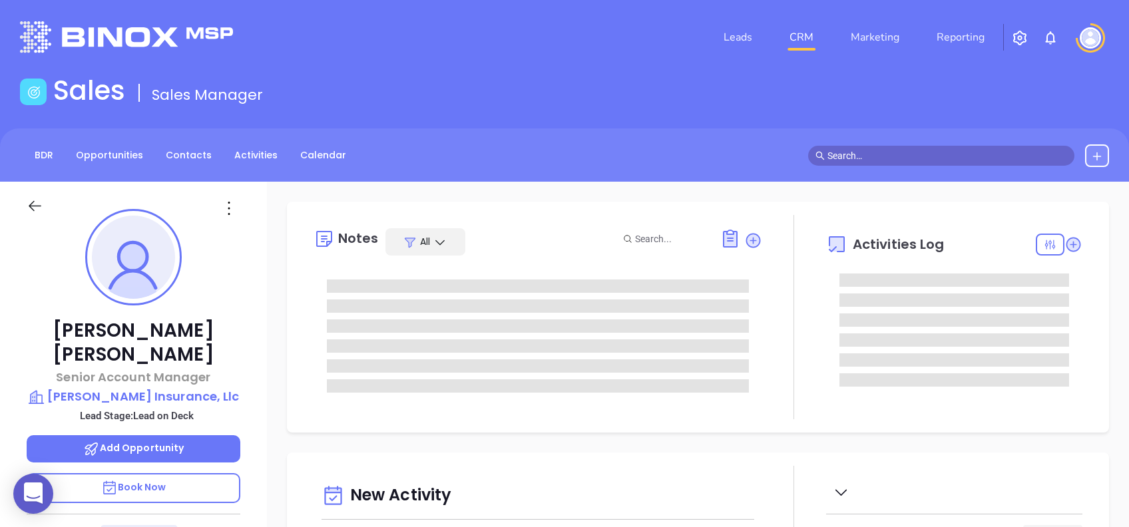
type input "[DATE]"
type input "[PERSON_NAME]"
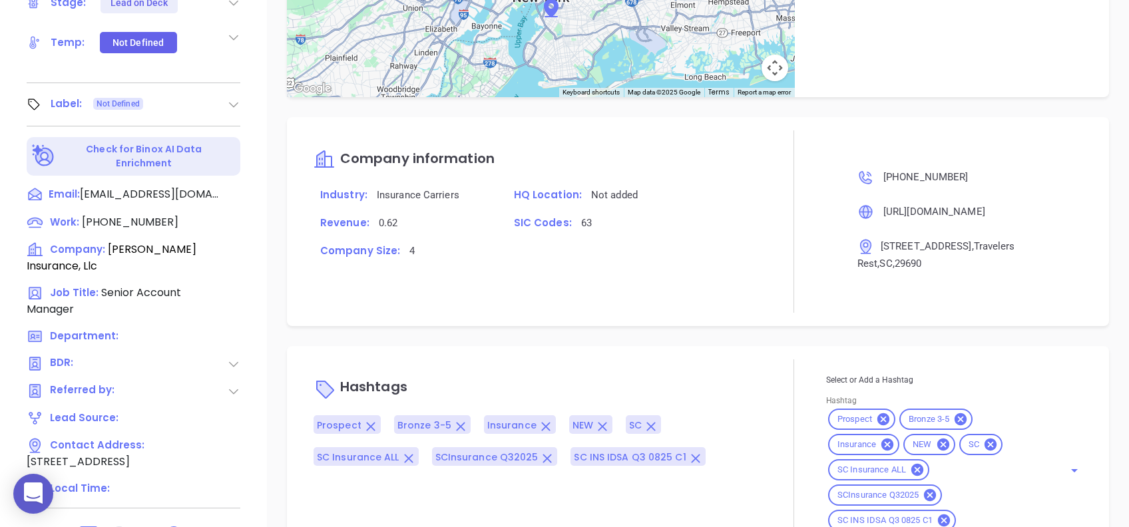
scroll to position [586, 0]
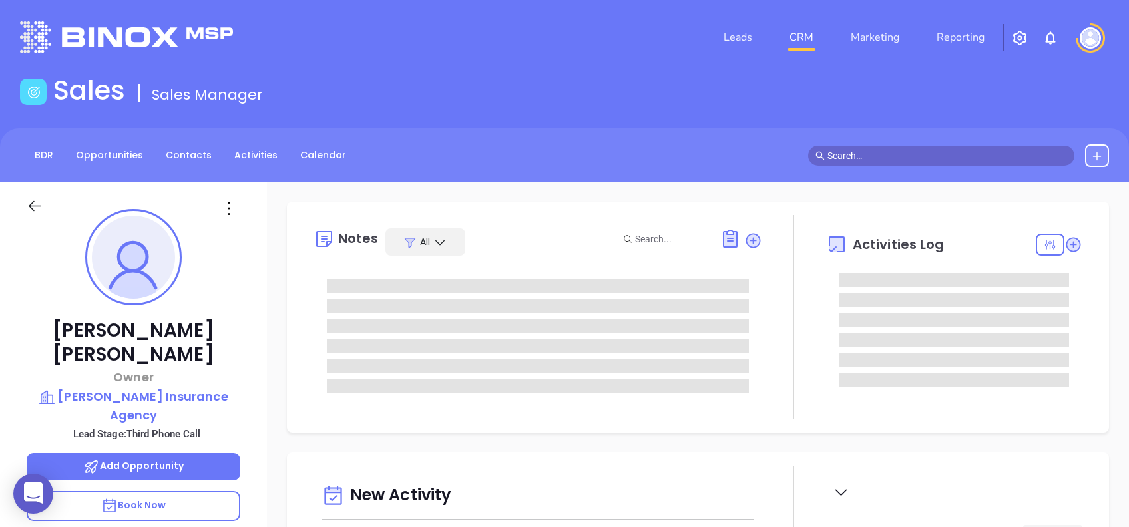
type input "[DATE]"
type input "[PERSON_NAME]"
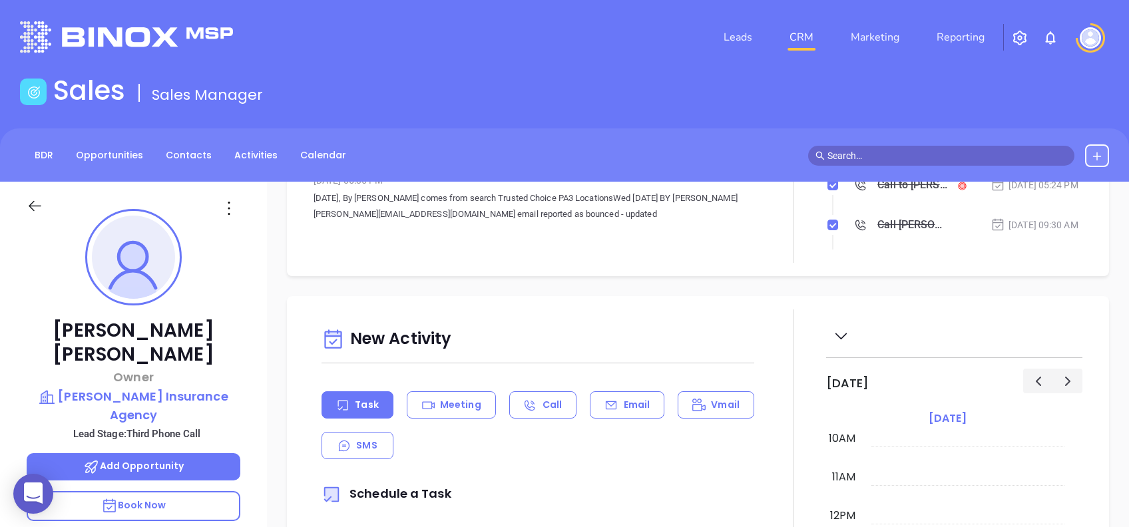
scroll to position [177, 0]
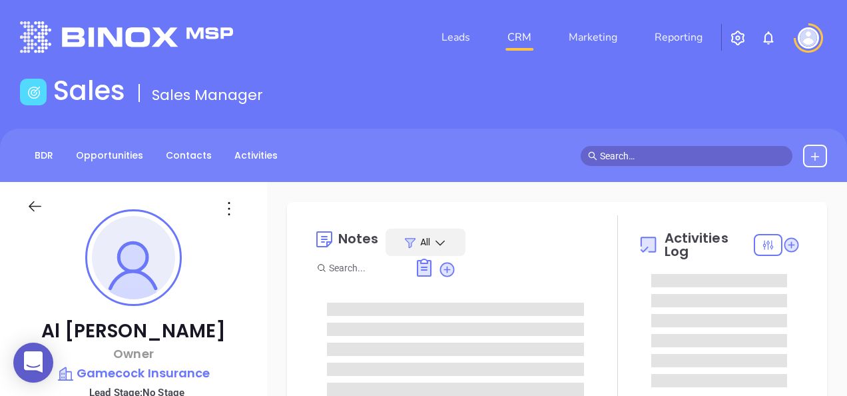
type input "[PERSON_NAME]"
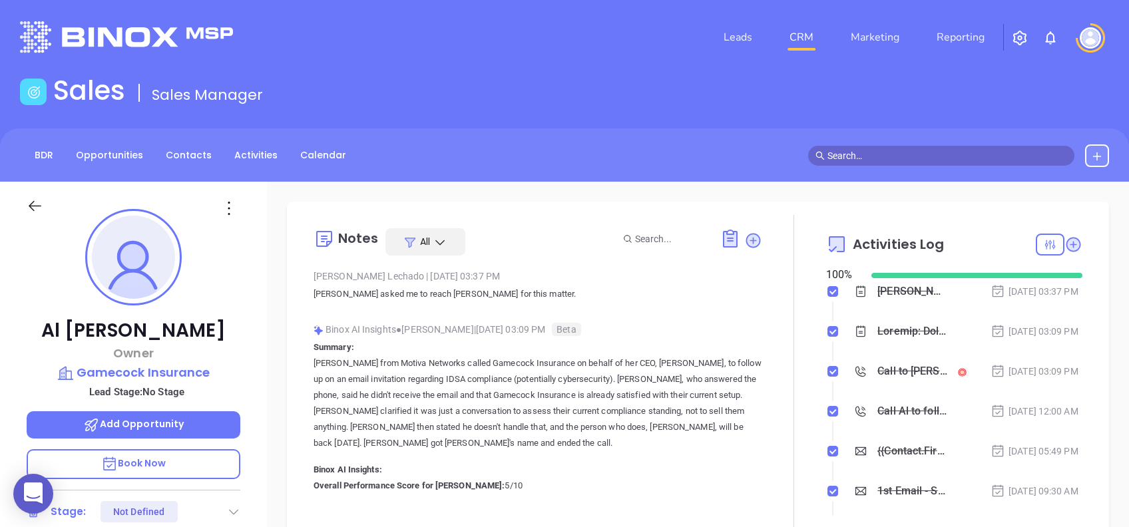
scroll to position [388, 0]
click at [233, 204] on icon at bounding box center [228, 208] width 21 height 21
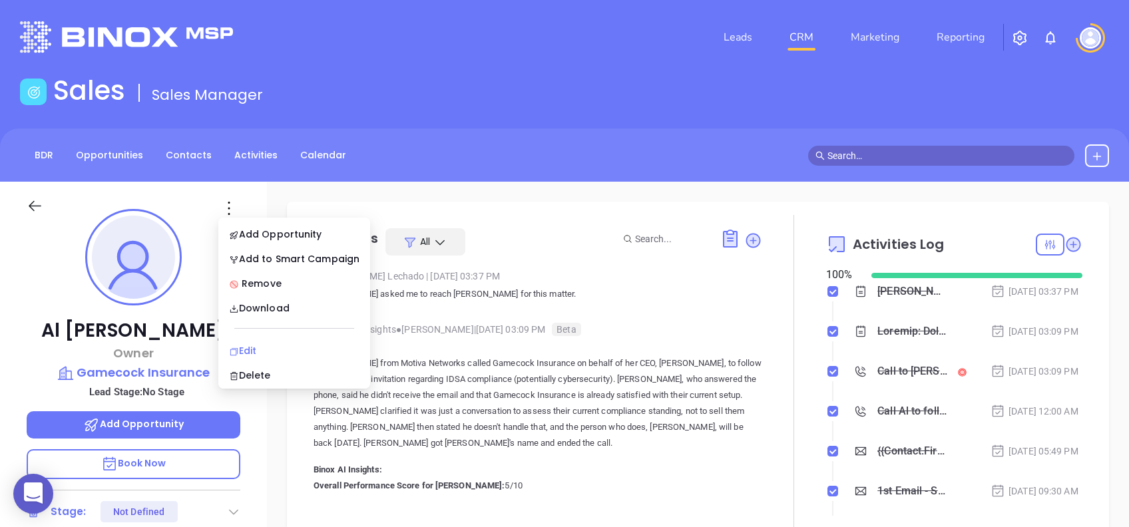
click at [280, 353] on div "Edit" at bounding box center [294, 351] width 131 height 15
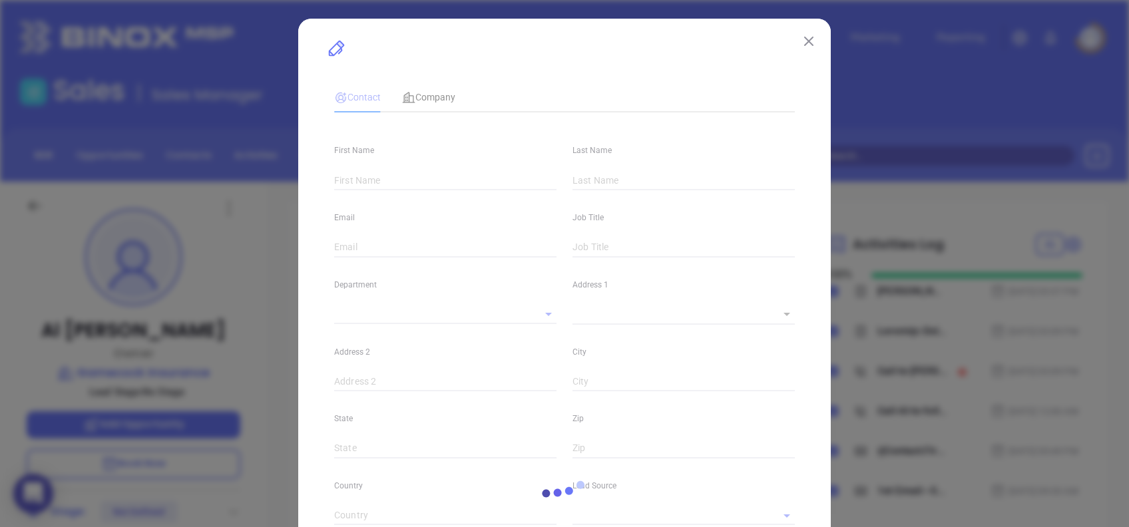
type input "Al"
type input "Pritchard"
type input "gamecockins@gmail.com"
type input "Owner"
type textarea "640 Bultman Drive"
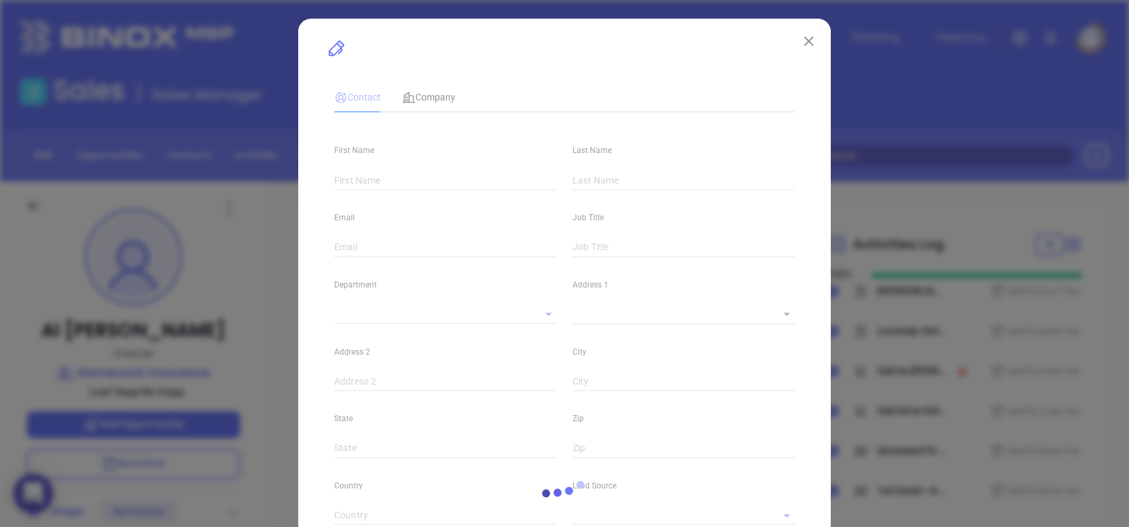
type input "1"
type input "Sumter"
type input "SC"
type input "2915"
type input "www.linkedin.com/in/al-pritchard-54883427/"
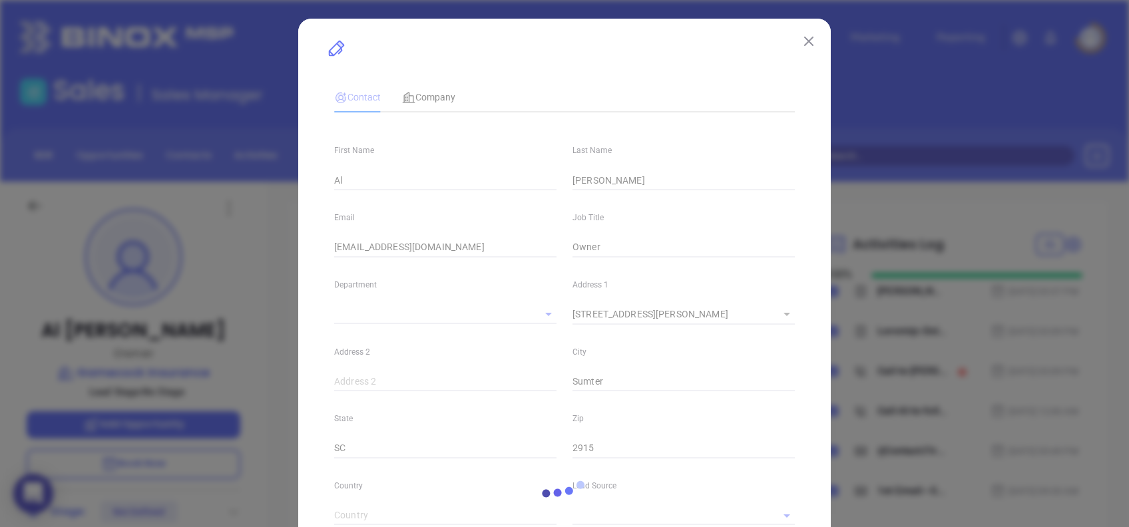
type input "Binox"
type input "Lucy Lechado"
type input "(803) 778-0497"
type input "1"
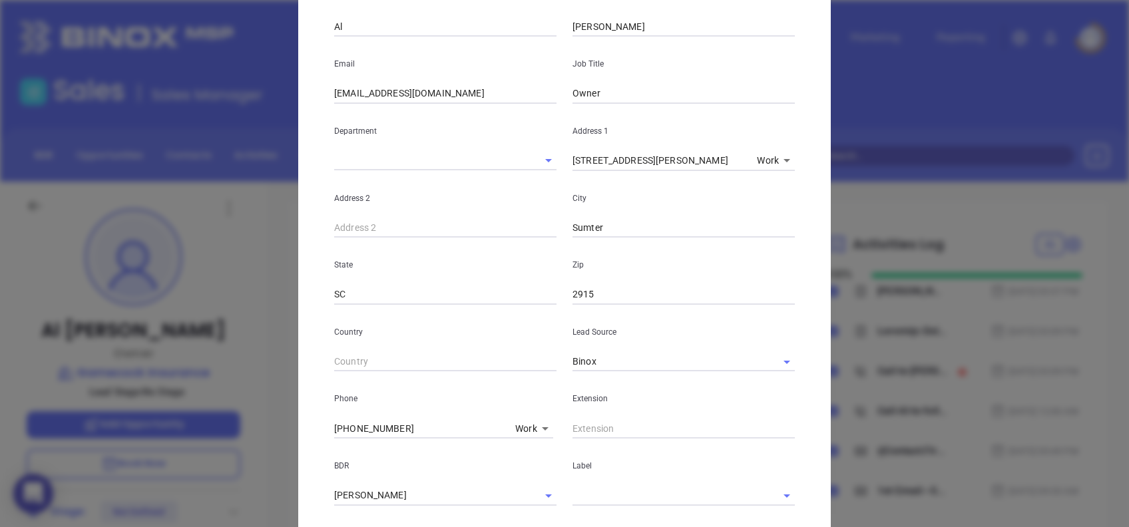
scroll to position [0, 0]
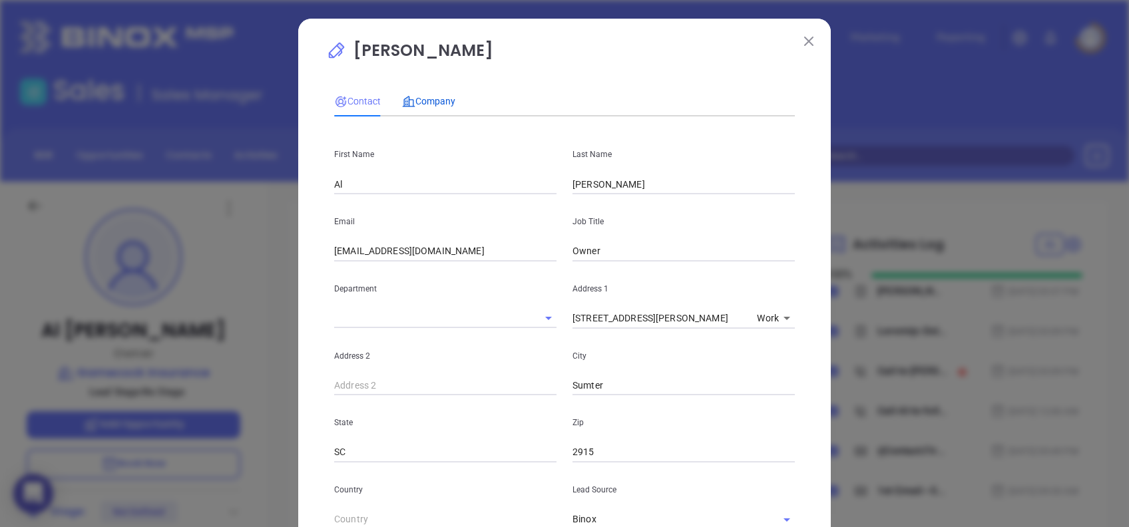
click at [421, 97] on span "Company" at bounding box center [428, 101] width 53 height 11
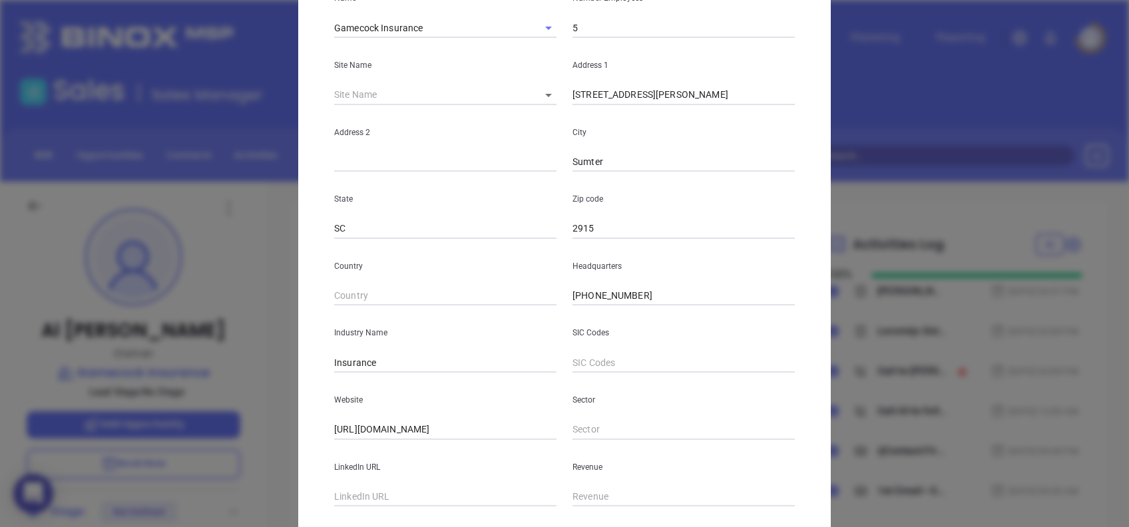
scroll to position [236, 0]
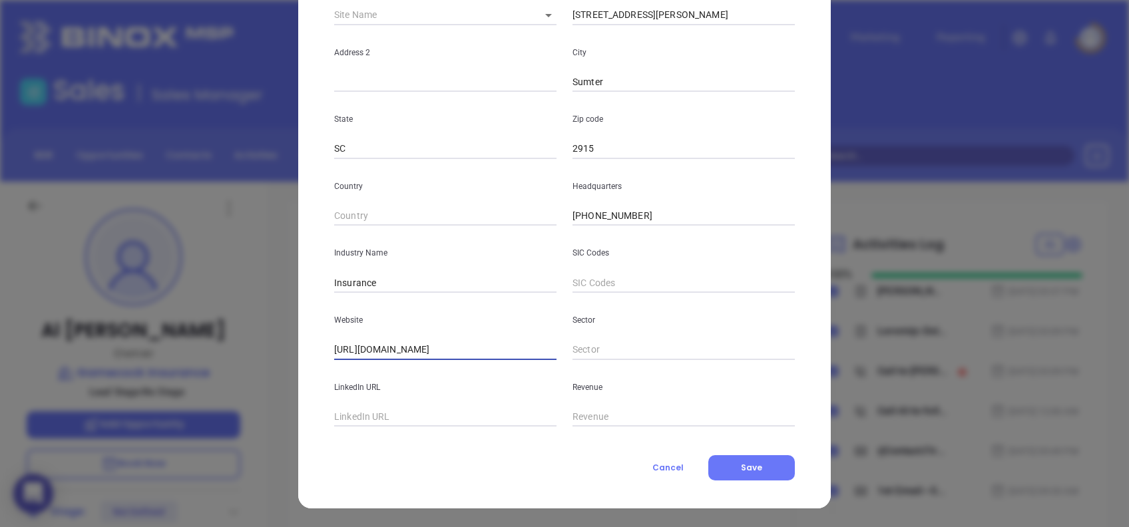
drag, startPoint x: 512, startPoint y: 349, endPoint x: 149, endPoint y: 363, distance: 363.2
click at [149, 363] on div "Al Pritchard Contact Company First Name Al Last Name Pritchard Email gamecockin…" at bounding box center [564, 263] width 1129 height 527
click at [661, 395] on span "Cancel" at bounding box center [668, 467] width 31 height 11
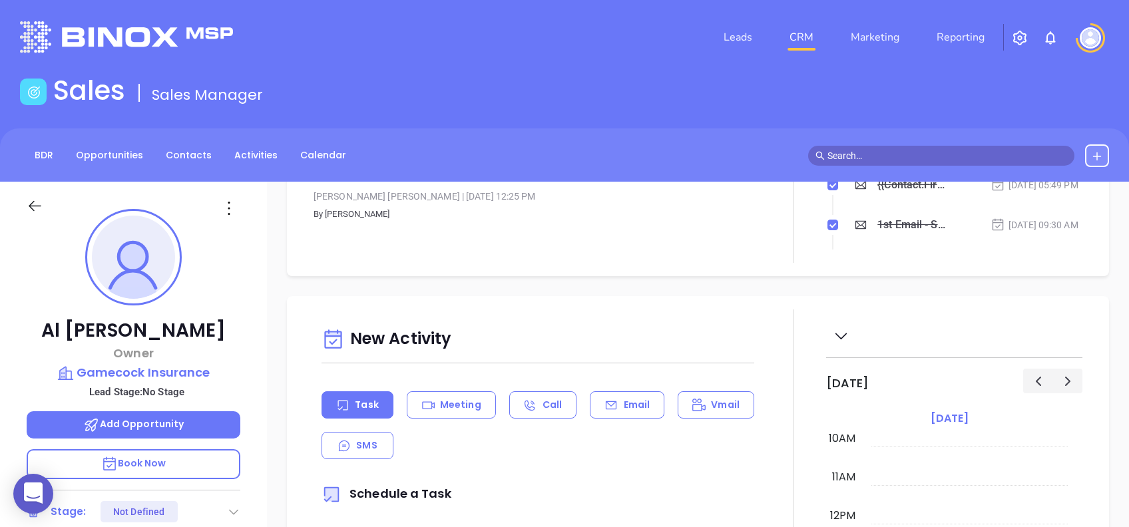
scroll to position [177, 0]
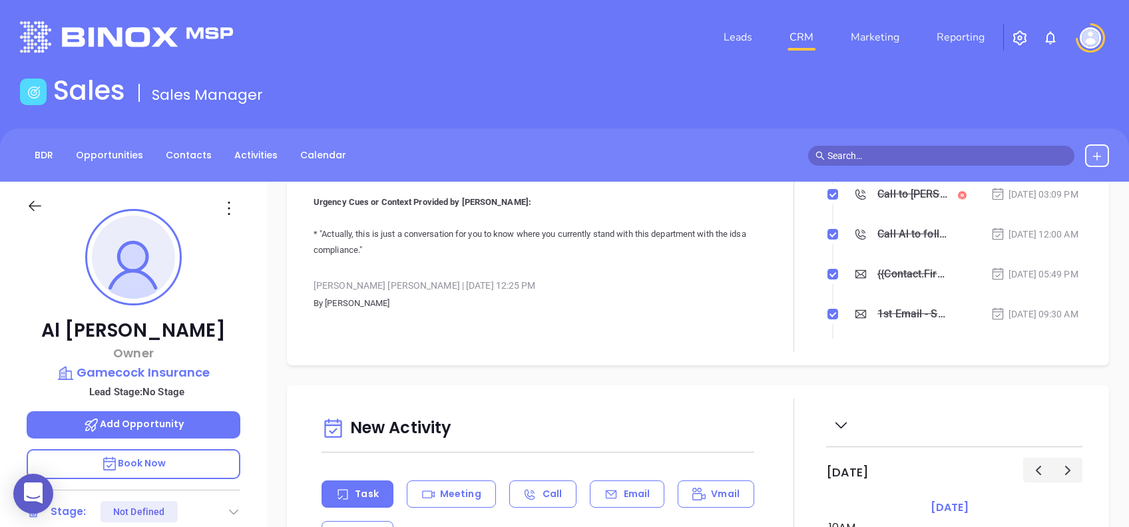
click at [218, 205] on icon at bounding box center [228, 208] width 21 height 21
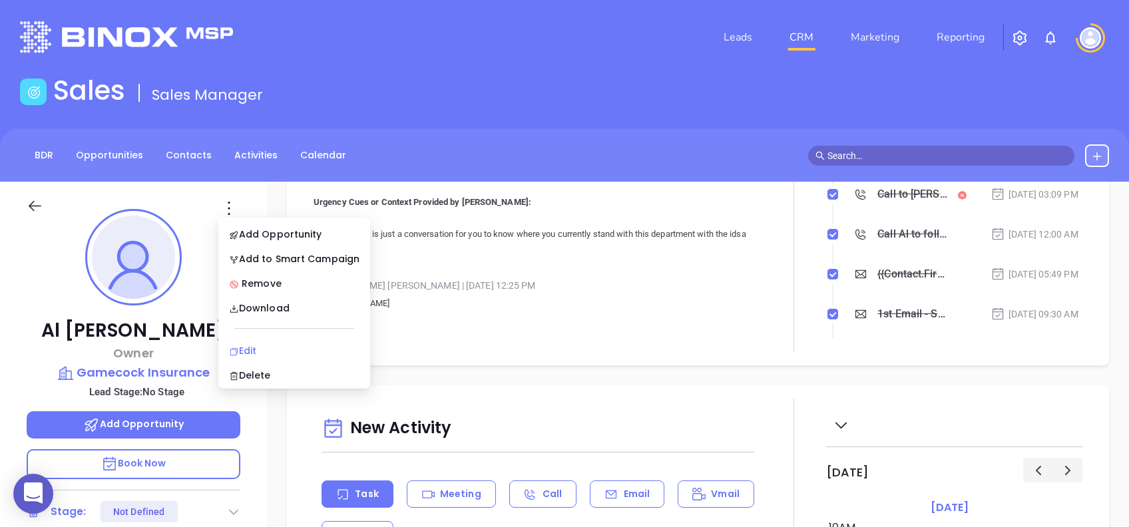
click at [288, 346] on div "Edit" at bounding box center [294, 351] width 131 height 15
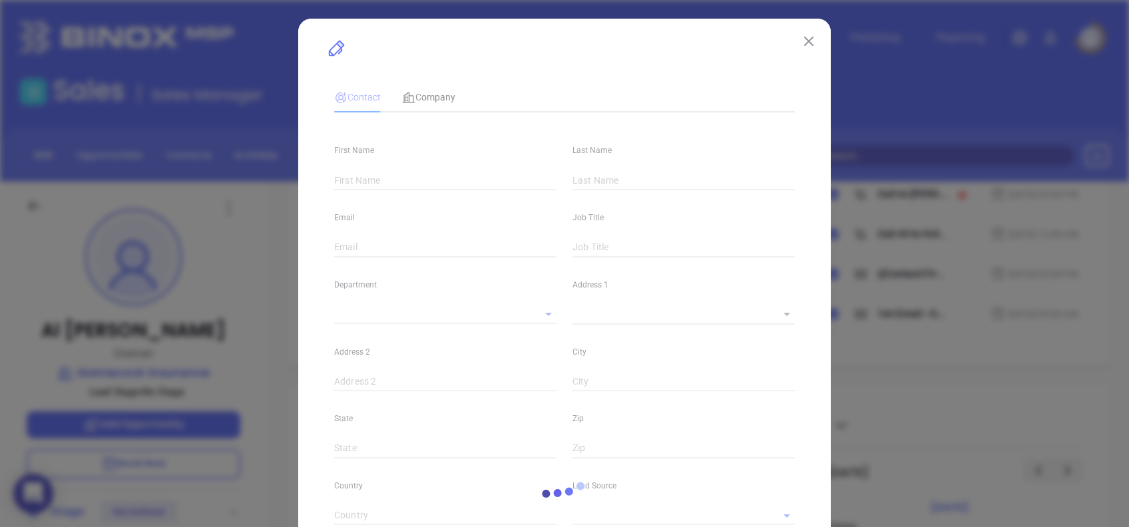
type input "Al"
type input "Pritchard"
type input "gamecockins@gmail.com"
type input "Owner"
type textarea "640 Bultman Drive"
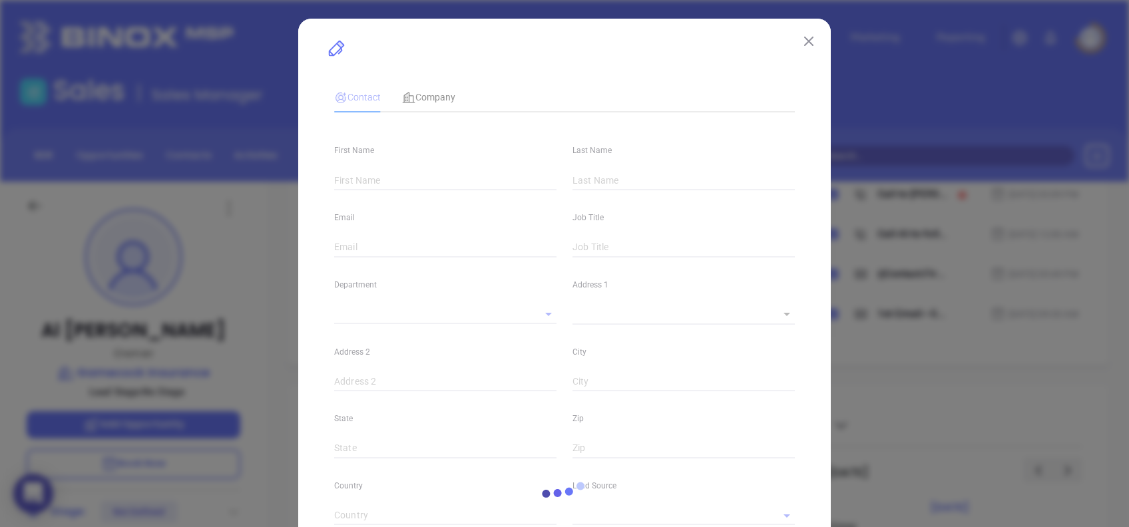
type input "1"
type input "Sumter"
type input "SC"
type input "2915"
type input "www.linkedin.com/in/al-pritchard-54883427/"
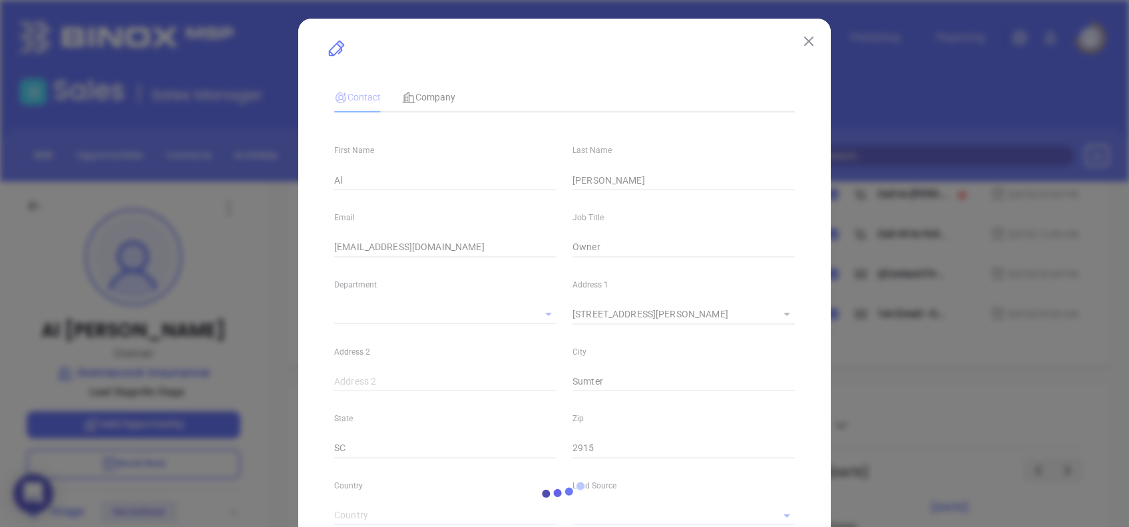
type input "Binox"
type input "Lucy Lechado"
type input "(803) 778-0497"
type input "1"
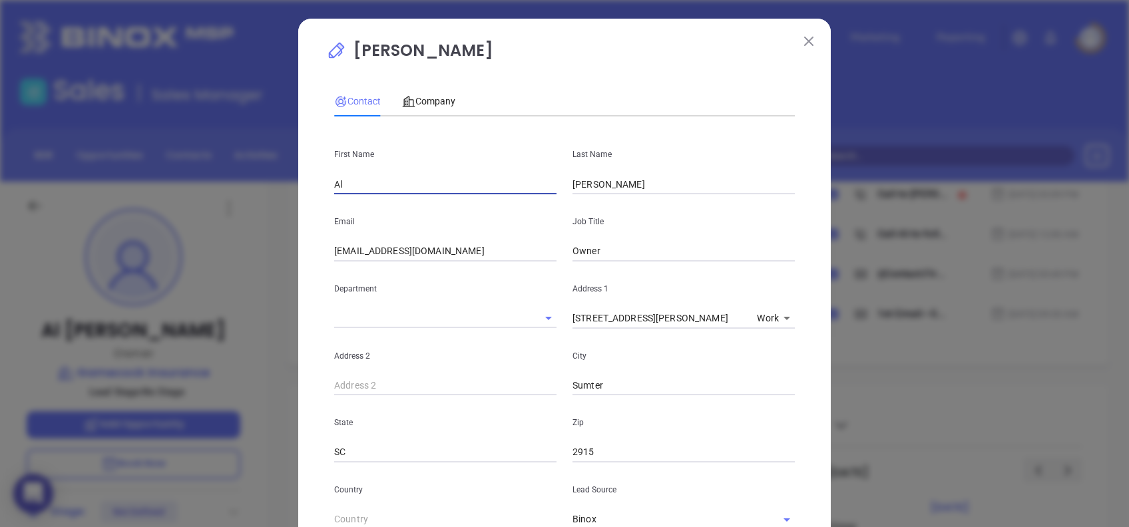
click at [368, 182] on input "Al" at bounding box center [445, 184] width 222 height 20
type input "Alyceson"
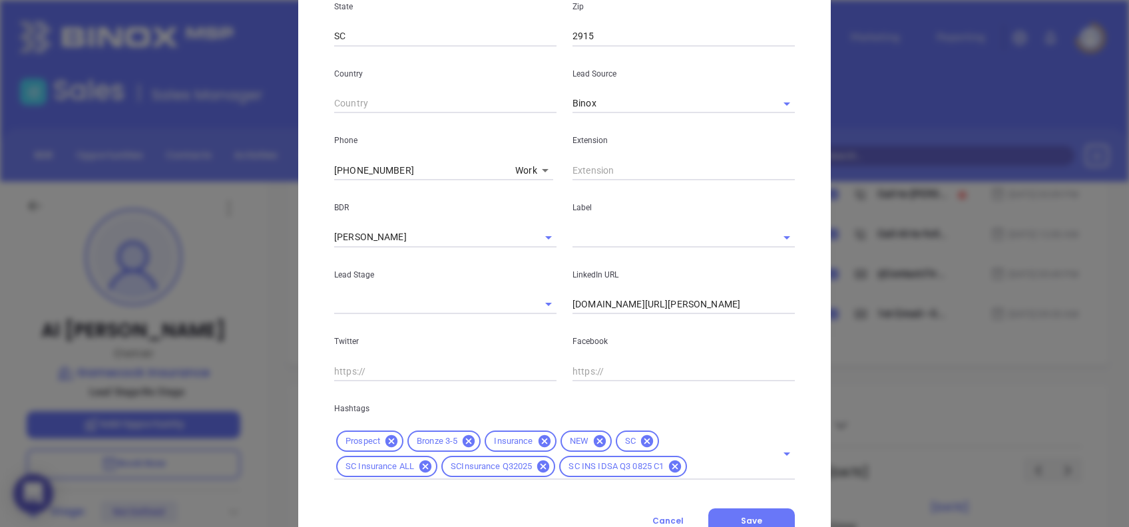
scroll to position [443, 0]
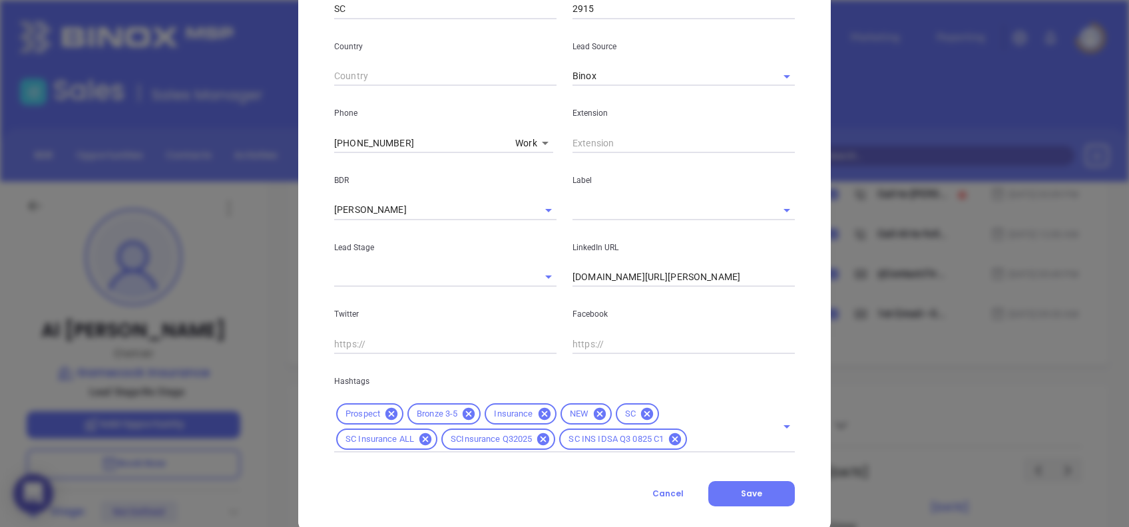
type input "Fugate"
click at [735, 280] on input "www.linkedin.com/in/al-pritchard-54883427/" at bounding box center [684, 278] width 222 height 20
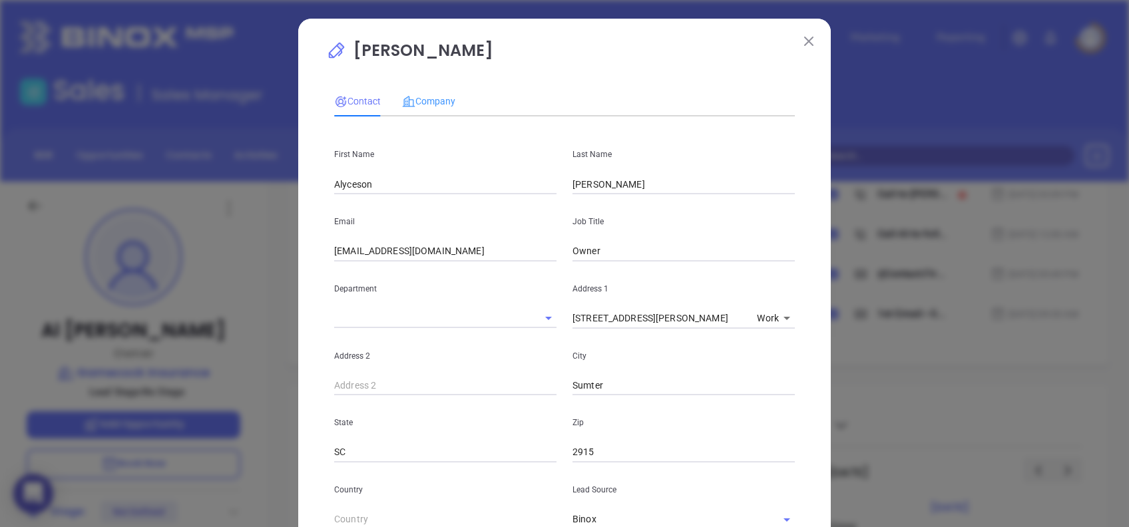
click at [443, 116] on div "Company" at bounding box center [428, 101] width 53 height 31
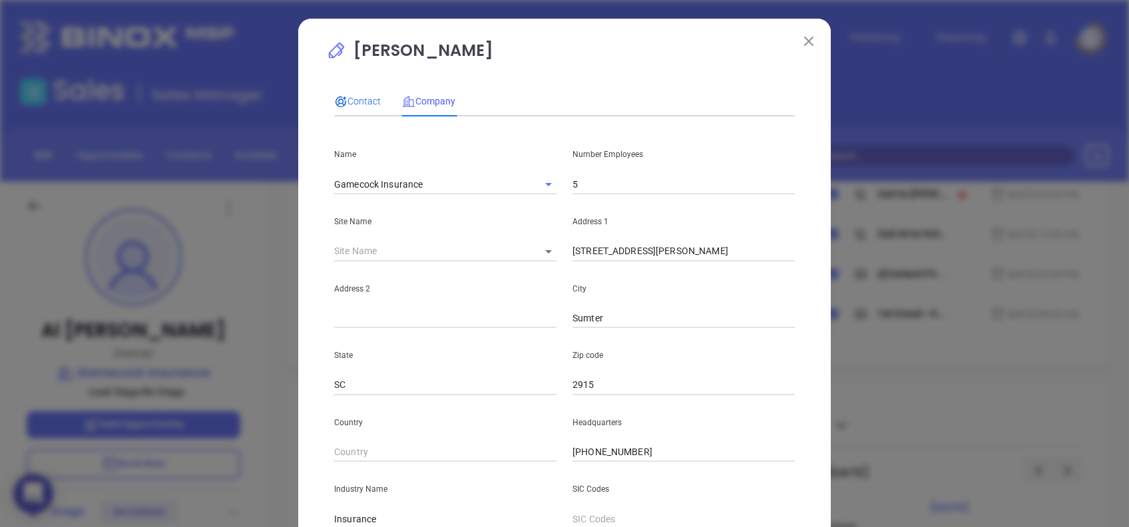
click at [357, 99] on span "Contact" at bounding box center [357, 101] width 47 height 11
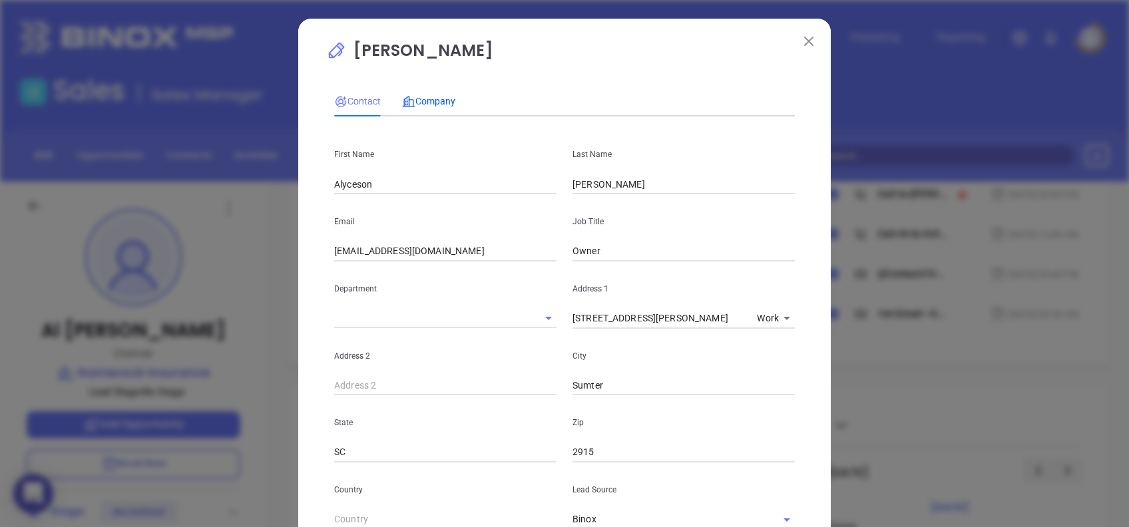
drag, startPoint x: 431, startPoint y: 96, endPoint x: 444, endPoint y: 192, distance: 96.7
click at [431, 97] on span "Company" at bounding box center [428, 101] width 53 height 11
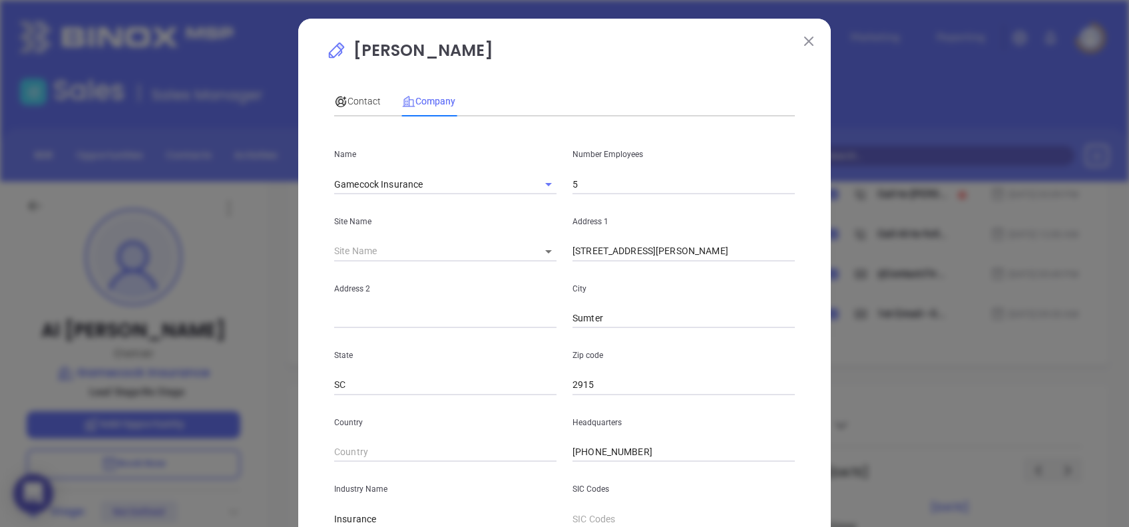
drag, startPoint x: 444, startPoint y: 194, endPoint x: 277, endPoint y: 199, distance: 167.2
click at [277, 199] on div "Al Pritchard Contact Company First Name Alyceson Last Name Fugate Email gamecoc…" at bounding box center [564, 263] width 1129 height 527
drag, startPoint x: 437, startPoint y: 181, endPoint x: 265, endPoint y: 188, distance: 171.9
click at [265, 186] on div "Al Pritchard Contact Company First Name Alyceson Last Name Fugate Email gamecoc…" at bounding box center [564, 263] width 1129 height 527
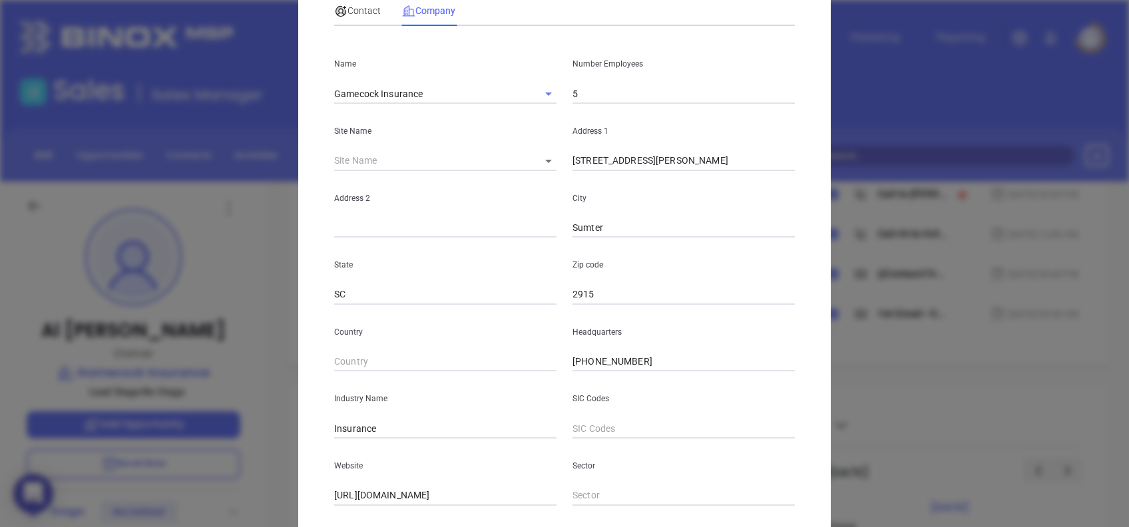
scroll to position [236, 0]
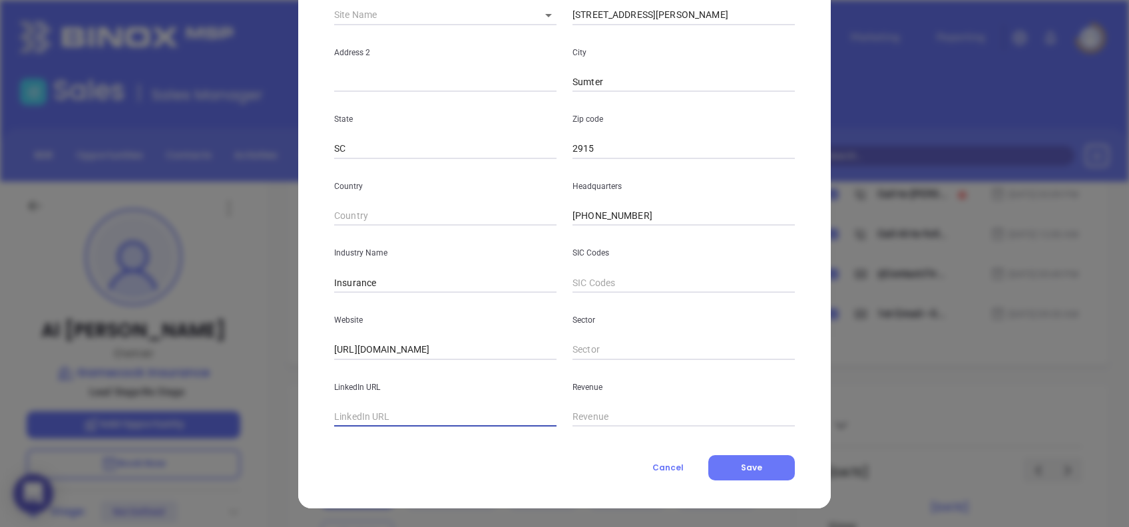
click at [422, 395] on input "text" at bounding box center [445, 418] width 222 height 20
paste input "www.linkedin.com/in/alyceson-fugate-28ab311b3/"
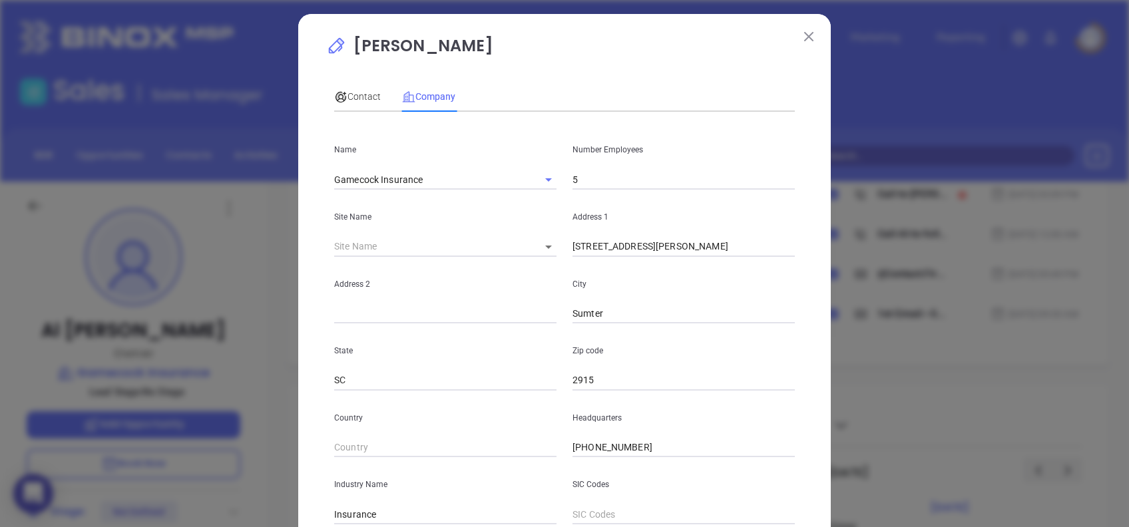
scroll to position [0, 0]
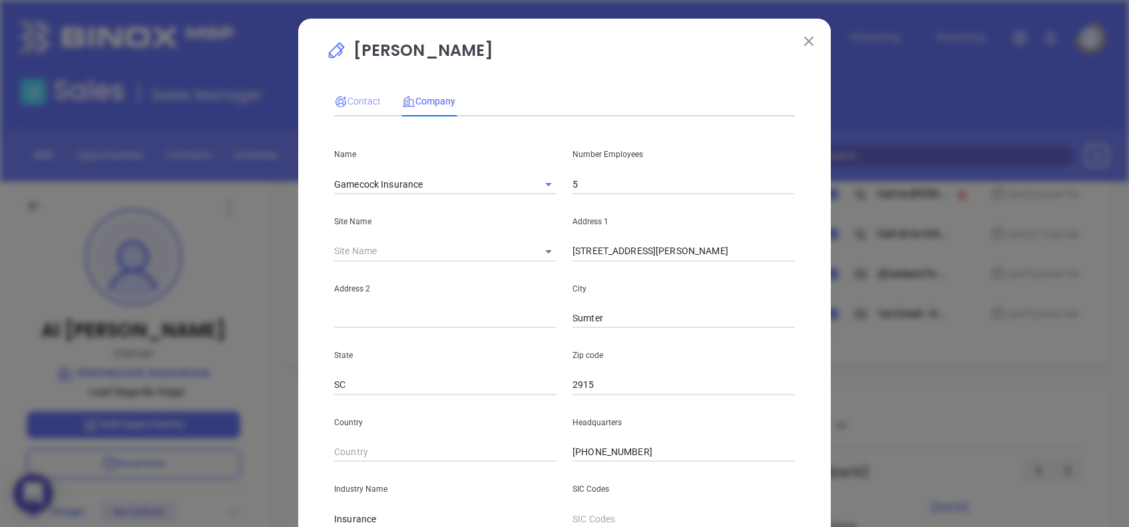
type input "www.linkedin.com/in/alyceson-fugate-28ab311b3/"
click at [349, 107] on div "Contact" at bounding box center [357, 101] width 47 height 15
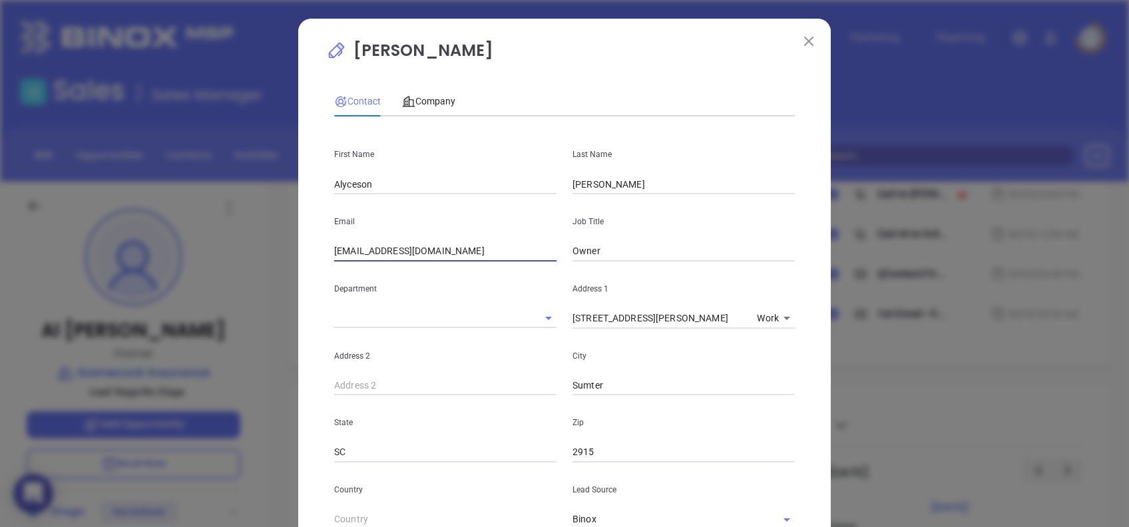
click at [454, 254] on input "gamecockins@gmail.com" at bounding box center [445, 252] width 222 height 20
click at [454, 253] on input "gamecockins@gmail.com" at bounding box center [445, 252] width 222 height 20
paste input "alyceson."
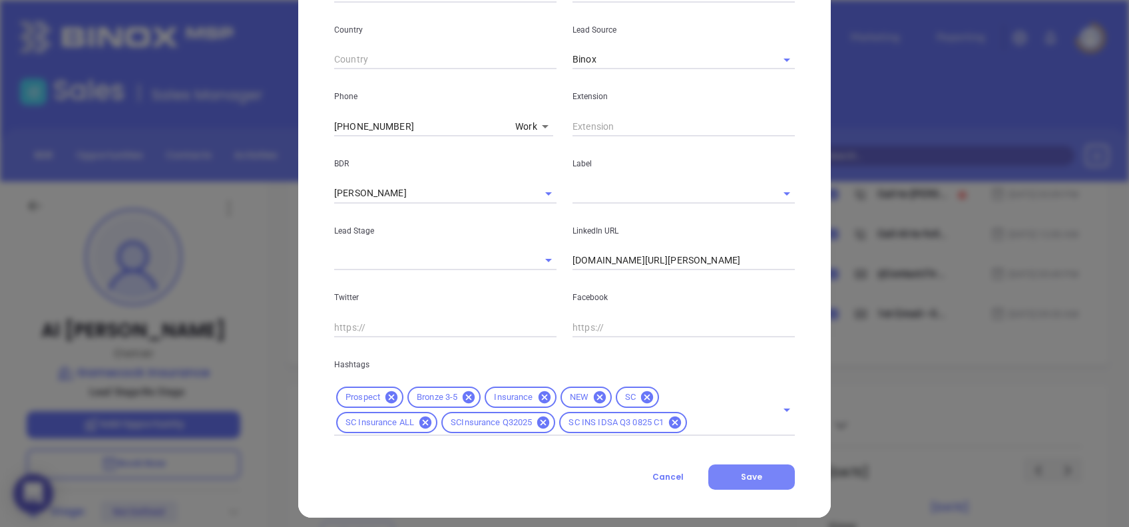
scroll to position [469, 0]
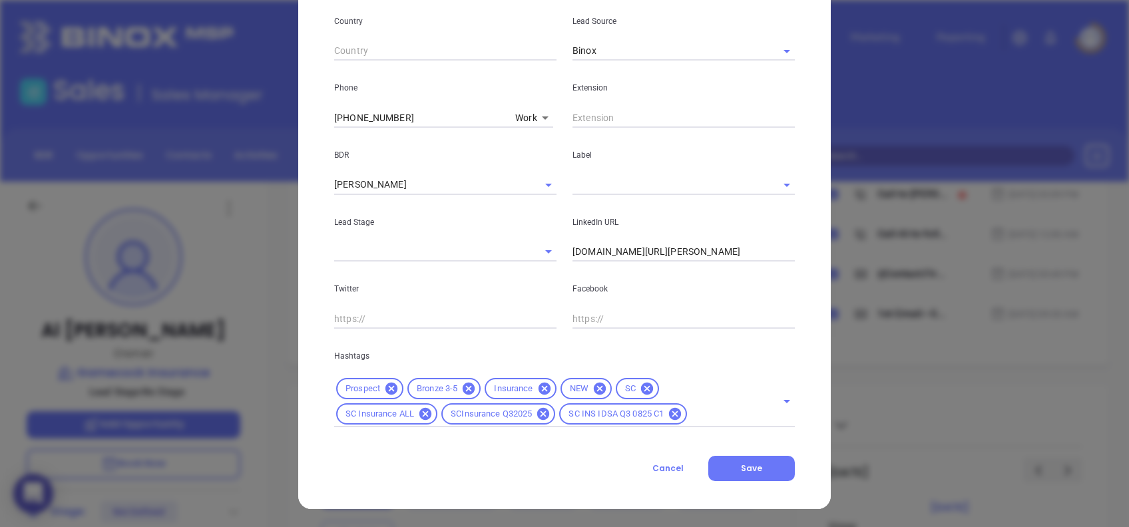
type input "alyceson.gamecockins@gmail.com"
click at [751, 395] on div "Contact Company First Name Alyceson Last Name Fugate Email alyceson.gamecockins…" at bounding box center [564, 45] width 461 height 871
click at [762, 395] on button "Save" at bounding box center [752, 468] width 87 height 25
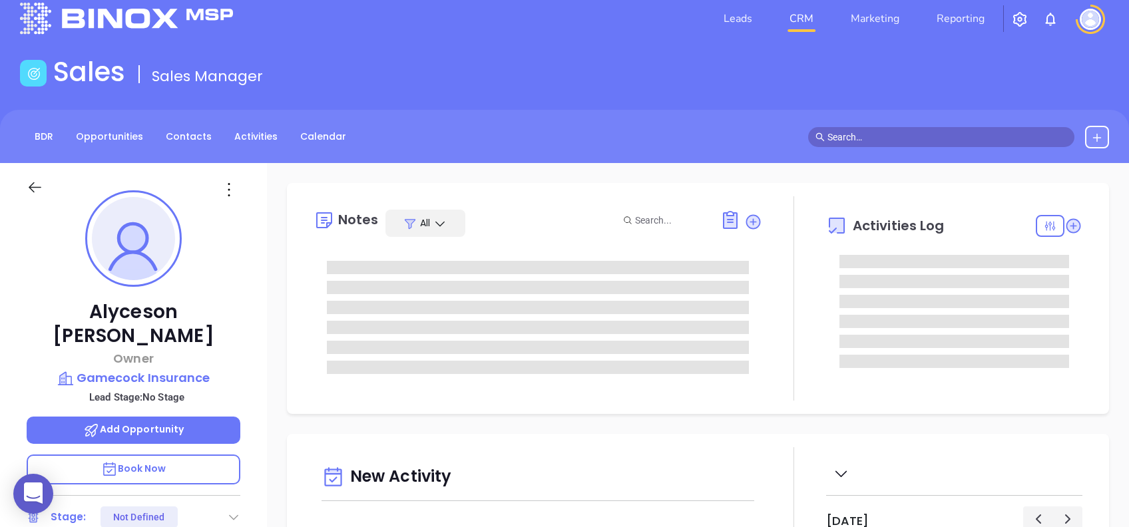
scroll to position [0, 0]
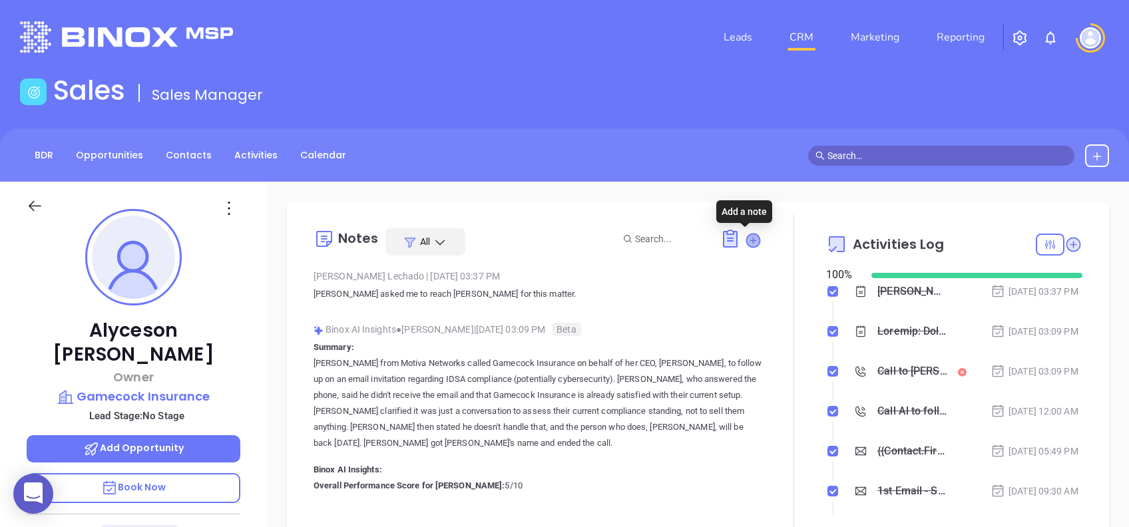
click at [749, 241] on icon at bounding box center [752, 240] width 13 height 13
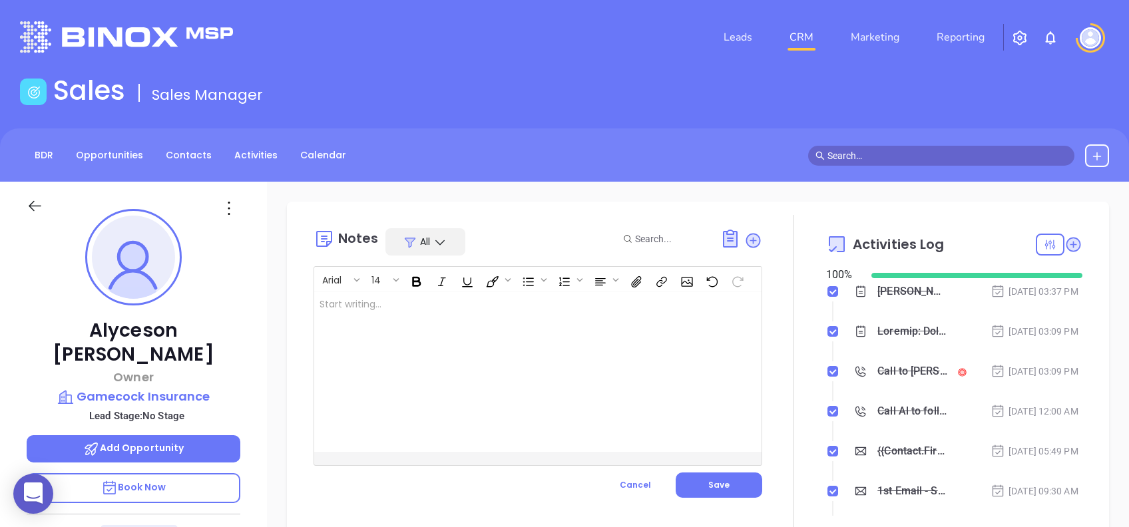
click at [463, 369] on div at bounding box center [522, 372] width 416 height 160
drag, startPoint x: 724, startPoint y: 489, endPoint x: 719, endPoint y: 493, distance: 7.1
click at [724, 395] on button "Save" at bounding box center [719, 485] width 87 height 25
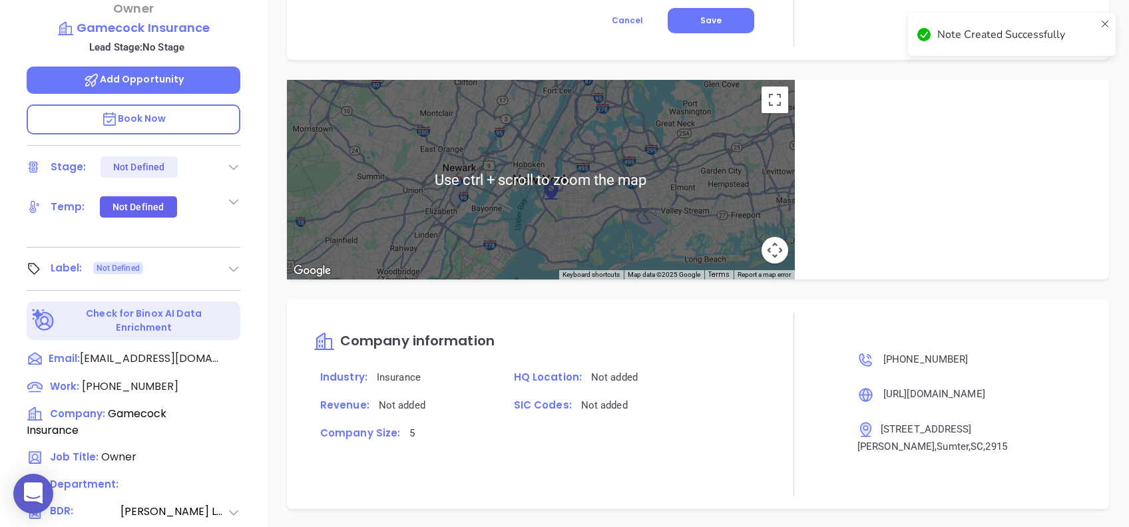
scroll to position [533, 0]
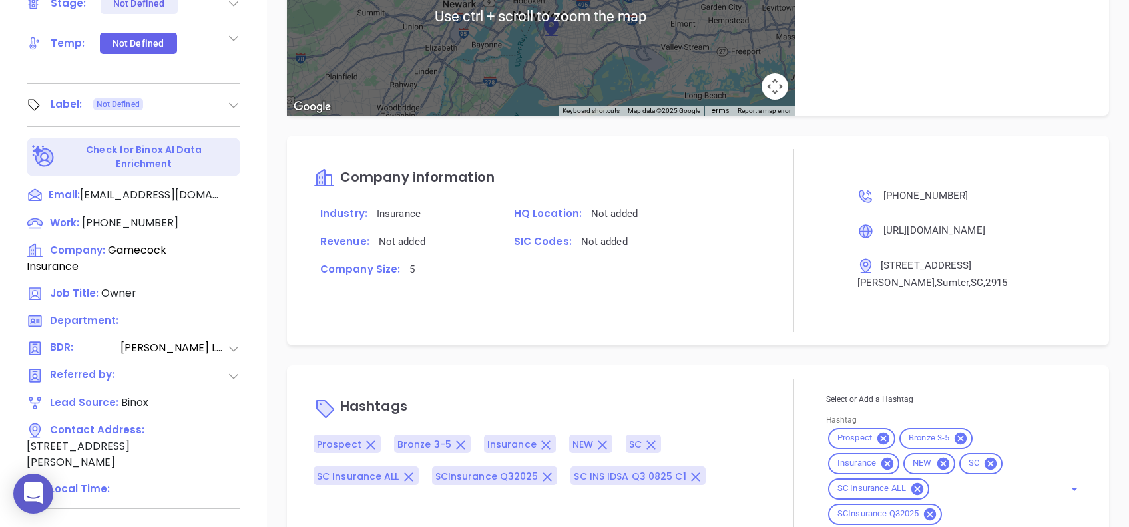
click at [272, 395] on div "Notes All Activities Log New Activity Task Meeting Call Email Vmail SMS Schedul…" at bounding box center [698, 115] width 862 height 932
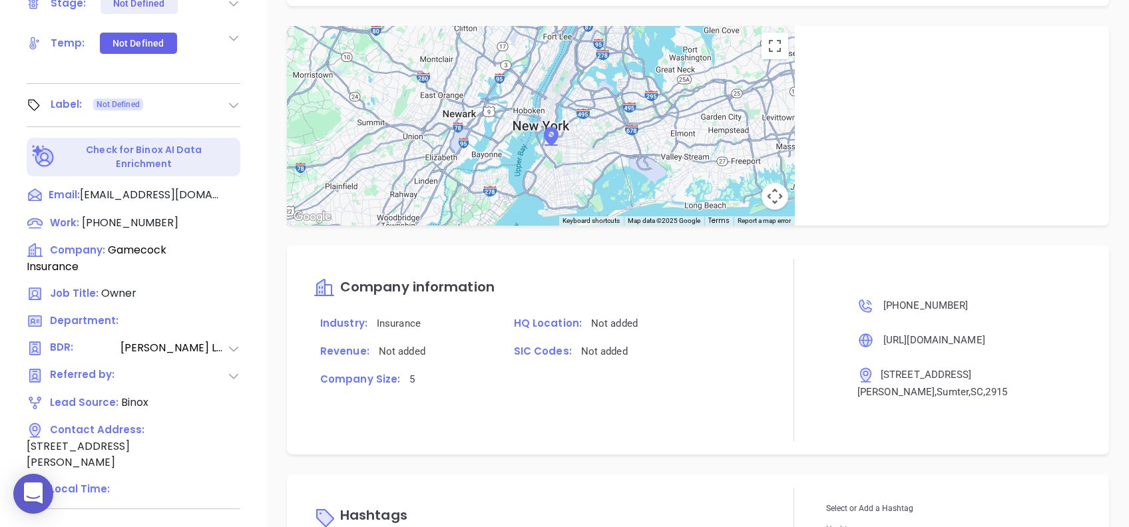
scroll to position [900, 0]
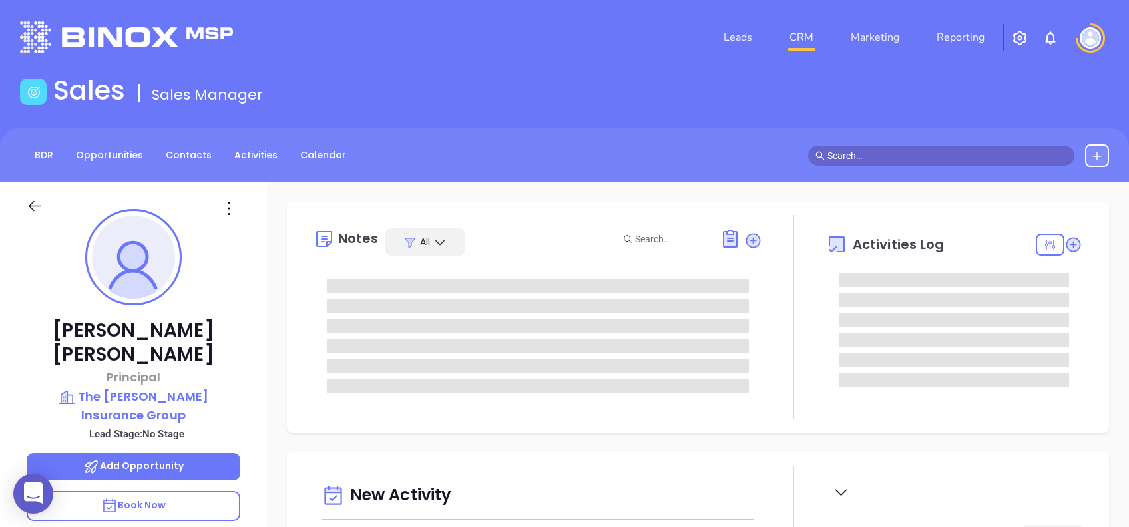
type input "[DATE]"
type input "[PERSON_NAME]"
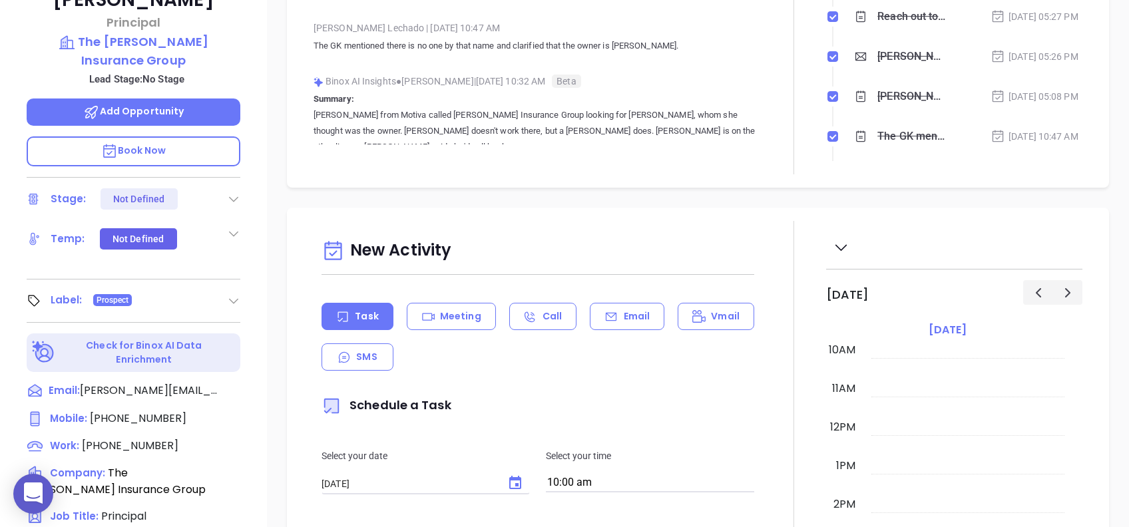
scroll to position [0, 0]
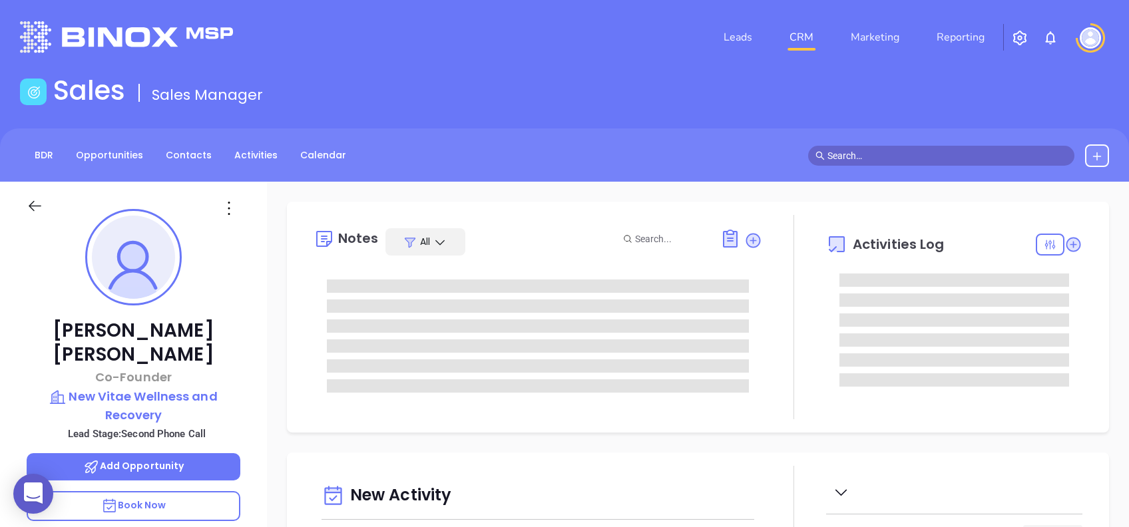
type input "[DATE]"
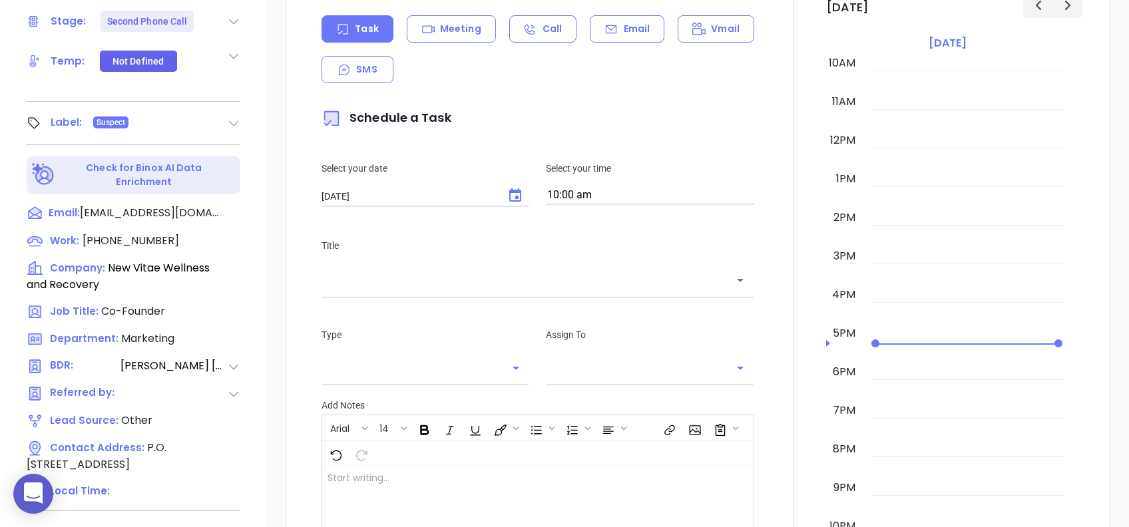
scroll to position [586, 0]
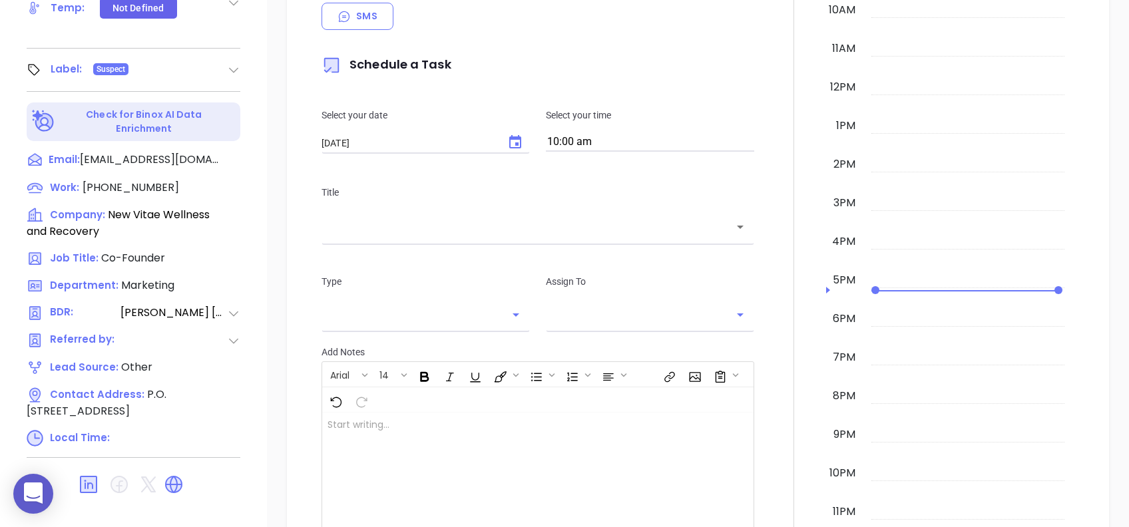
type input "[PERSON_NAME]"
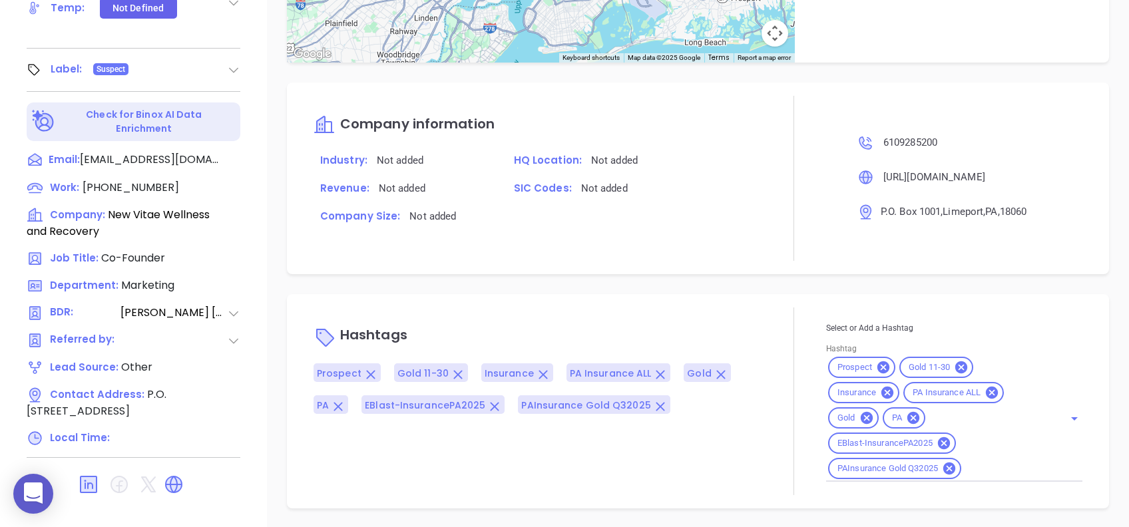
scroll to position [143, 0]
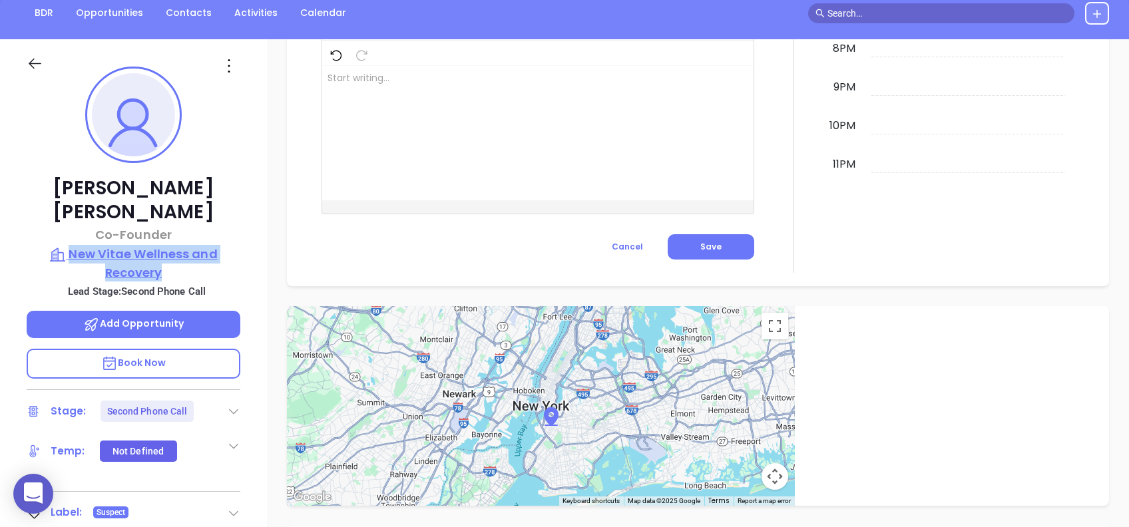
drag, startPoint x: 166, startPoint y: 236, endPoint x: 73, endPoint y: 232, distance: 92.7
click at [73, 232] on div "[PERSON_NAME] Co-Founder New Vitae Wellness and Recovery Lead Stage: Second Pho…" at bounding box center [133, 368] width 267 height 659
copy p "New Vitae Wellness and Recovery"
click at [231, 64] on icon at bounding box center [228, 65] width 21 height 21
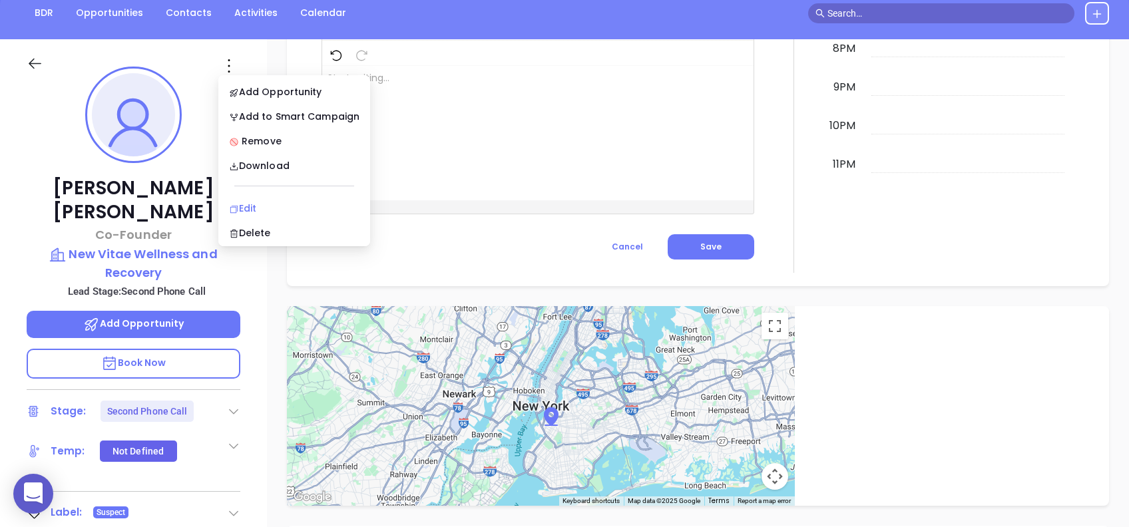
click at [261, 202] on div "Edit" at bounding box center [294, 208] width 131 height 15
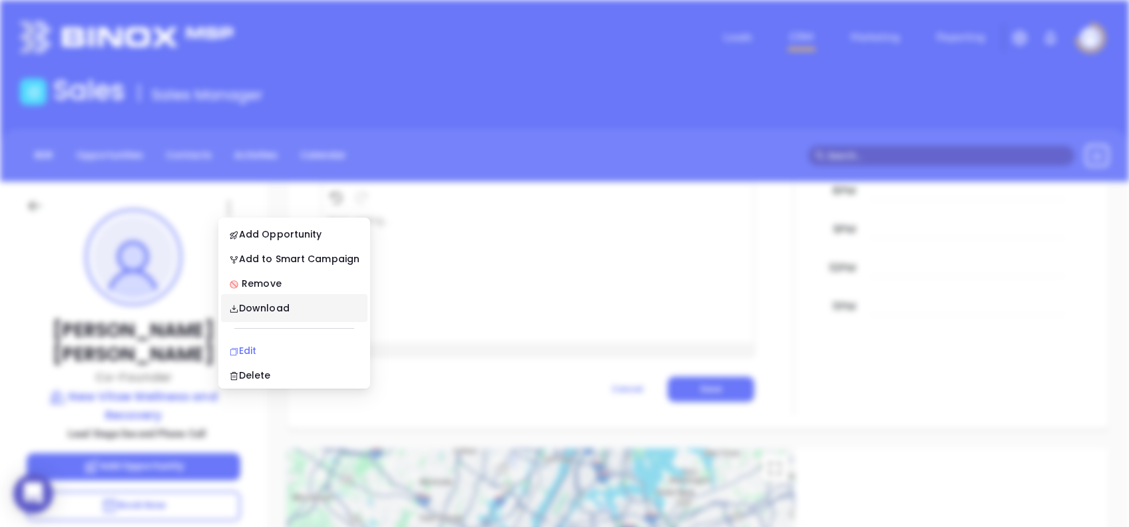
scroll to position [0, 0]
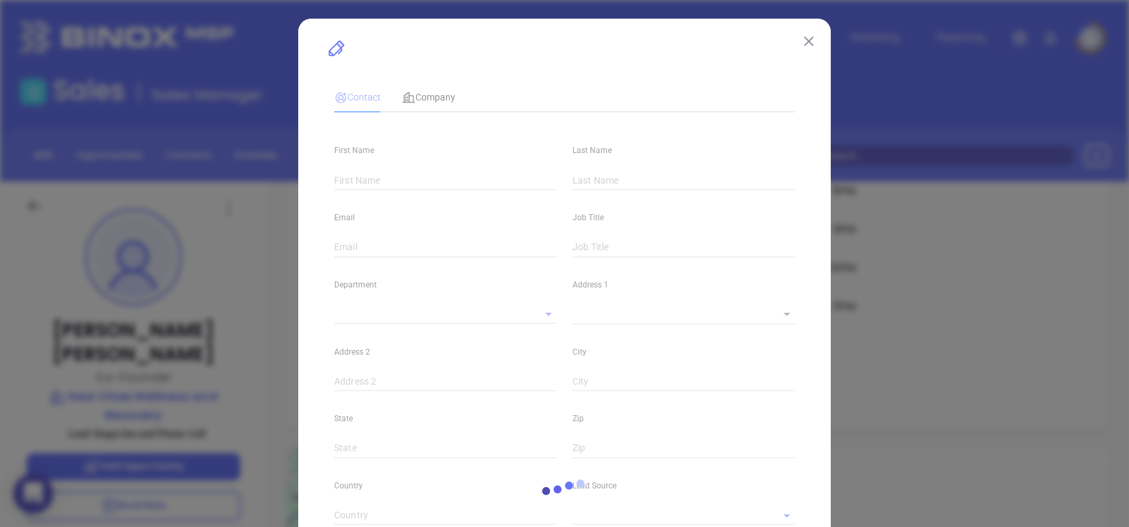
type input "Adam"
type input "Devlin"
type input "adevlin@newvitaewellness.com"
type input "Co-Founder"
type input "1"
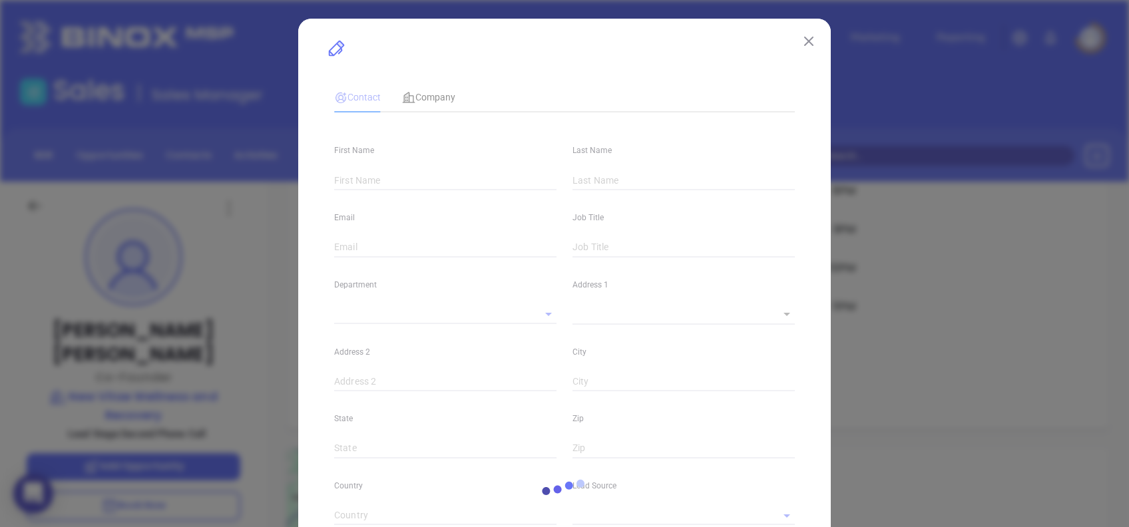
type input "www,linkedin.com/in/adam-devlin-971379b4"
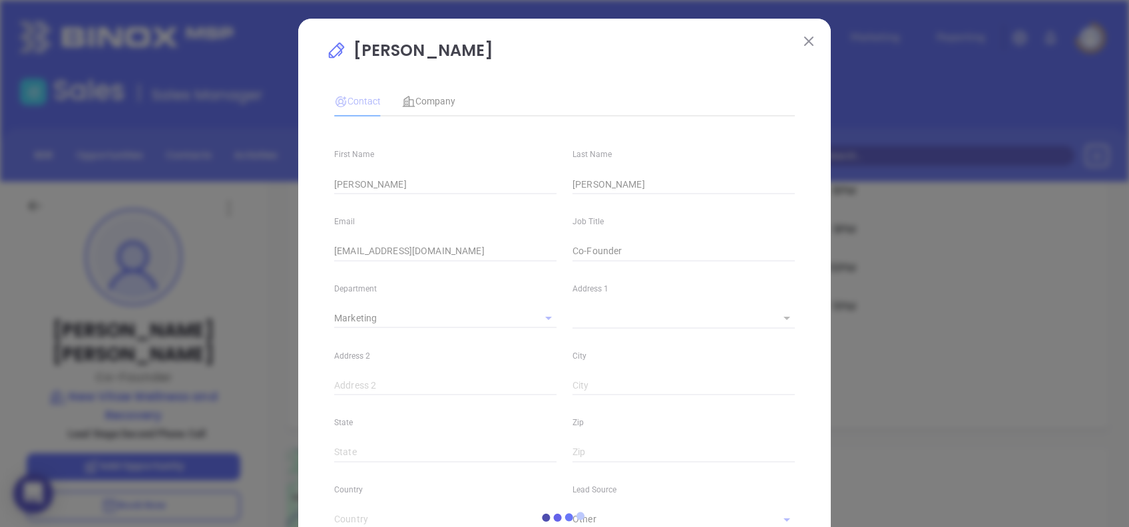
type input "Marketing"
type input "Other"
type input "[PERSON_NAME]"
type input "Second Phone Call"
type input "(610) 928-5200"
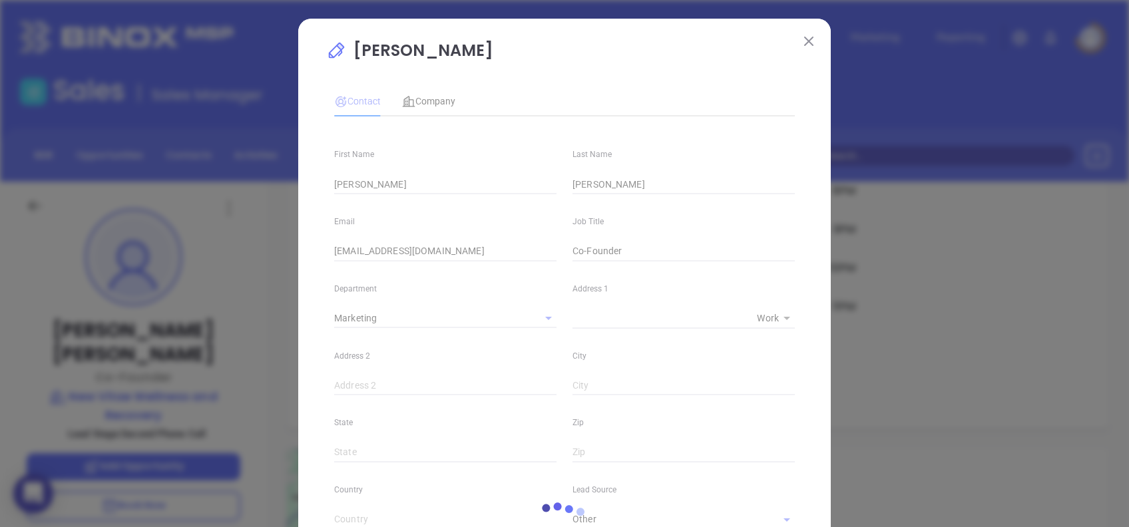
type input "1"
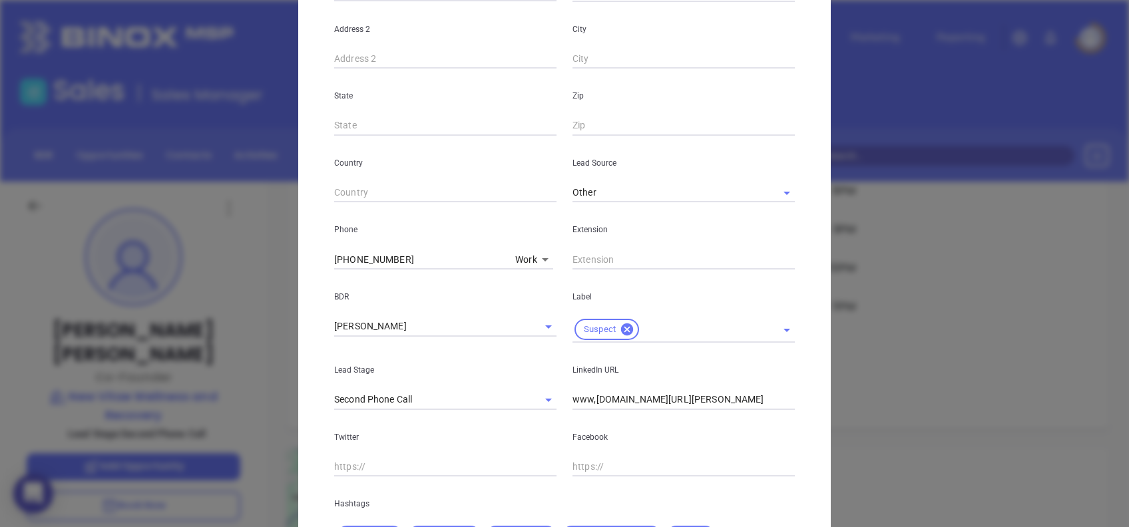
scroll to position [475, 0]
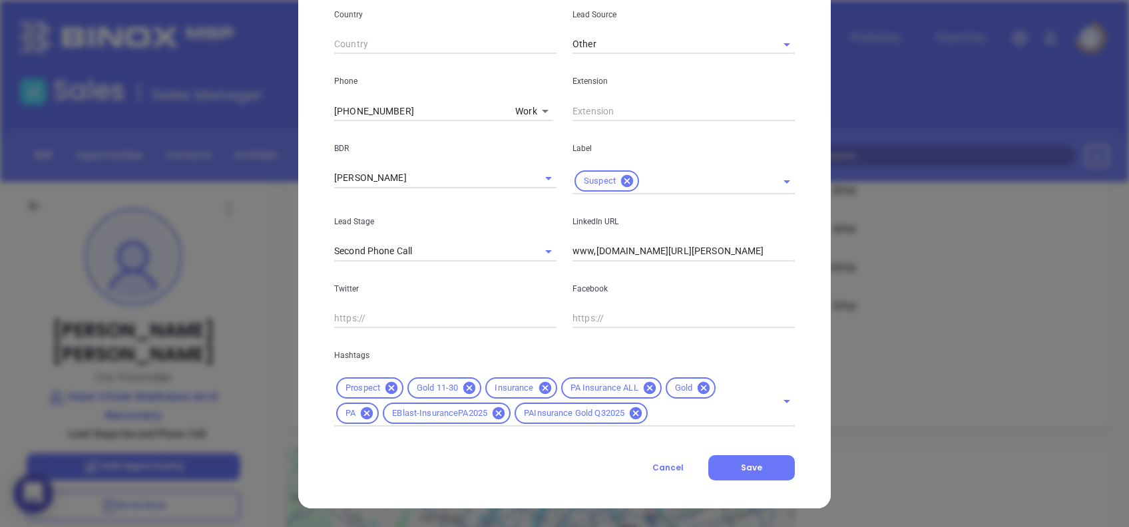
click at [663, 461] on button "Cancel" at bounding box center [668, 467] width 81 height 25
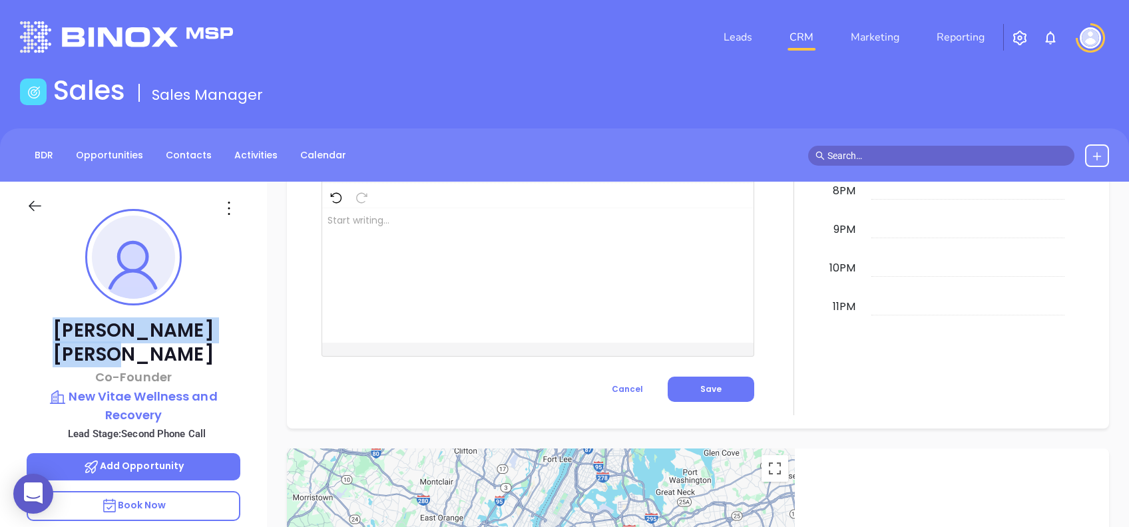
drag, startPoint x: 208, startPoint y: 326, endPoint x: 72, endPoint y: 330, distance: 135.9
click at [72, 330] on p "Adam Devlin" at bounding box center [134, 343] width 214 height 48
copy p "Adam Devlin"
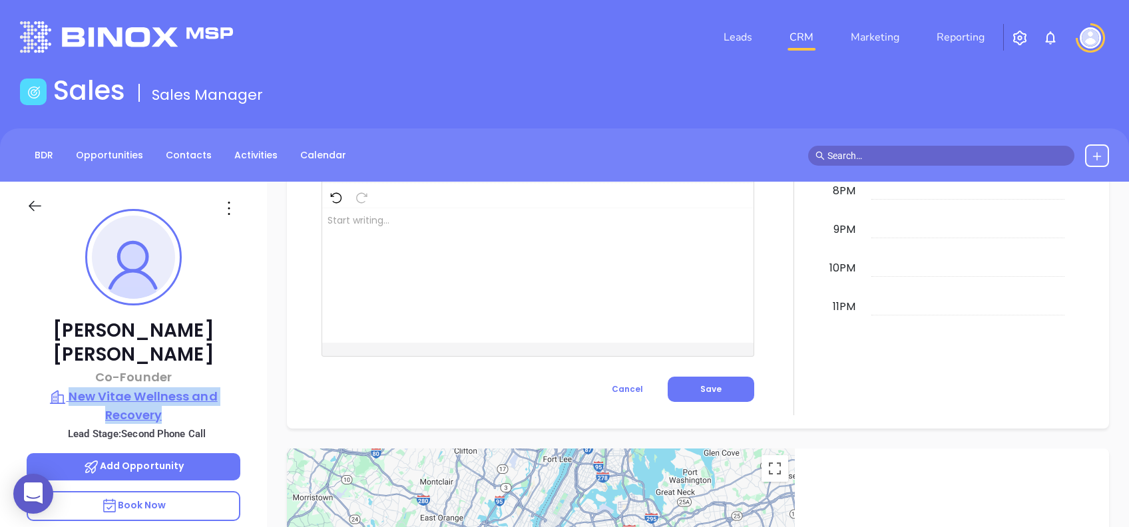
drag, startPoint x: 254, startPoint y: 394, endPoint x: 73, endPoint y: 372, distance: 182.5
click at [73, 372] on div "Adam Devlin Co-Founder New Vitae Wellness and Recovery Lead Stage: Second Phone…" at bounding box center [133, 511] width 267 height 659
copy p "New Vitae Wellness and Recovery"
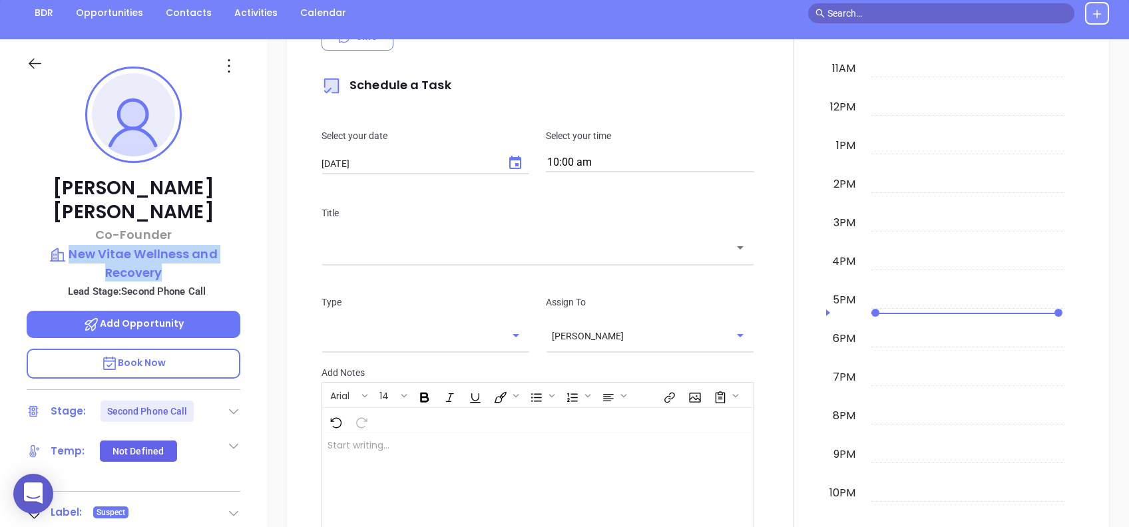
scroll to position [368, 0]
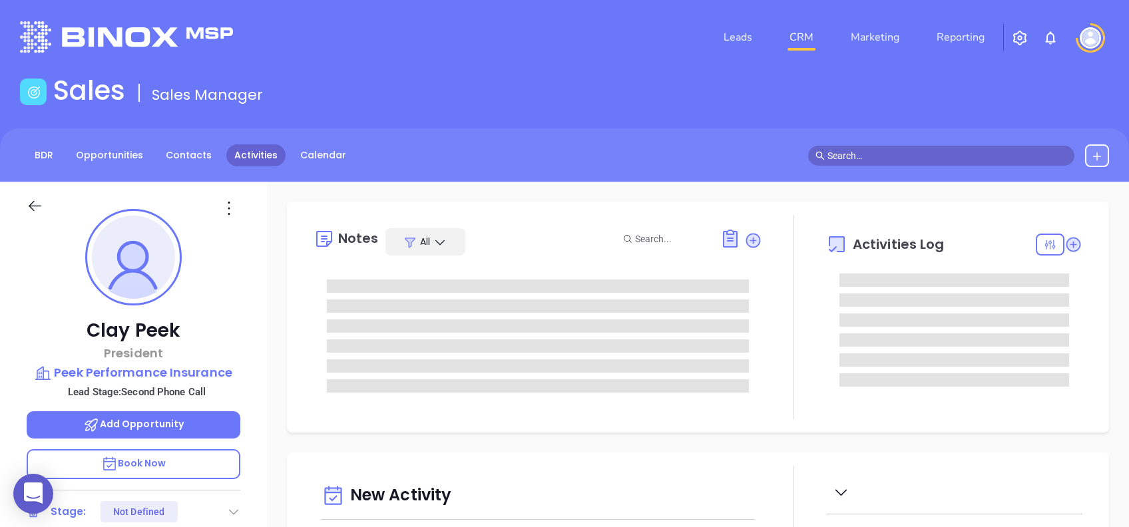
type input "10:00 am"
type input "[DATE]"
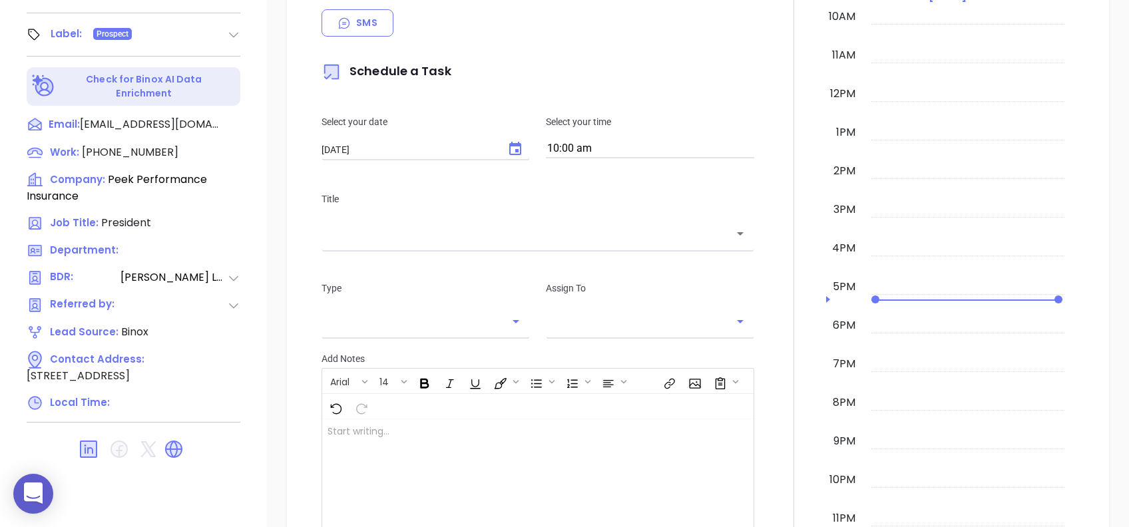
scroll to position [586, 0]
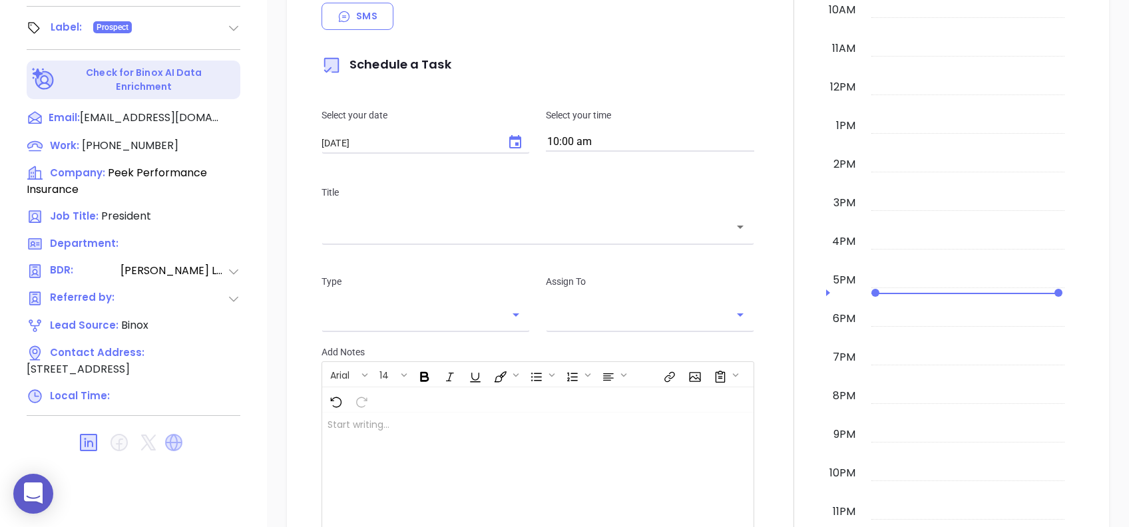
type input "[PERSON_NAME]"
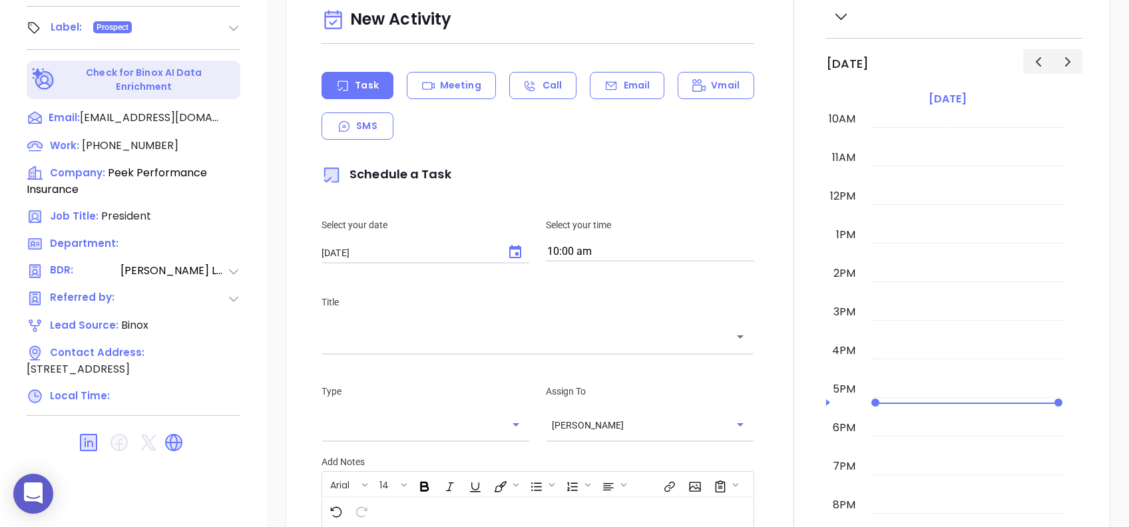
scroll to position [143, 0]
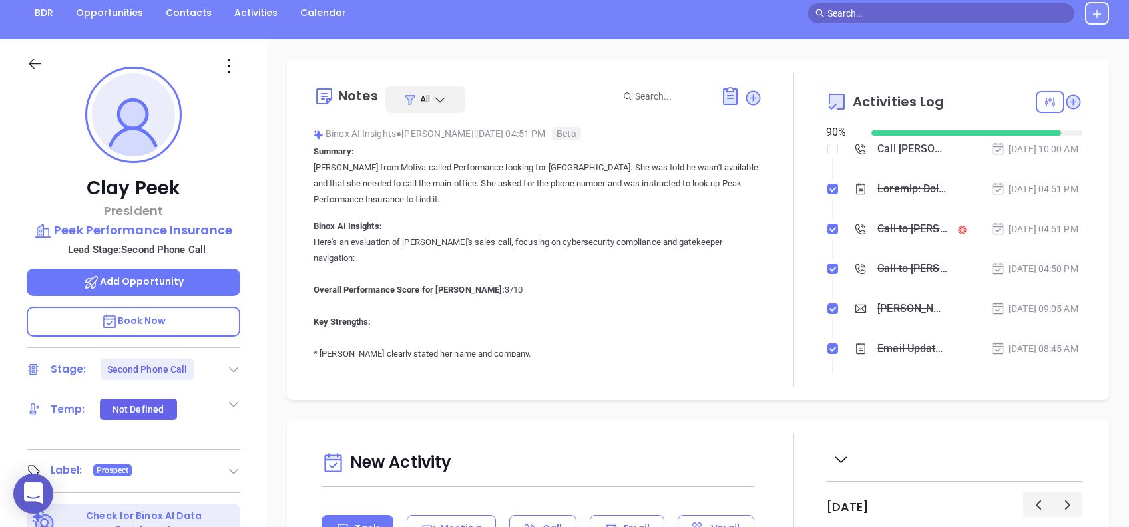
click at [228, 67] on icon at bounding box center [228, 65] width 21 height 21
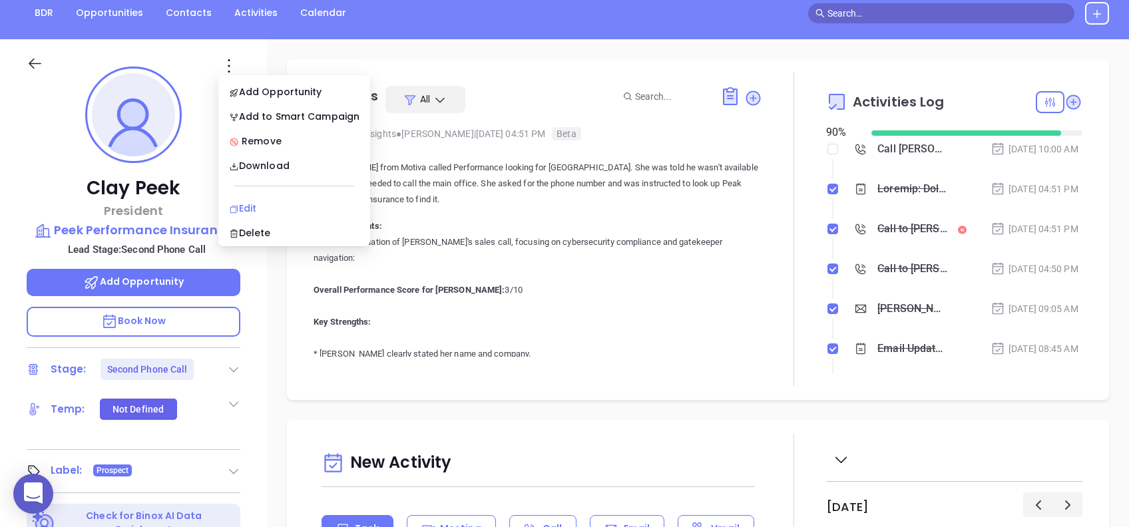
click at [256, 200] on li "Edit" at bounding box center [294, 208] width 146 height 28
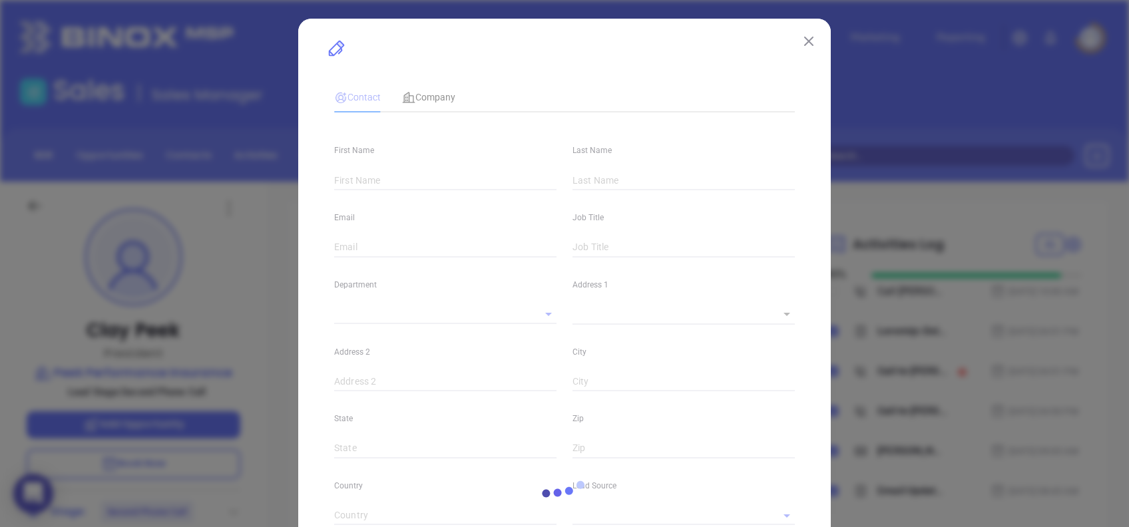
type input "Clay"
type input "Peek"
type input "clayp@ppisales.info"
type input "President"
type textarea "4115 East North Street"
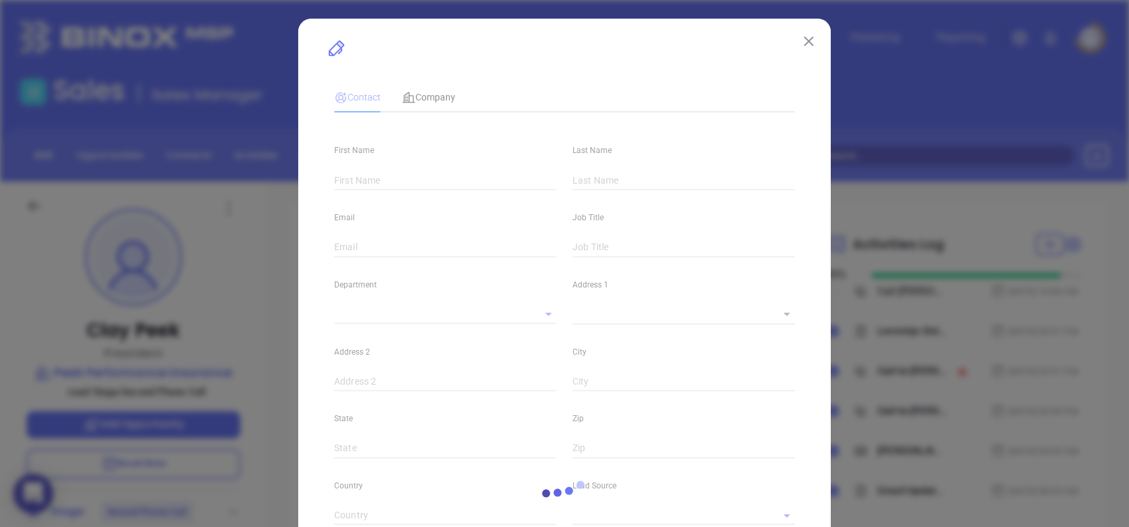
type input "1"
type input "Greenville"
type input "SC"
type input "29615"
type input "www.linkedin.com/in/clay-peek-b672971a/"
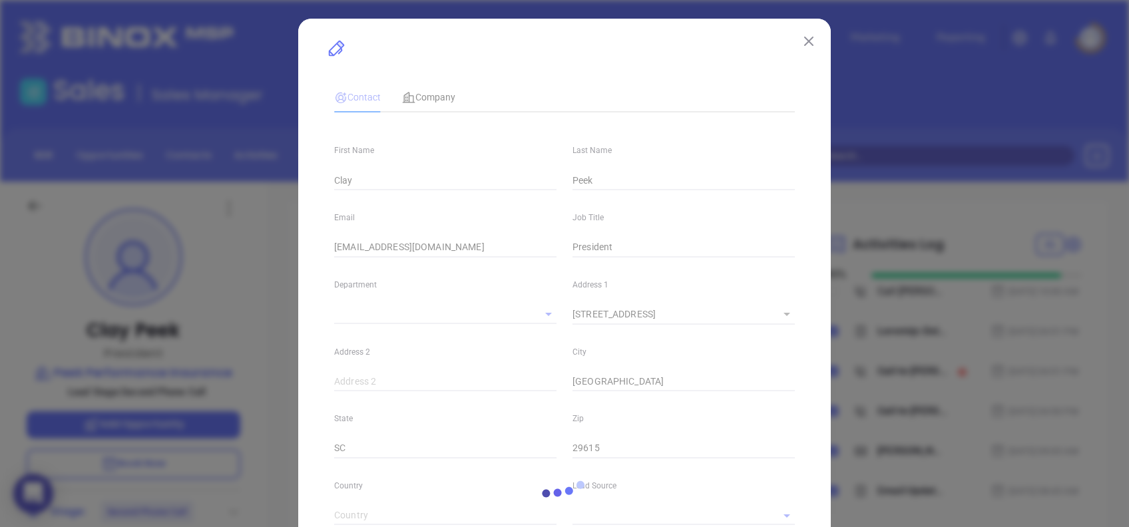
type input "Binox"
type input "Lucy Lechado"
type input "Second Phone Call"
type input "(866) 314-7417"
type input "1"
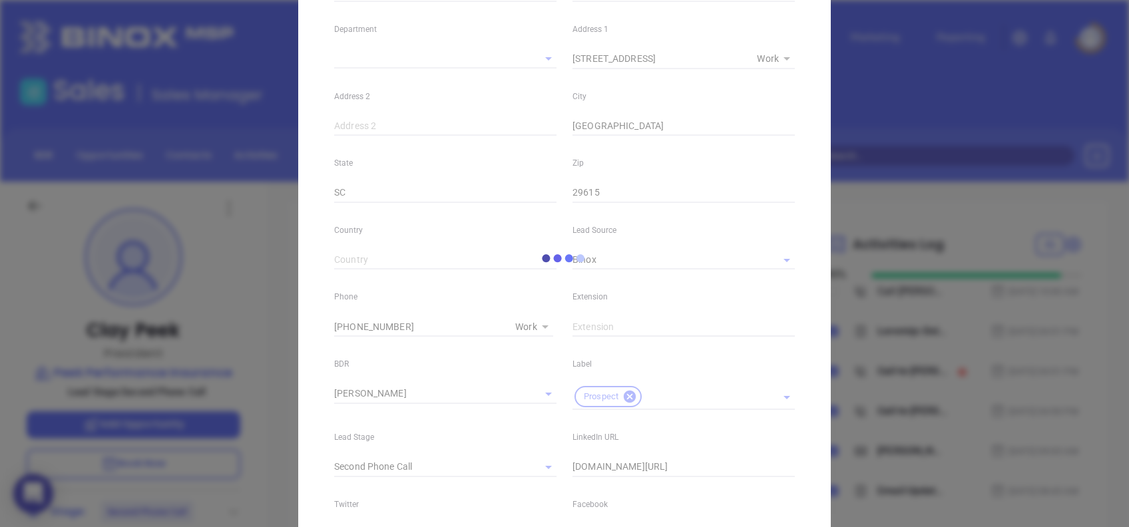
scroll to position [266, 0]
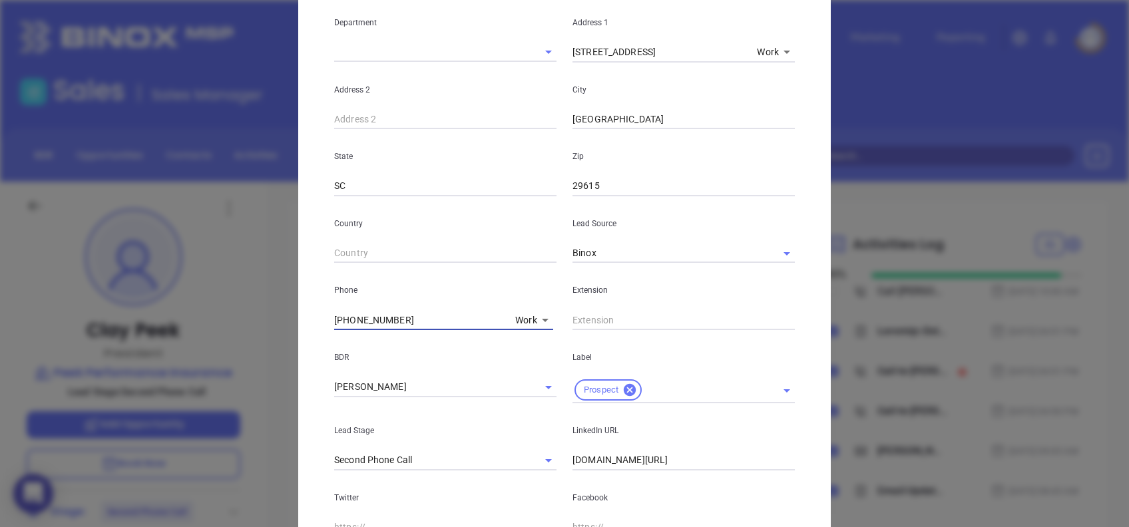
drag, startPoint x: 402, startPoint y: 314, endPoint x: 297, endPoint y: 310, distance: 104.6
click at [300, 310] on div "Clay Peek Contact Company First Name Clay Last Name Peek Email clayp@ppisales.i…" at bounding box center [564, 235] width 533 height 966
paste input "text"
click at [426, 324] on input "(866) 314-7417" at bounding box center [422, 320] width 176 height 20
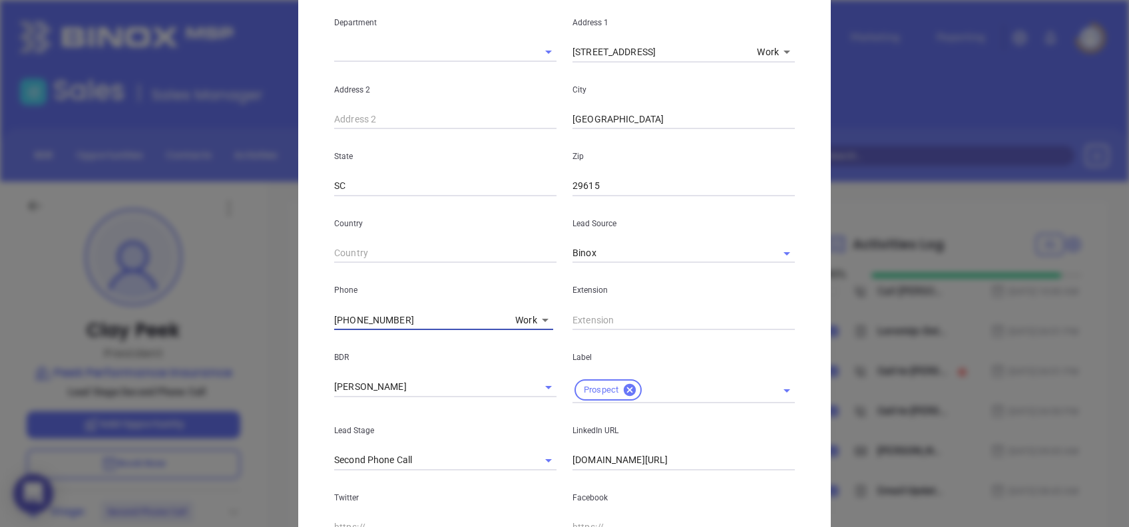
click at [426, 324] on input "(866) 314-7417" at bounding box center [422, 320] width 176 height 20
paste input "4) 228-2635"
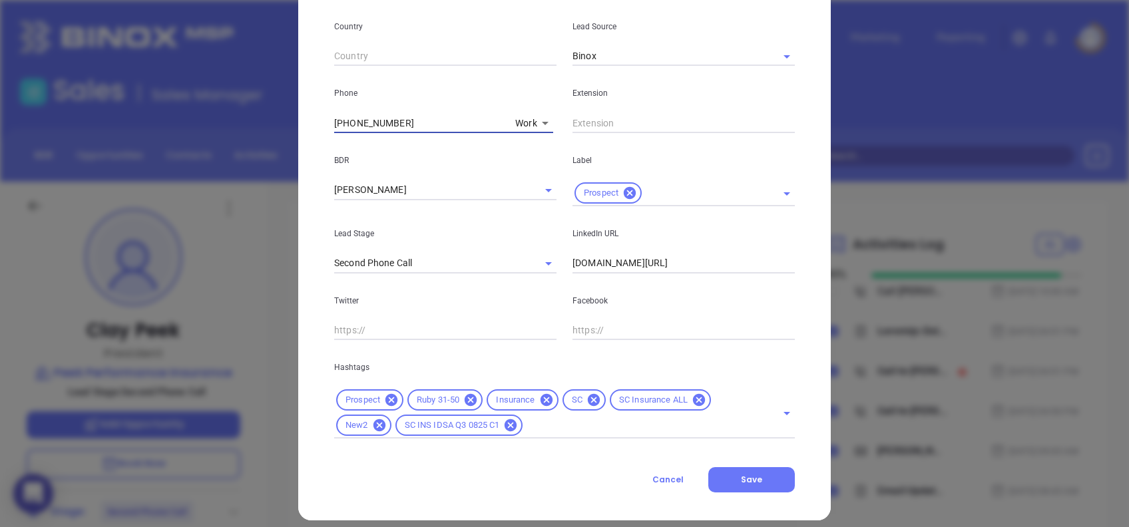
scroll to position [475, 0]
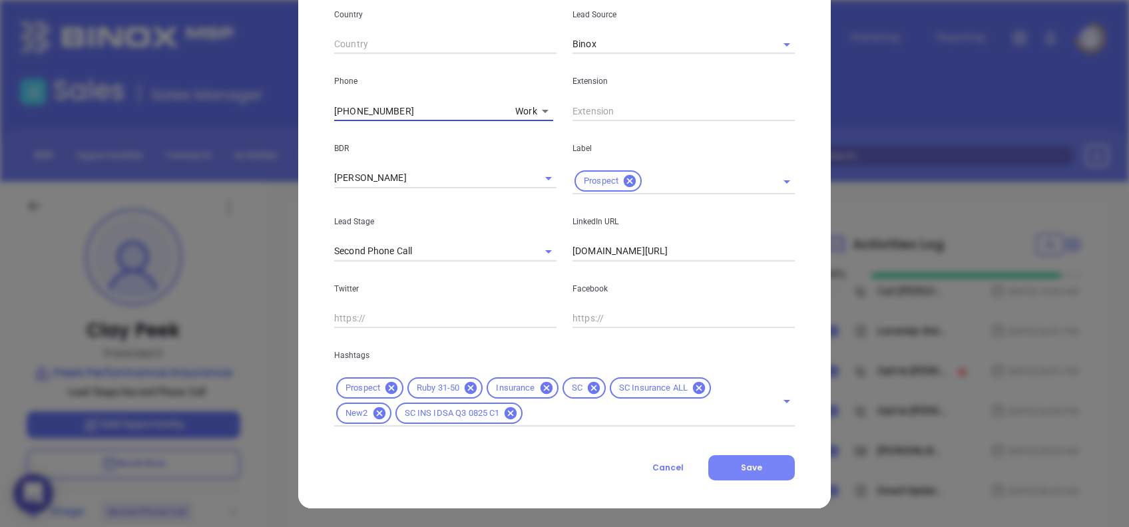
type input "(864) 228-2635"
click at [745, 463] on span "Save" at bounding box center [751, 467] width 21 height 11
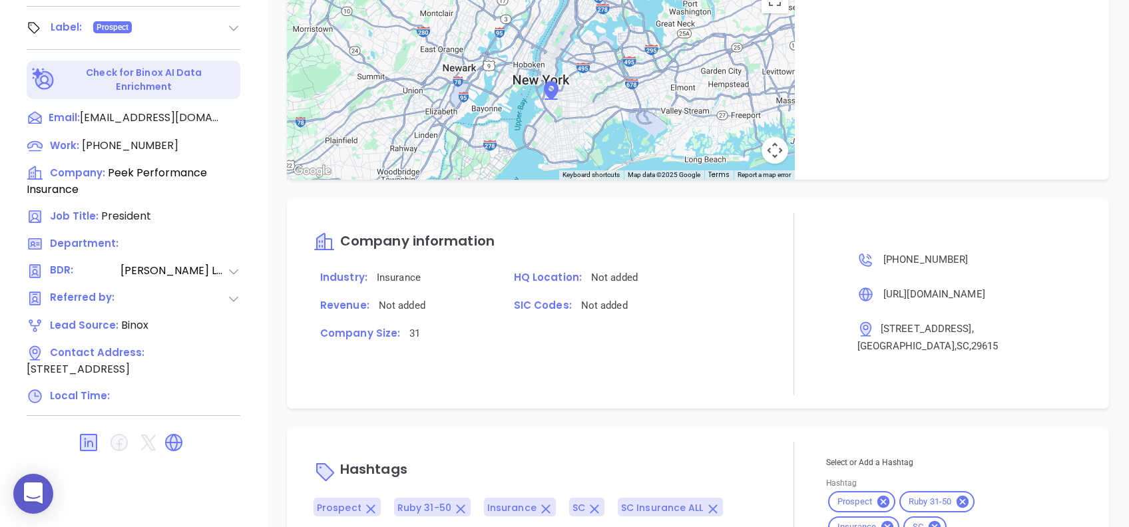
scroll to position [892, 0]
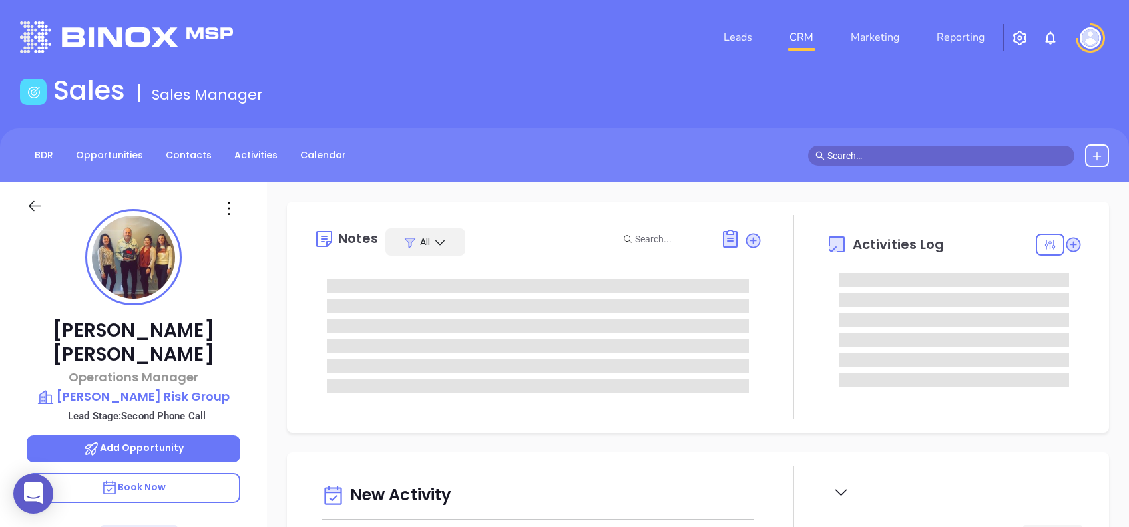
type input "[DATE]"
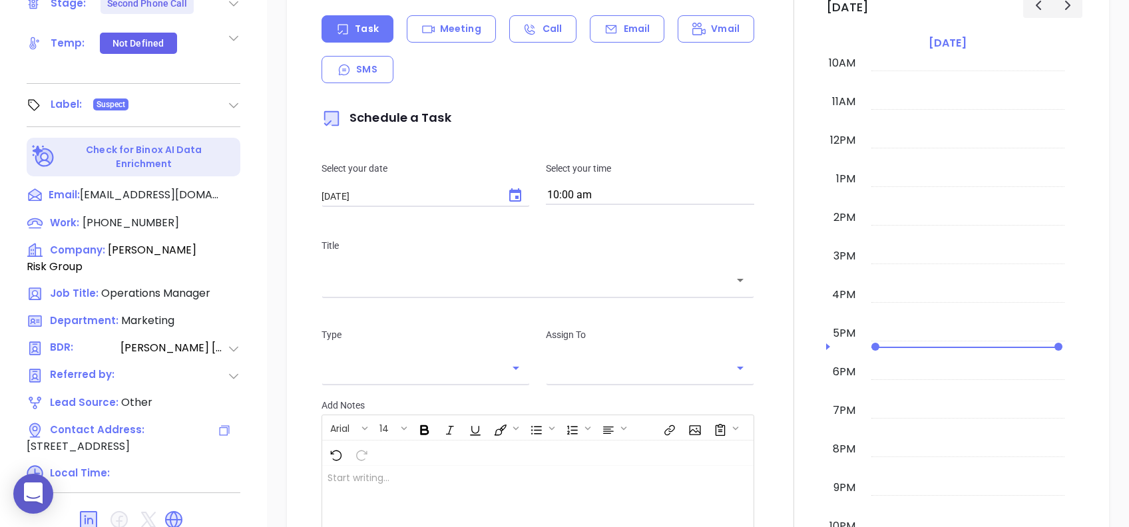
scroll to position [586, 0]
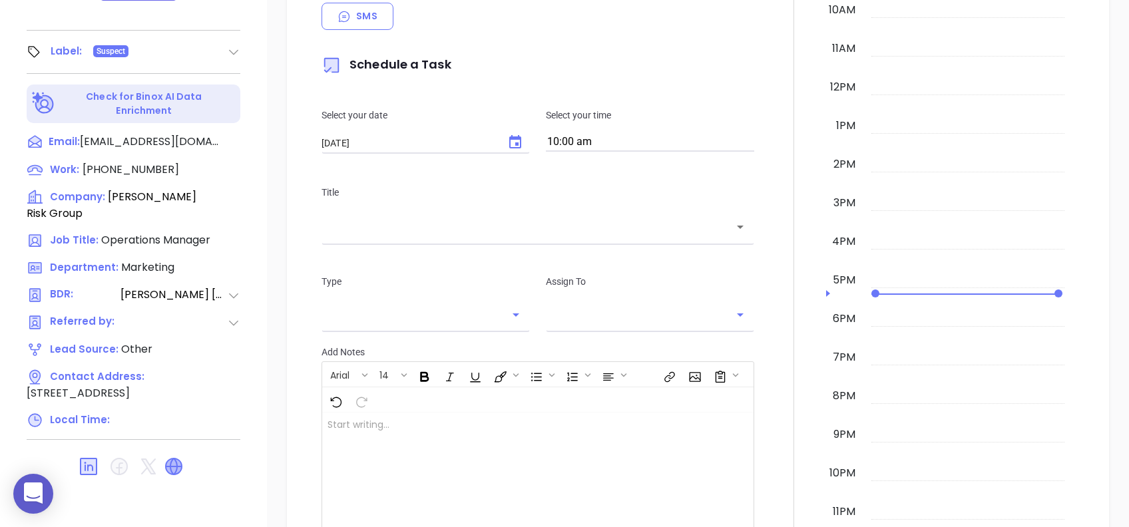
type input "[PERSON_NAME]"
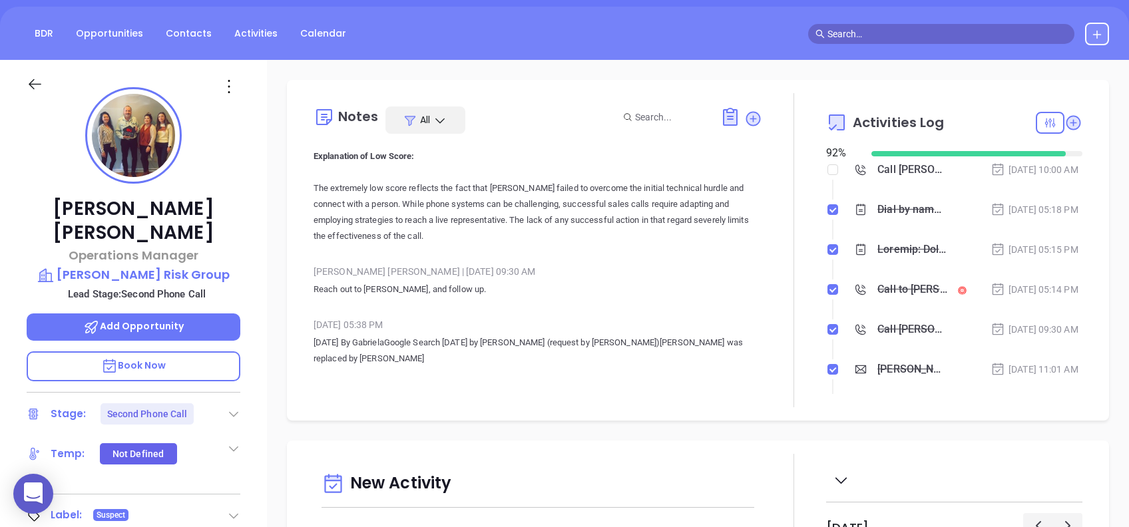
scroll to position [53, 0]
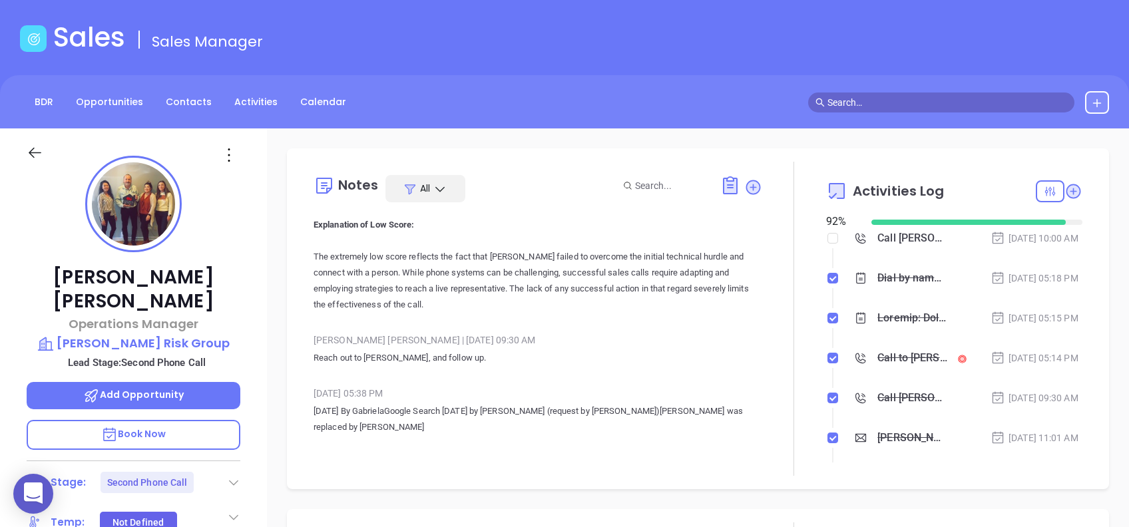
click at [223, 158] on icon at bounding box center [228, 154] width 21 height 21
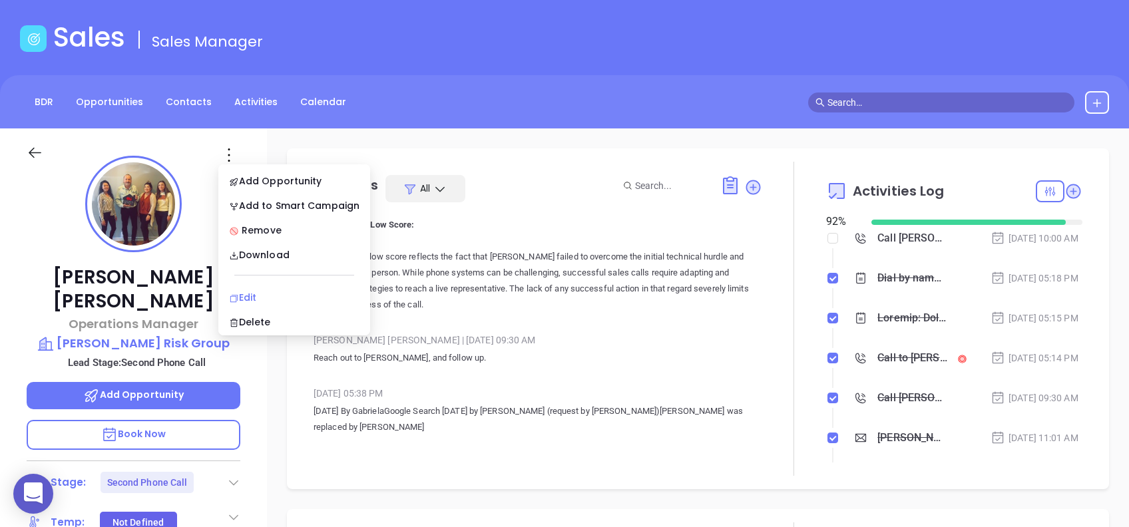
click at [265, 290] on div "Edit" at bounding box center [294, 297] width 131 height 15
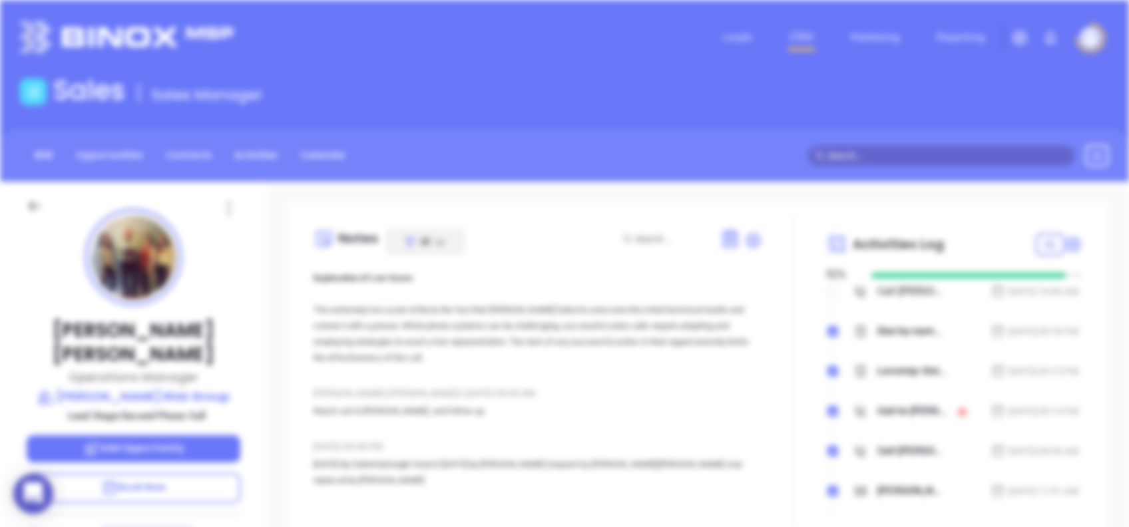
scroll to position [0, 0]
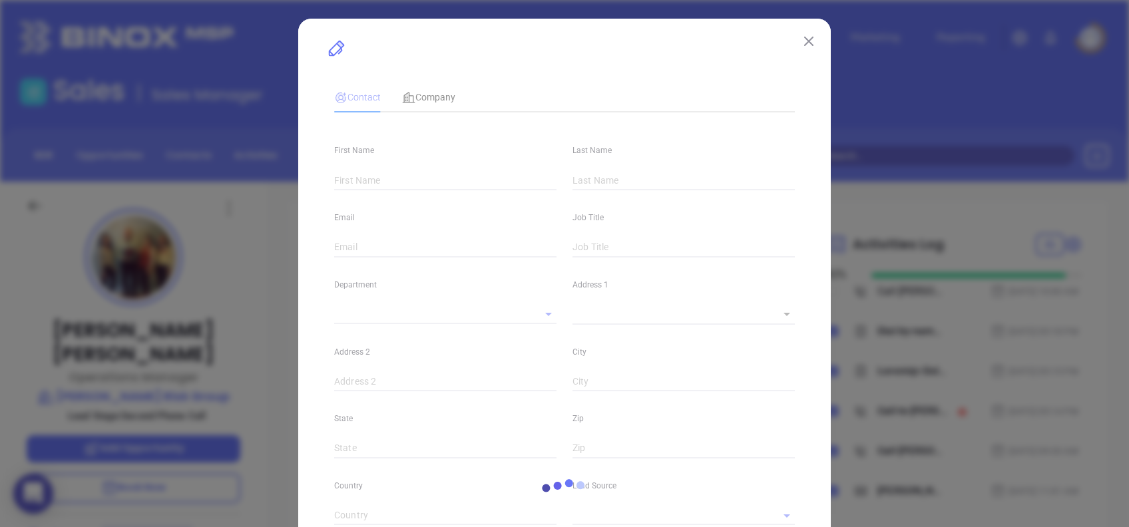
type input "[PERSON_NAME]"
type input "[EMAIL_ADDRESS][DOMAIN_NAME]"
type input "Operations Manager"
type input "1"
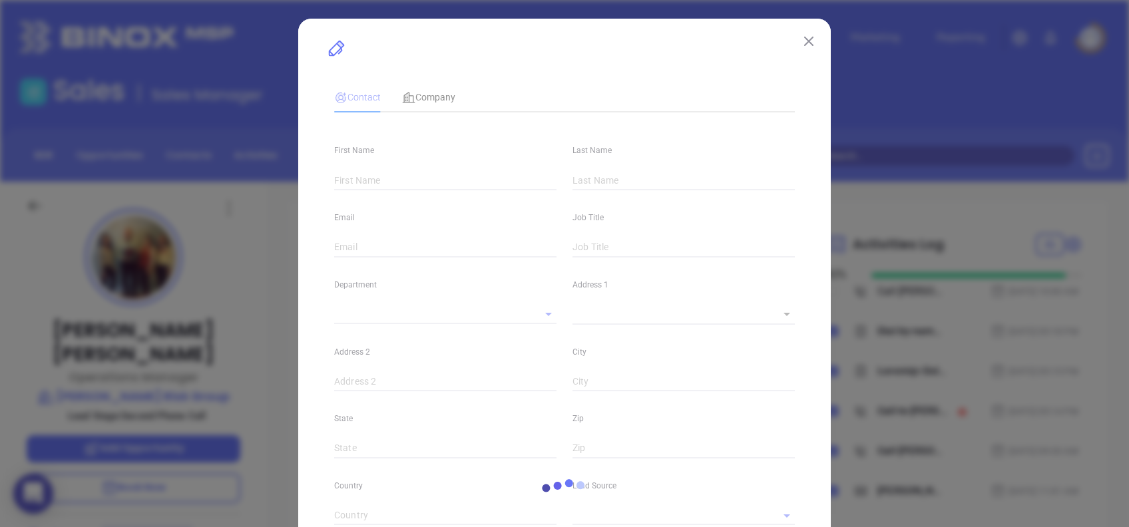
type input "[DOMAIN_NAME][URL][PERSON_NAME]"
type input "Marketing"
type input "Other"
type input "[PERSON_NAME]"
type input "Second Phone Call"
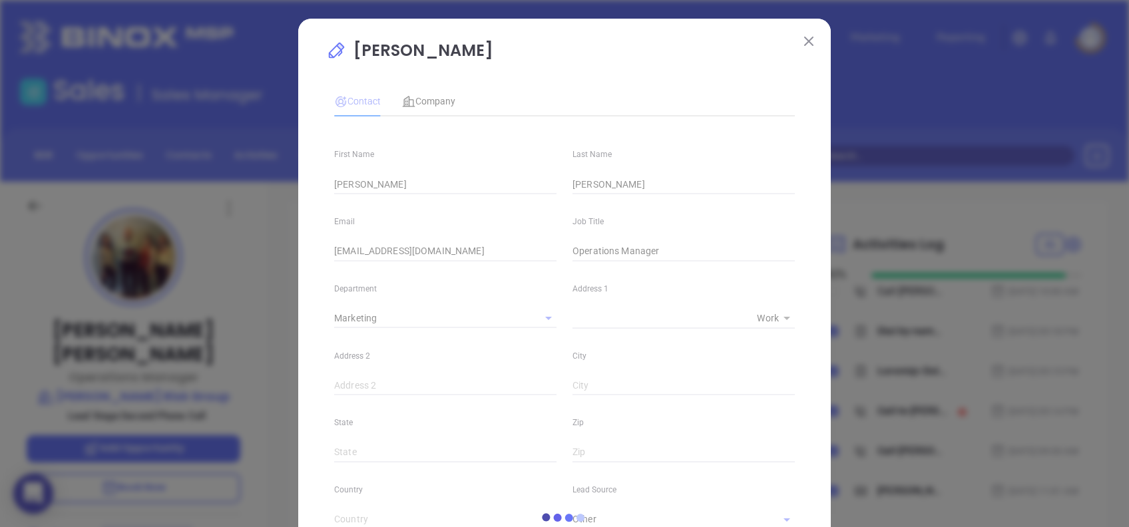
type input "[PHONE_NUMBER]"
type input "1"
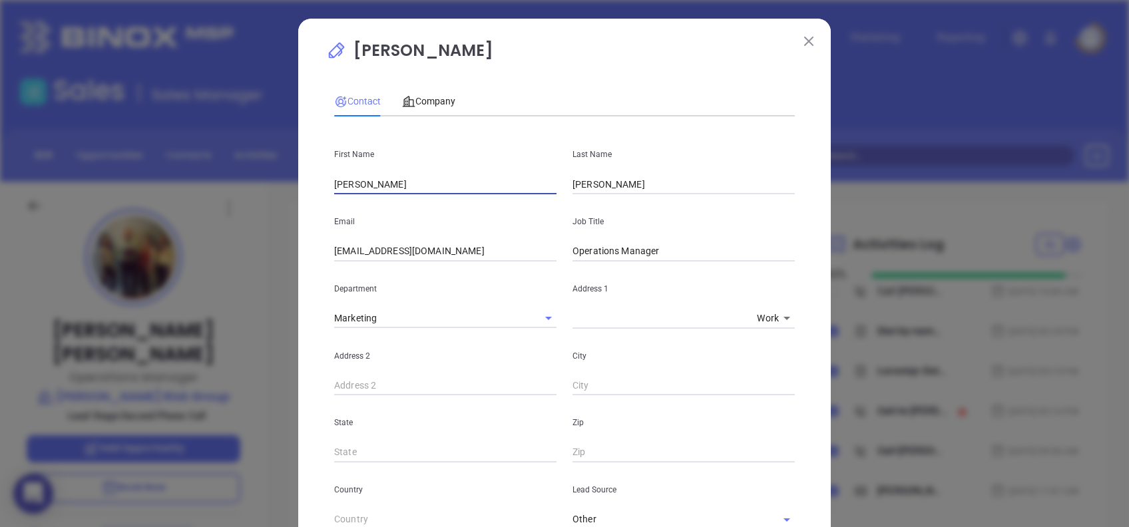
drag, startPoint x: 400, startPoint y: 186, endPoint x: 202, endPoint y: 202, distance: 197.7
click at [202, 200] on div "[PERSON_NAME] Contact Company First Name [PERSON_NAME] Last Name [PERSON_NAME] …" at bounding box center [564, 263] width 1129 height 527
type input "[PERSON_NAME]"
click at [625, 104] on div "Contact Company" at bounding box center [564, 101] width 461 height 31
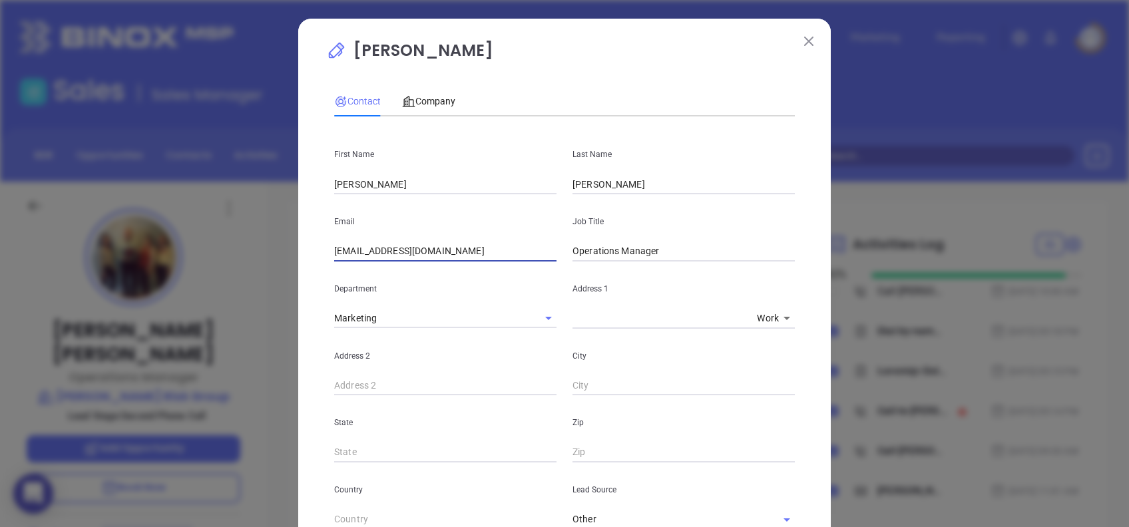
drag, startPoint x: 367, startPoint y: 252, endPoint x: 266, endPoint y: 280, distance: 105.0
click at [266, 278] on div "Mariah Vargas Contact Company First Name Tom Last Name Gannon Email mvargas@gan…" at bounding box center [564, 263] width 1129 height 527
type input "info@gannonriskgroup.com"
type input "Principal"
click at [581, 95] on div "Contact Company" at bounding box center [564, 101] width 461 height 31
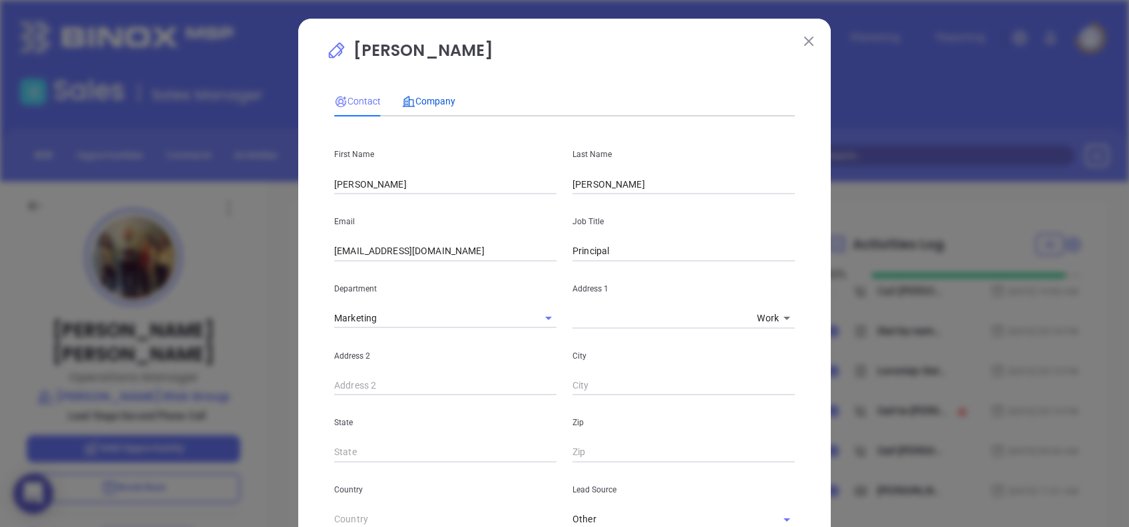
click at [439, 97] on span "Company" at bounding box center [428, 101] width 53 height 11
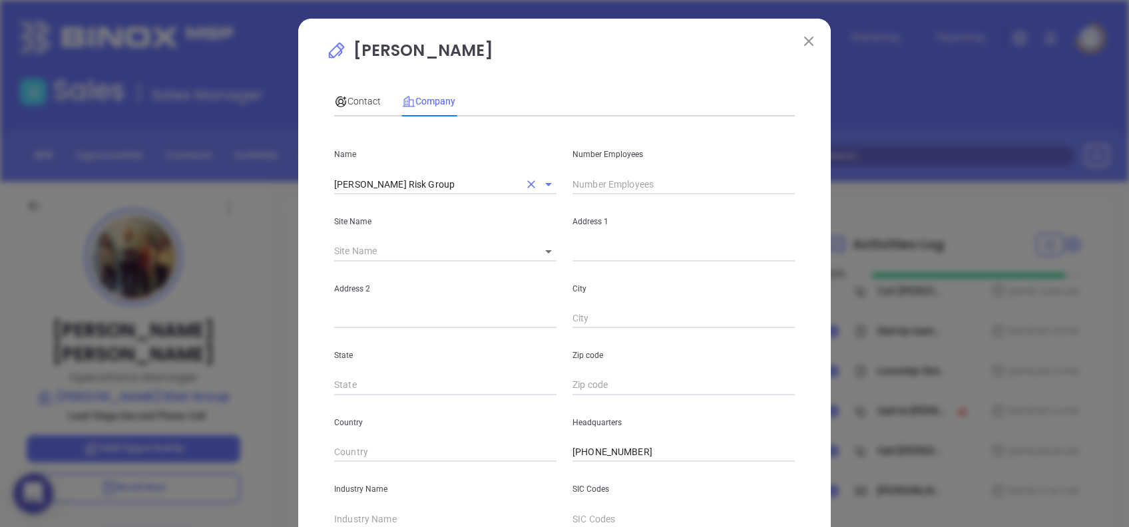
drag, startPoint x: 447, startPoint y: 178, endPoint x: 399, endPoint y: 190, distance: 49.9
click at [398, 188] on input "Gannon Risk Group" at bounding box center [426, 183] width 185 height 19
click at [392, 163] on div "Name Gannon Risk Group Search a company" at bounding box center [445, 160] width 238 height 67
drag, startPoint x: 348, startPoint y: 183, endPoint x: 286, endPoint y: 186, distance: 62.0
click at [286, 185] on div "Mariah Vargas Contact Company First Name Tom Last Name Gannon Email info@gannon…" at bounding box center [564, 263] width 1129 height 527
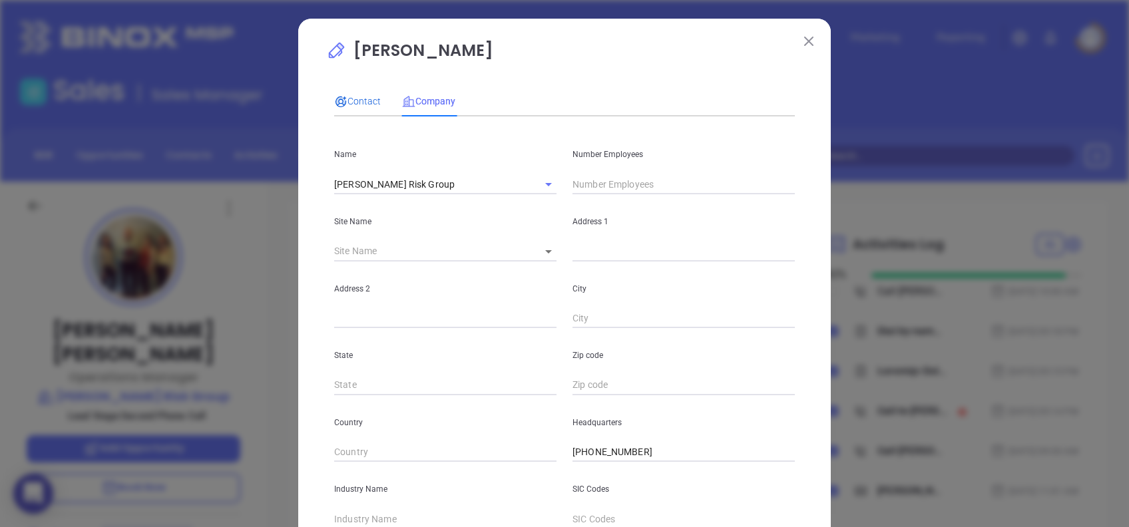
click at [344, 99] on span "Contact" at bounding box center [357, 101] width 47 height 11
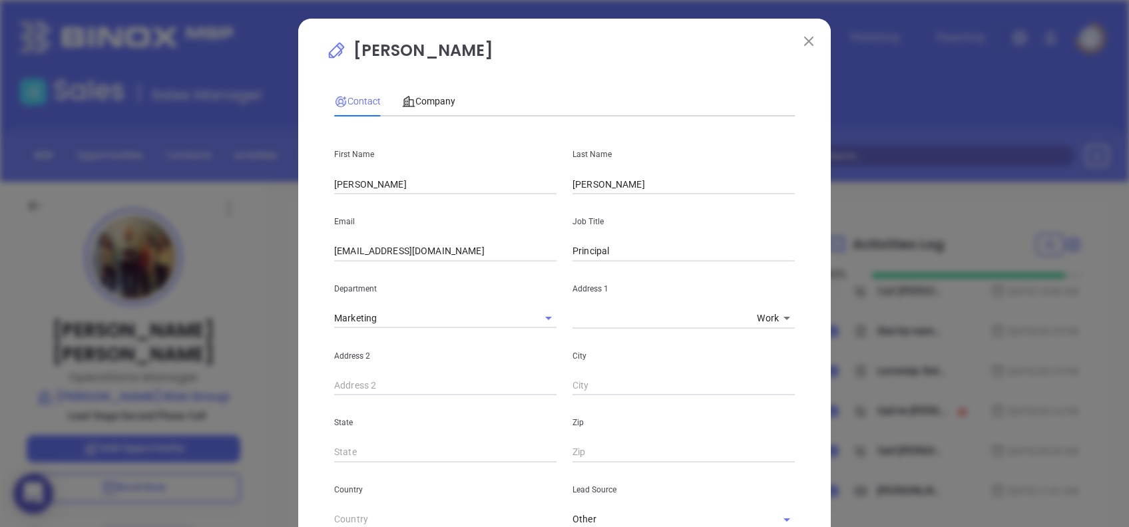
scroll to position [355, 0]
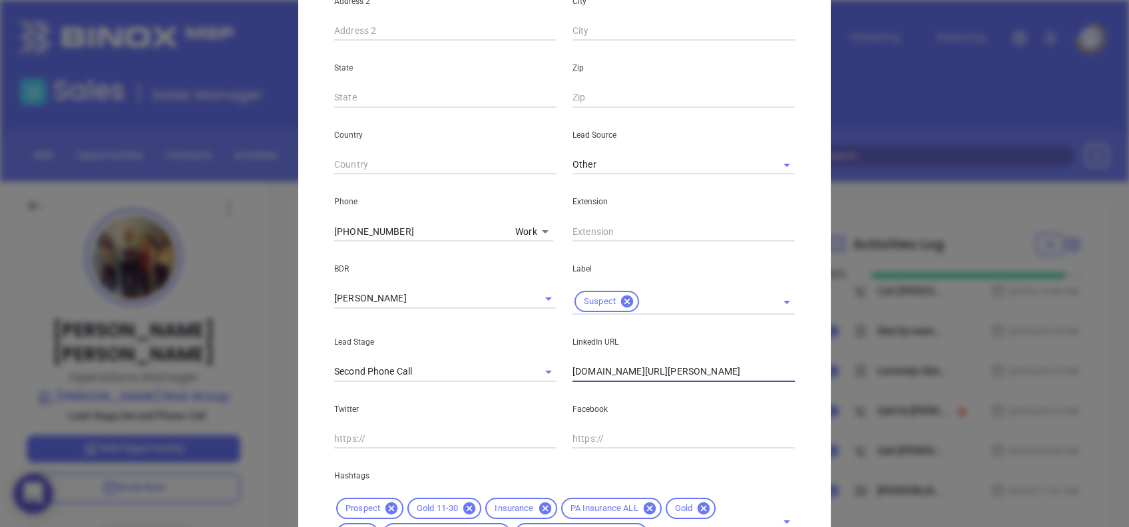
click at [655, 380] on input "www.linkedin.com/in/mariah-vargas-4755311b6" at bounding box center [684, 372] width 222 height 20
paste input "tom-gannon-jr-69295023/"
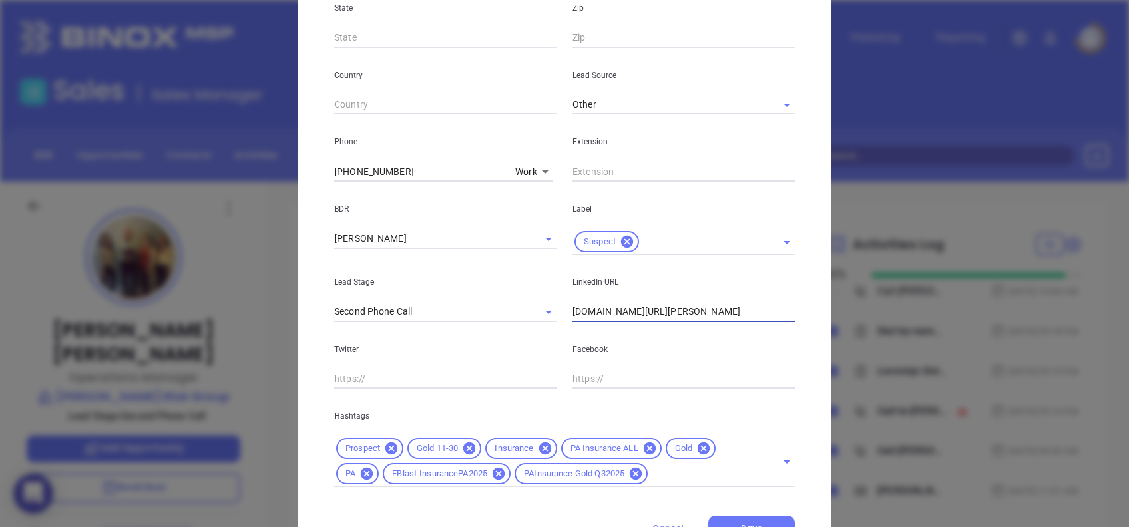
scroll to position [475, 0]
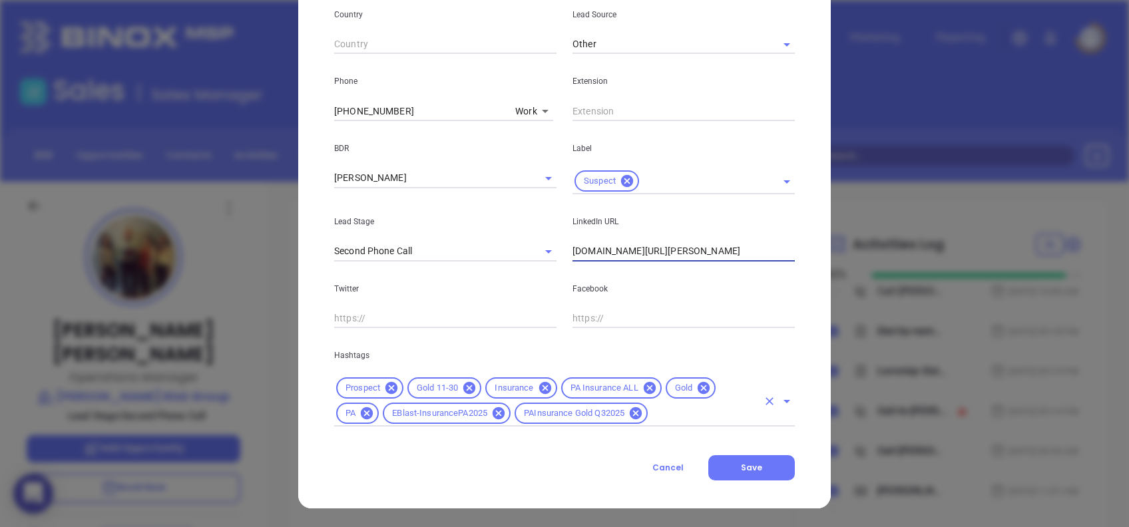
click at [702, 390] on icon at bounding box center [704, 388] width 12 height 12
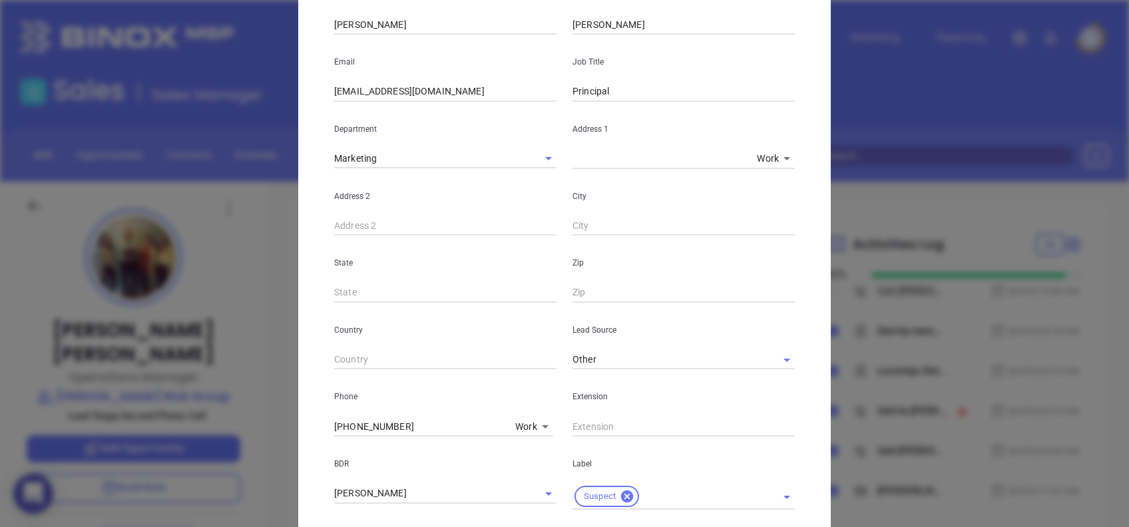
scroll to position [32, 0]
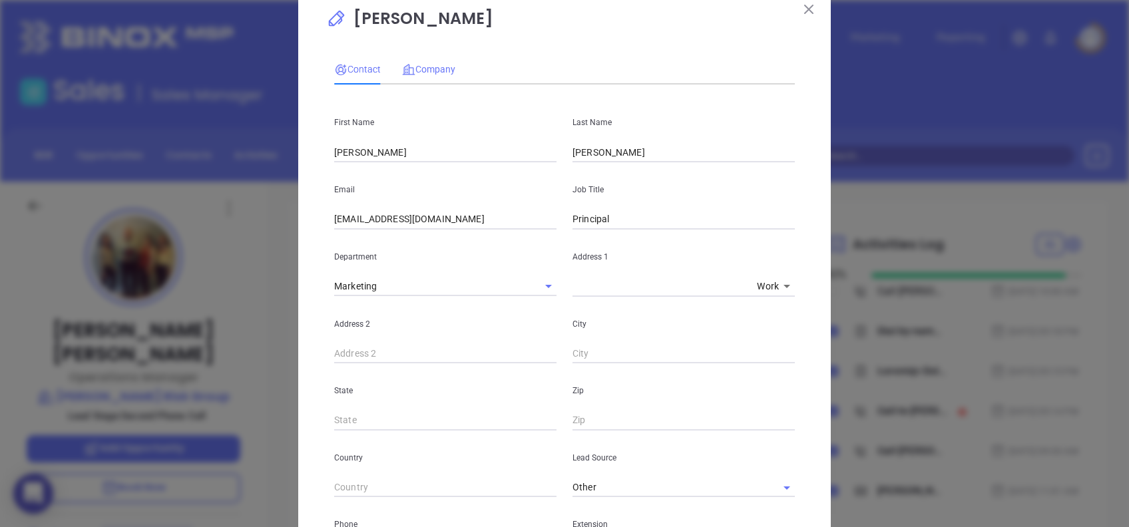
type input "www.linkedin.com/in/tom-gannon-jr-69295023/"
click at [433, 71] on span "Company" at bounding box center [428, 69] width 53 height 11
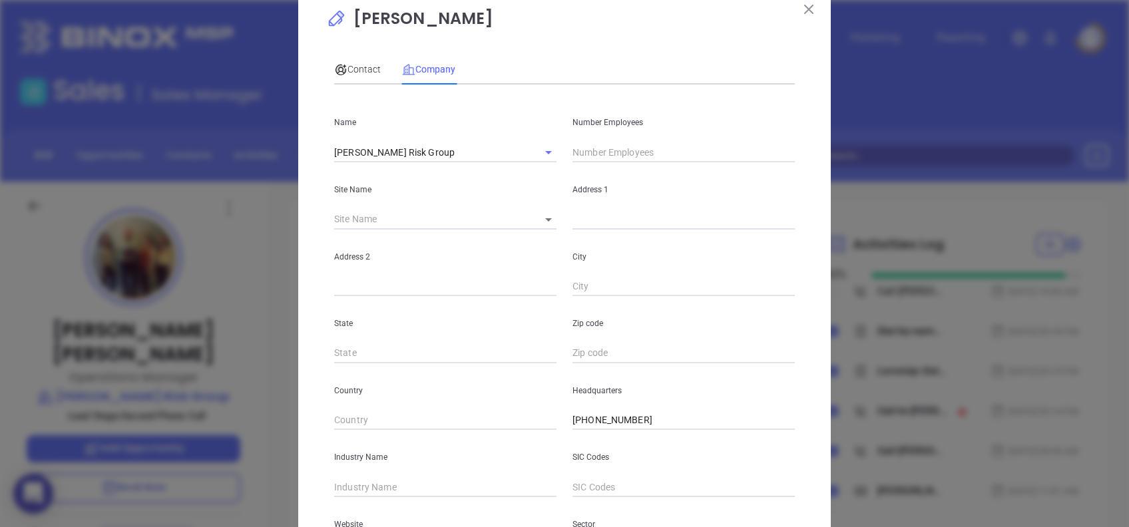
click at [613, 151] on input "text" at bounding box center [684, 153] width 222 height 20
drag, startPoint x: 639, startPoint y: 166, endPoint x: 630, endPoint y: 161, distance: 10.7
click at [639, 168] on div "Address 1" at bounding box center [684, 195] width 238 height 67
click at [628, 153] on input "text" at bounding box center [684, 153] width 222 height 20
type input "16"
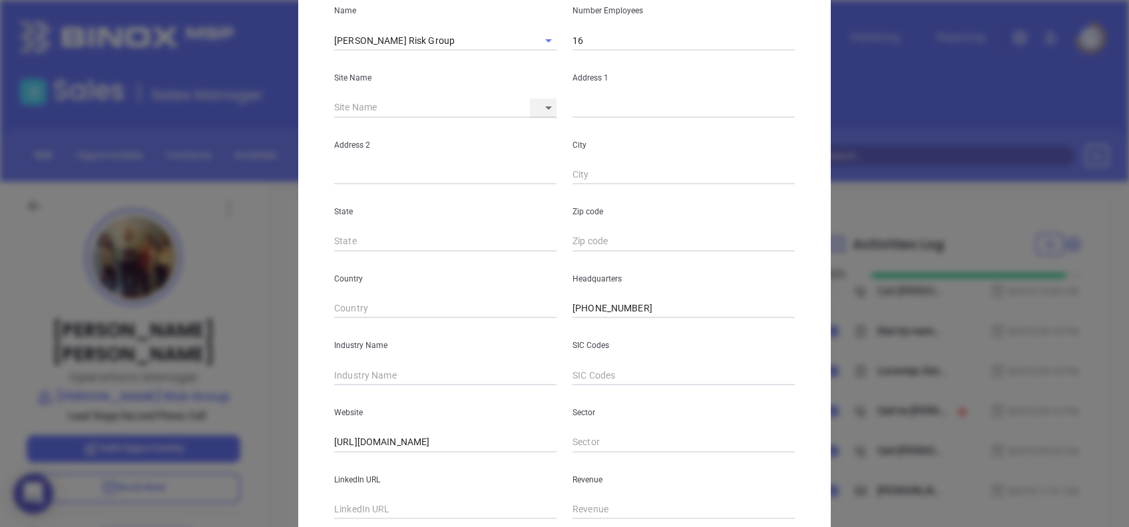
scroll to position [236, 0]
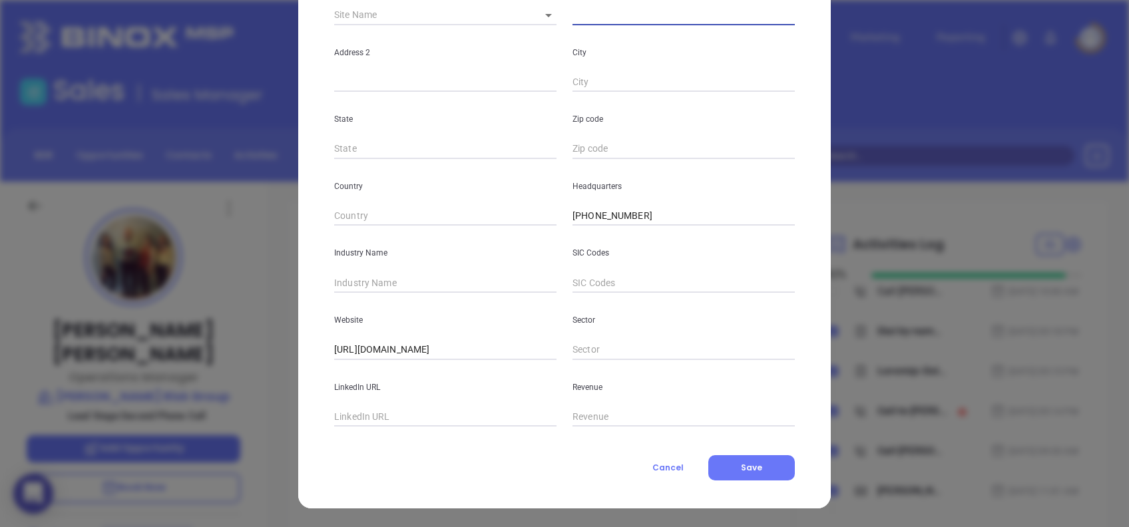
click at [386, 282] on input "text" at bounding box center [445, 283] width 222 height 20
type input "Insurance"
click at [416, 411] on input "text" at bounding box center [445, 418] width 222 height 20
paste input "www.linkedin.com/company/gannonriskgroup/"
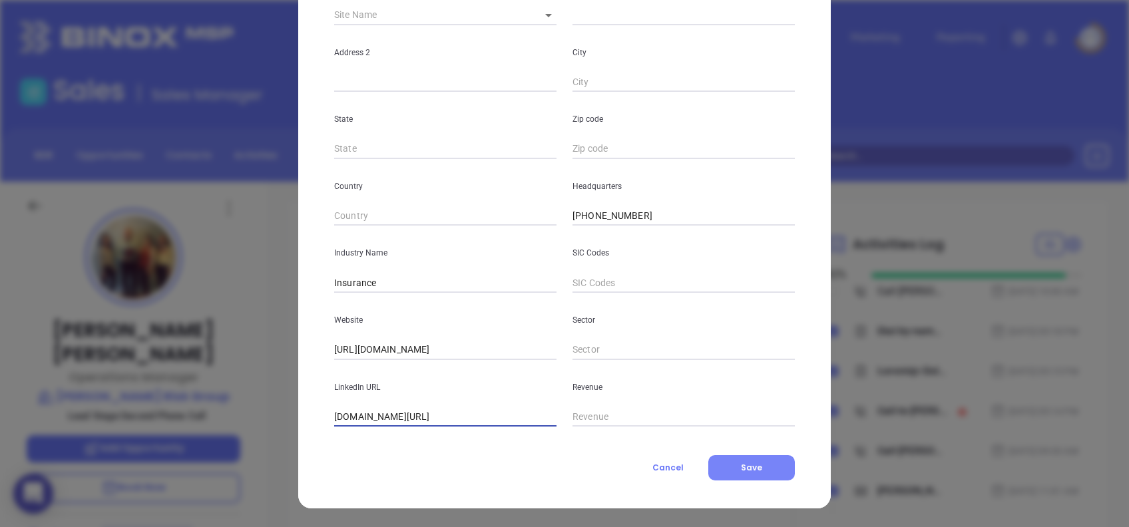
type input "www.linkedin.com/company/gannonriskgroup/"
click at [756, 467] on button "Save" at bounding box center [752, 467] width 87 height 25
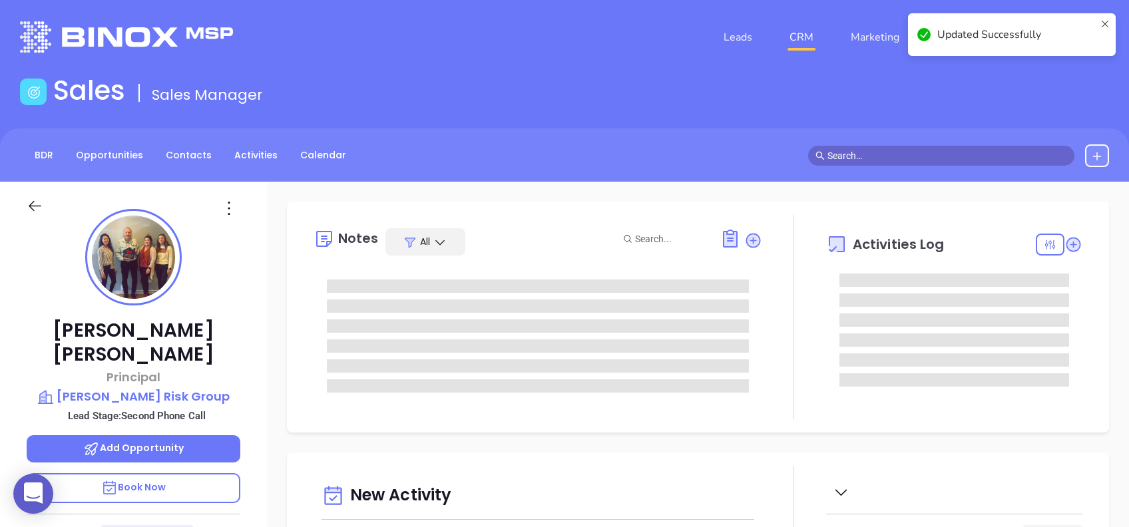
scroll to position [0, 0]
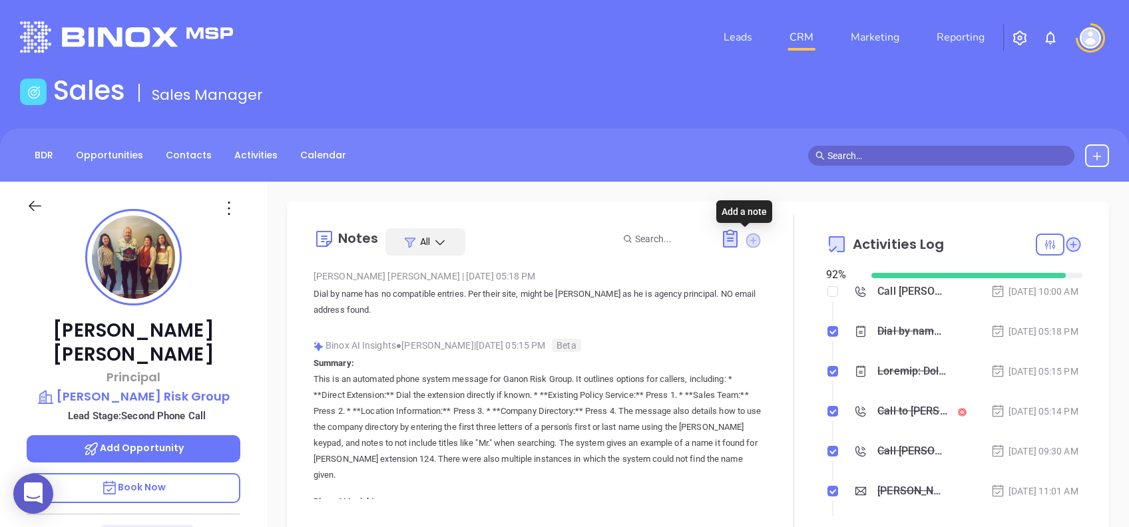
click at [751, 237] on icon at bounding box center [753, 240] width 15 height 15
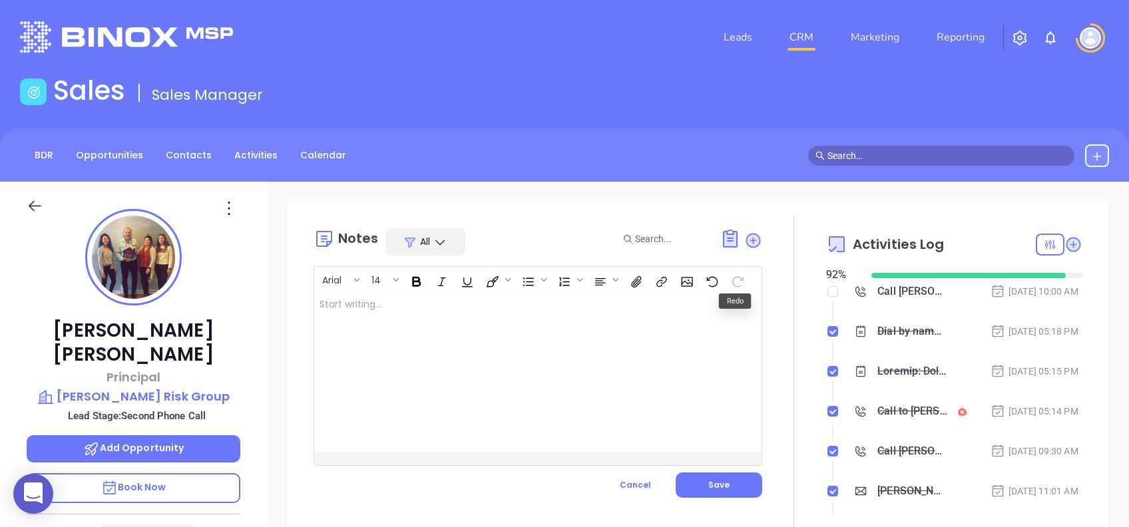
click at [569, 357] on div at bounding box center [522, 372] width 416 height 160
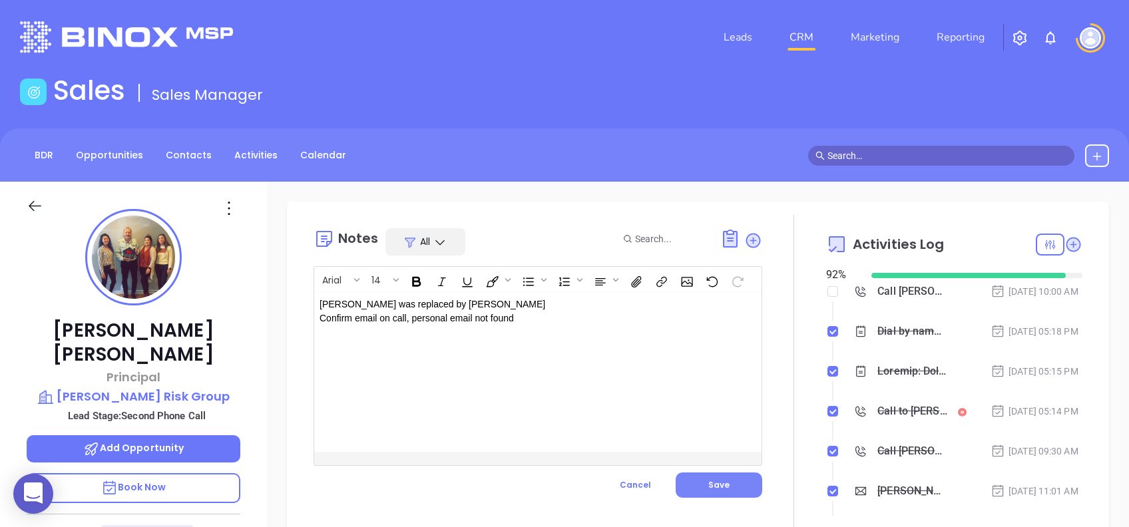
click at [698, 479] on button "Save" at bounding box center [719, 485] width 87 height 25
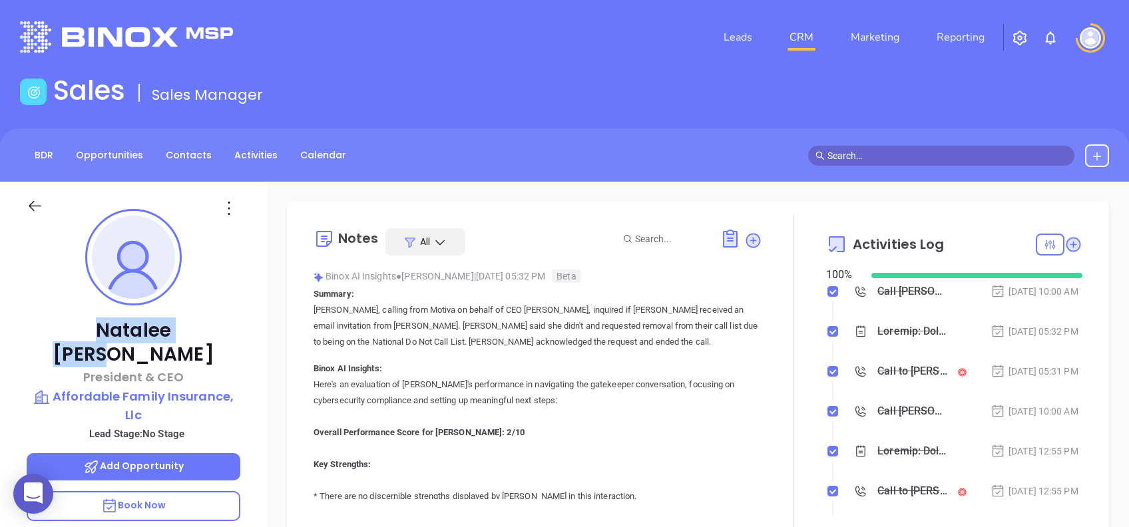
drag, startPoint x: 212, startPoint y: 330, endPoint x: 63, endPoint y: 334, distance: 149.2
click at [63, 334] on p "[PERSON_NAME]" at bounding box center [134, 343] width 214 height 48
copy p "[PERSON_NAME]"
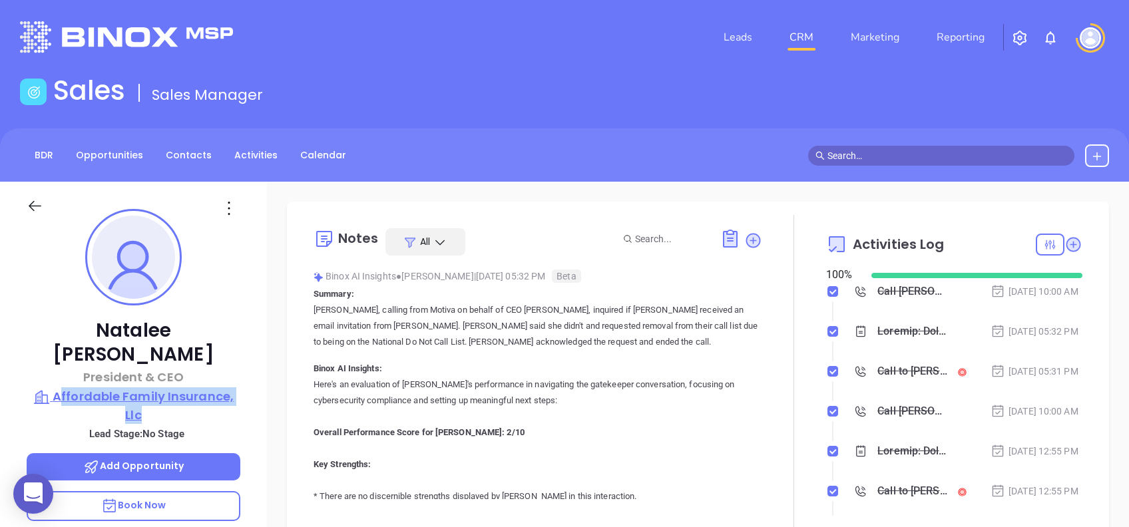
drag, startPoint x: 250, startPoint y: 390, endPoint x: 61, endPoint y: 368, distance: 189.8
click at [61, 368] on div "[PERSON_NAME] President & CEO Affordable Family Insurance, Llc Lead Stage: No S…" at bounding box center [133, 511] width 267 height 659
copy p "ffordable Family Insurance, Llc"
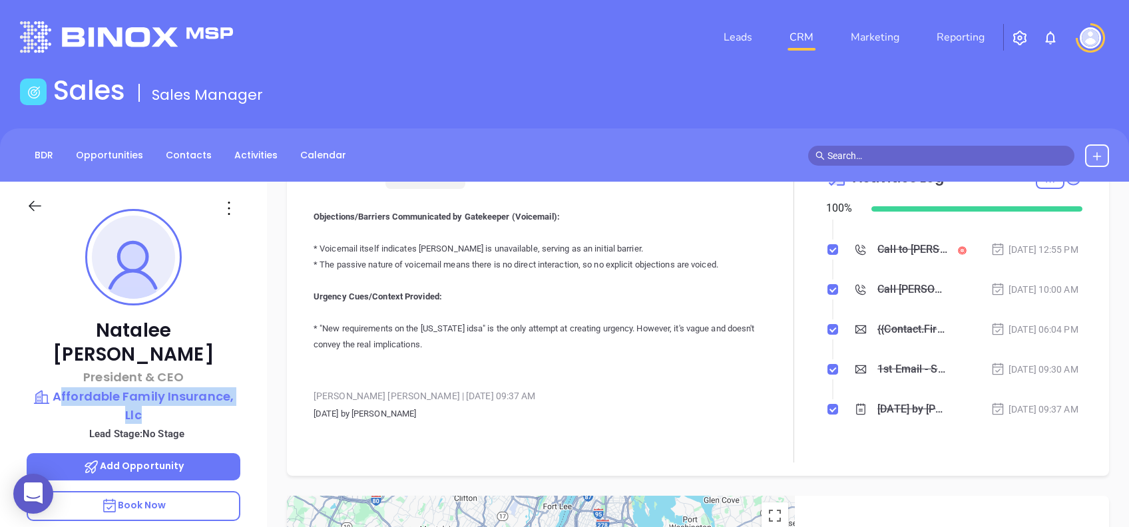
scroll to position [132, 0]
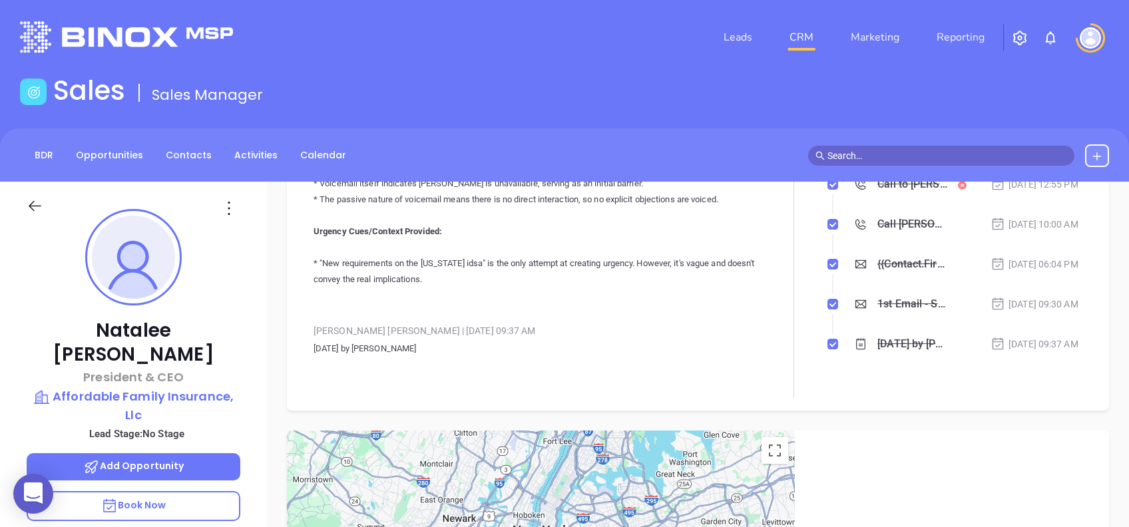
drag, startPoint x: 165, startPoint y: 365, endPoint x: 831, endPoint y: 418, distance: 668.0
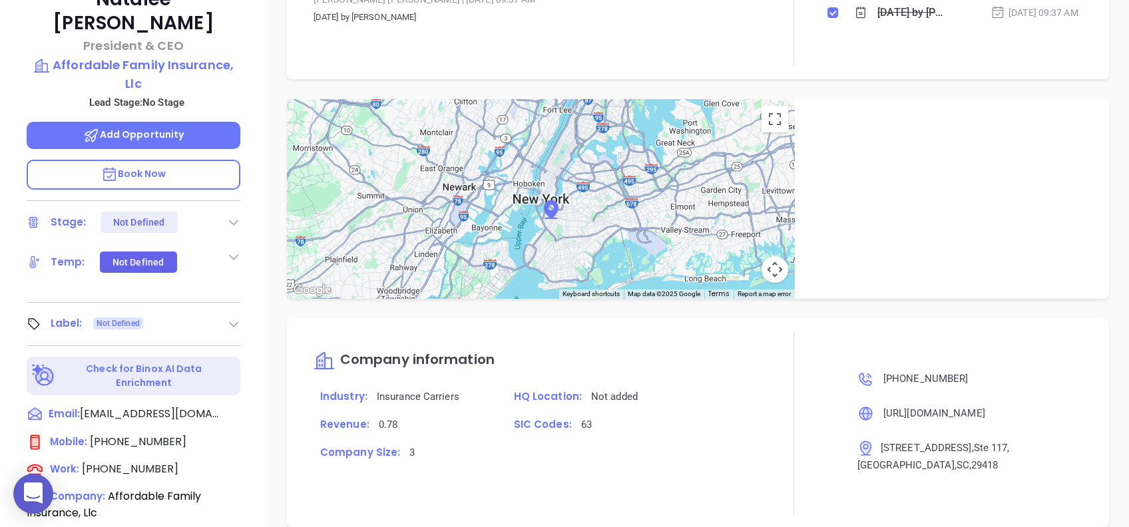
scroll to position [586, 0]
